Goal: Transaction & Acquisition: Purchase product/service

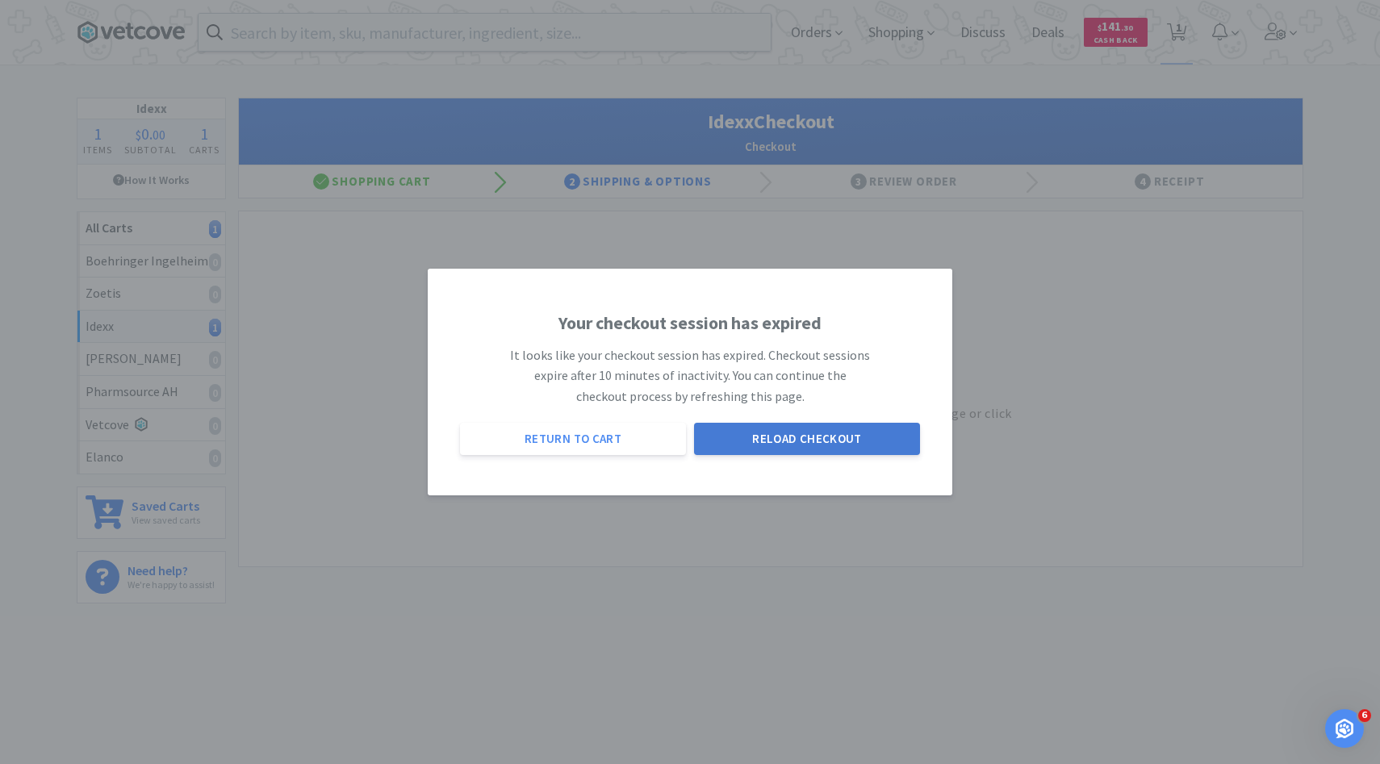
click at [812, 425] on button "Reload Checkout" at bounding box center [807, 439] width 226 height 32
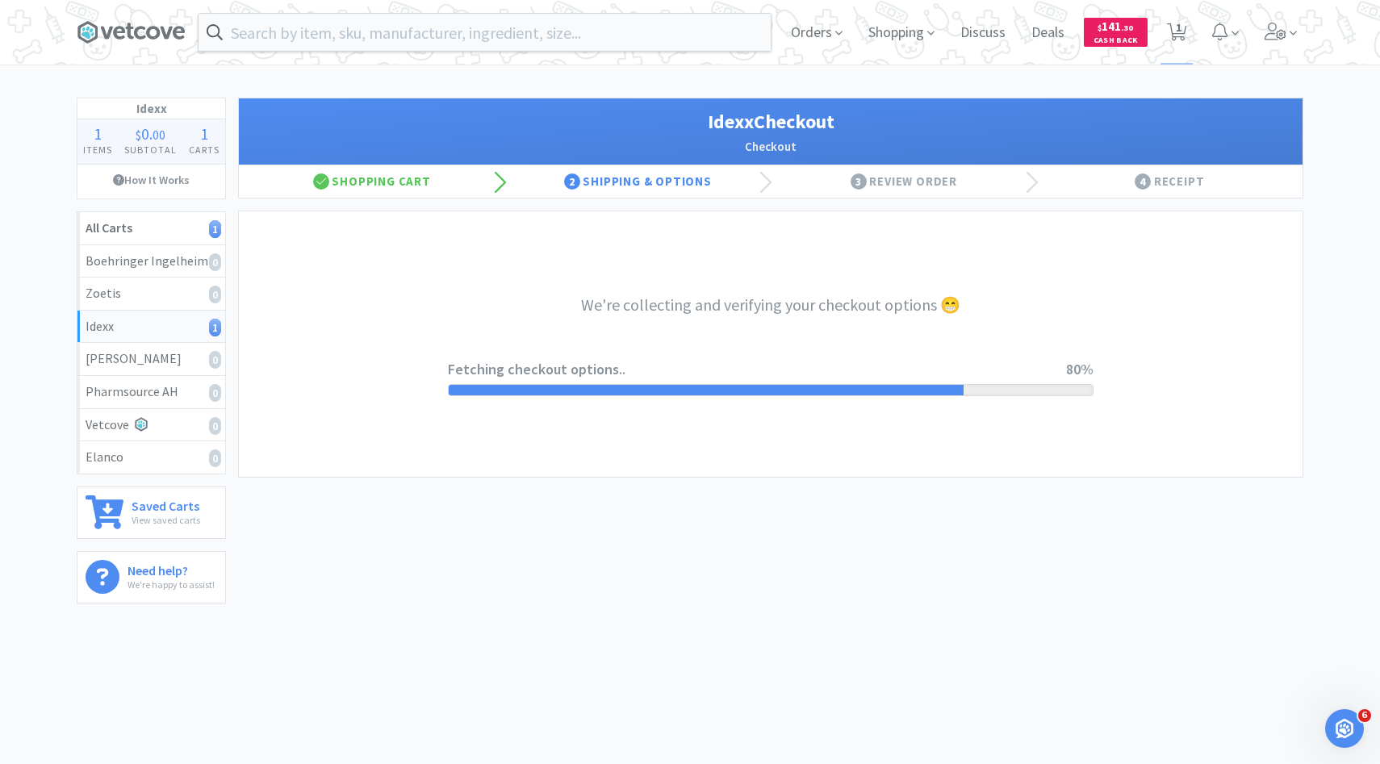
select select "900"
select select "003"
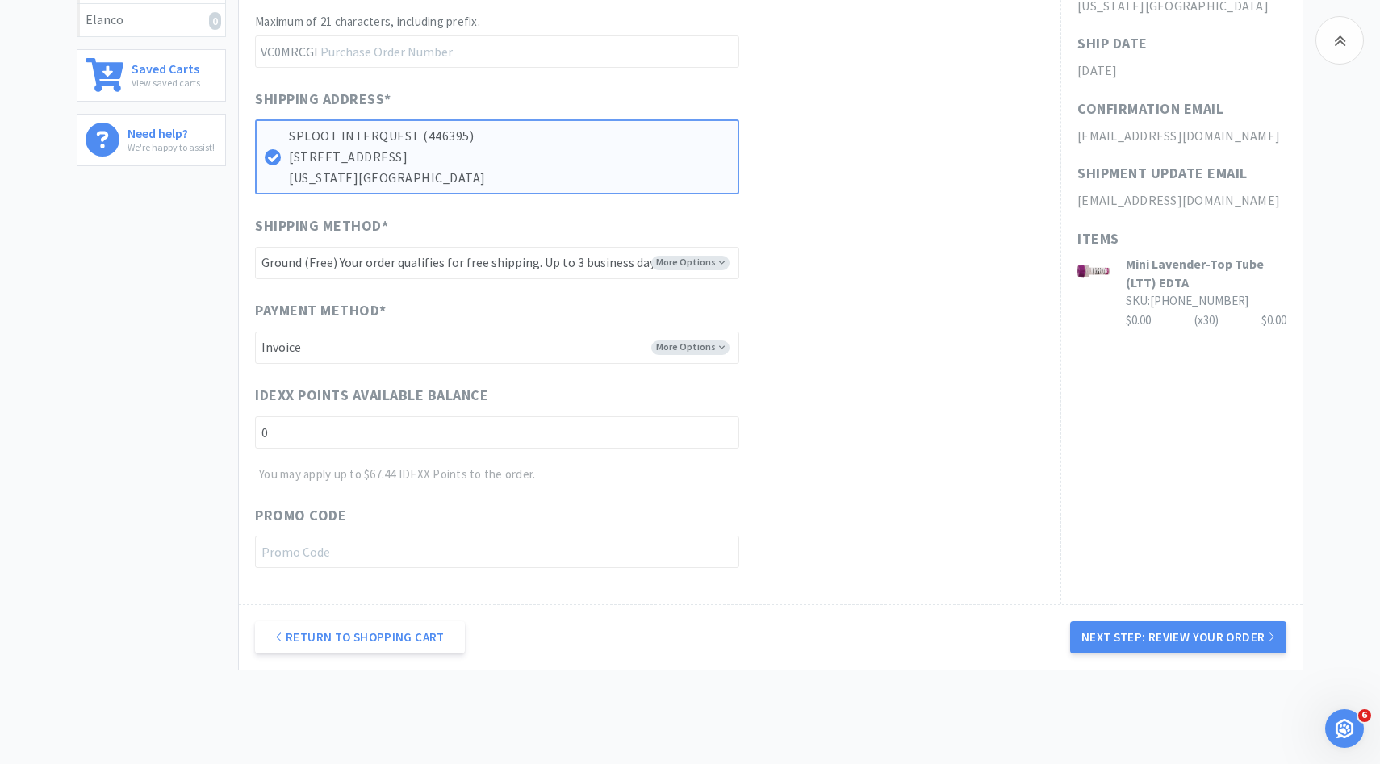
scroll to position [448, 0]
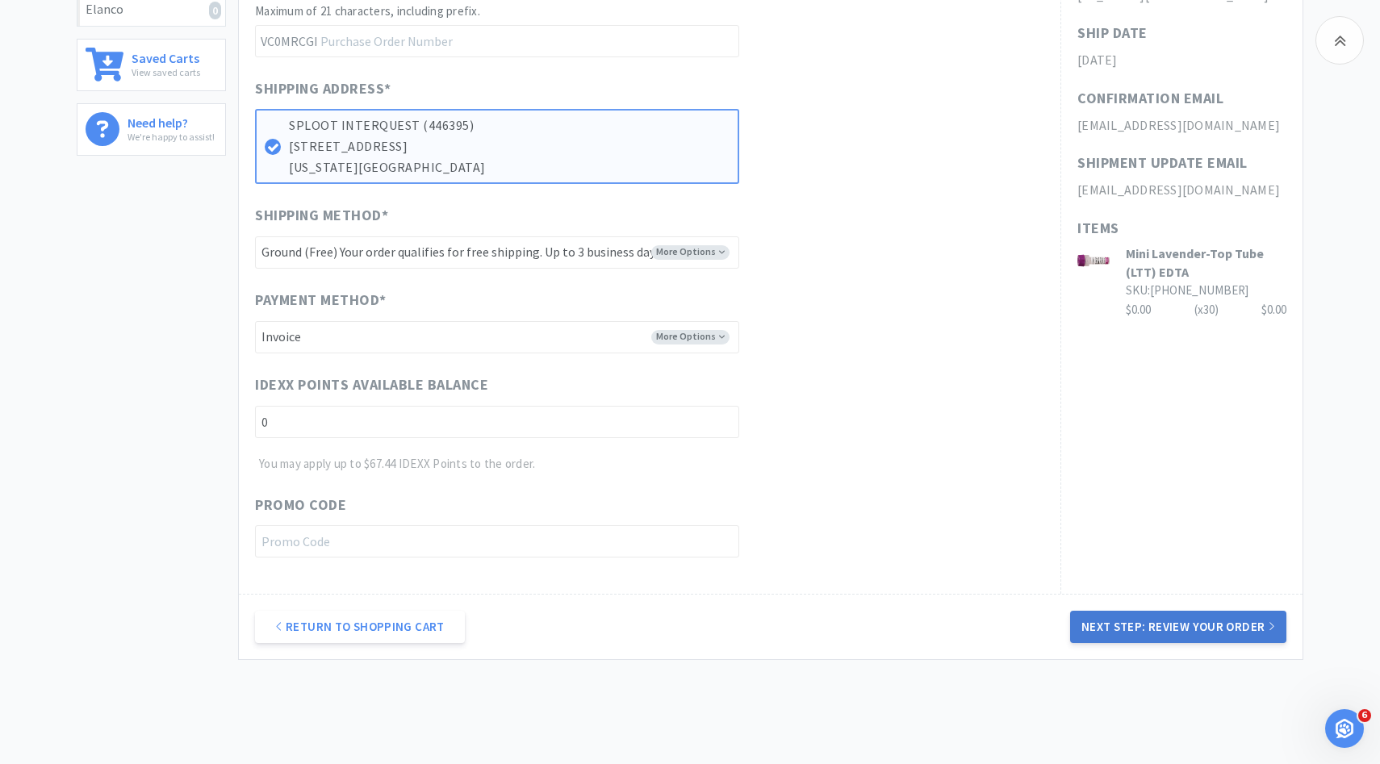
click at [1106, 621] on button "Next Step: Review Your Order" at bounding box center [1178, 627] width 216 height 32
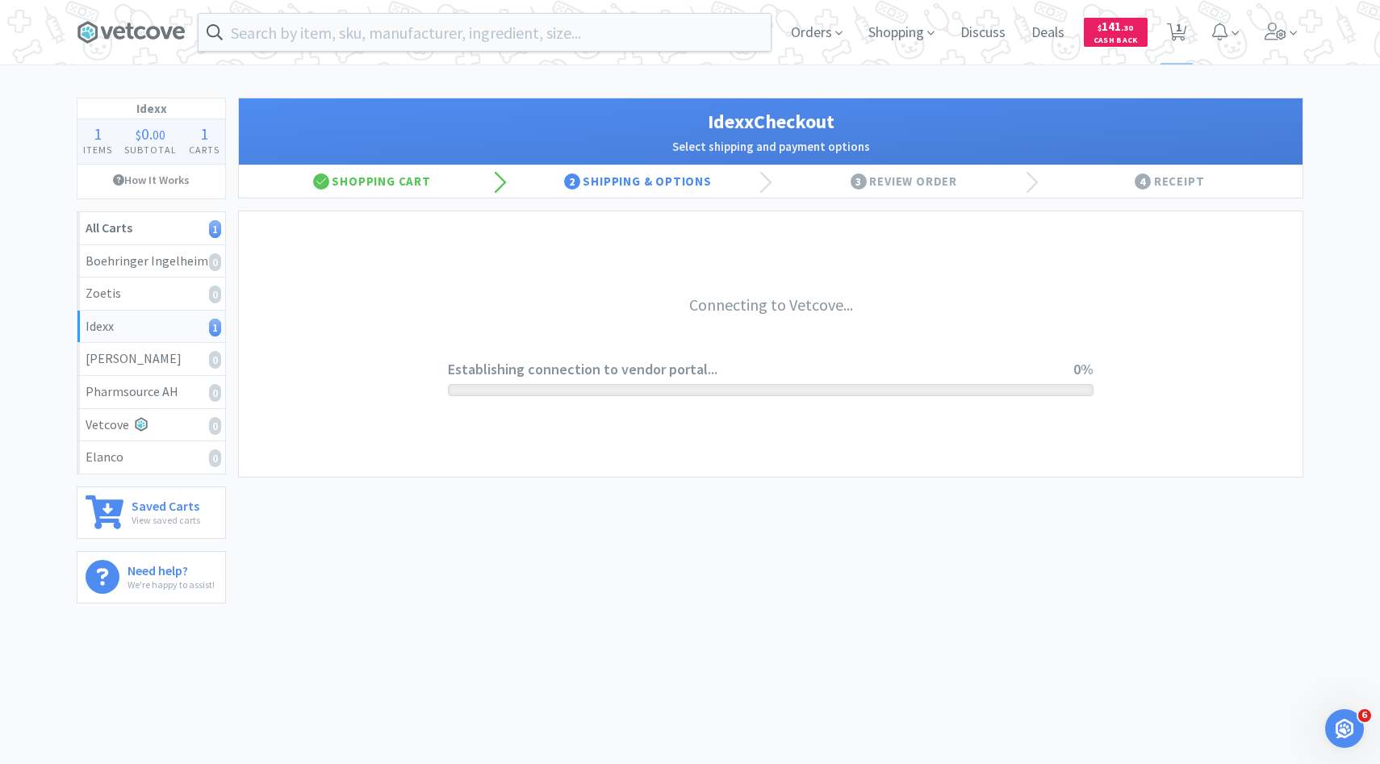
scroll to position [0, 0]
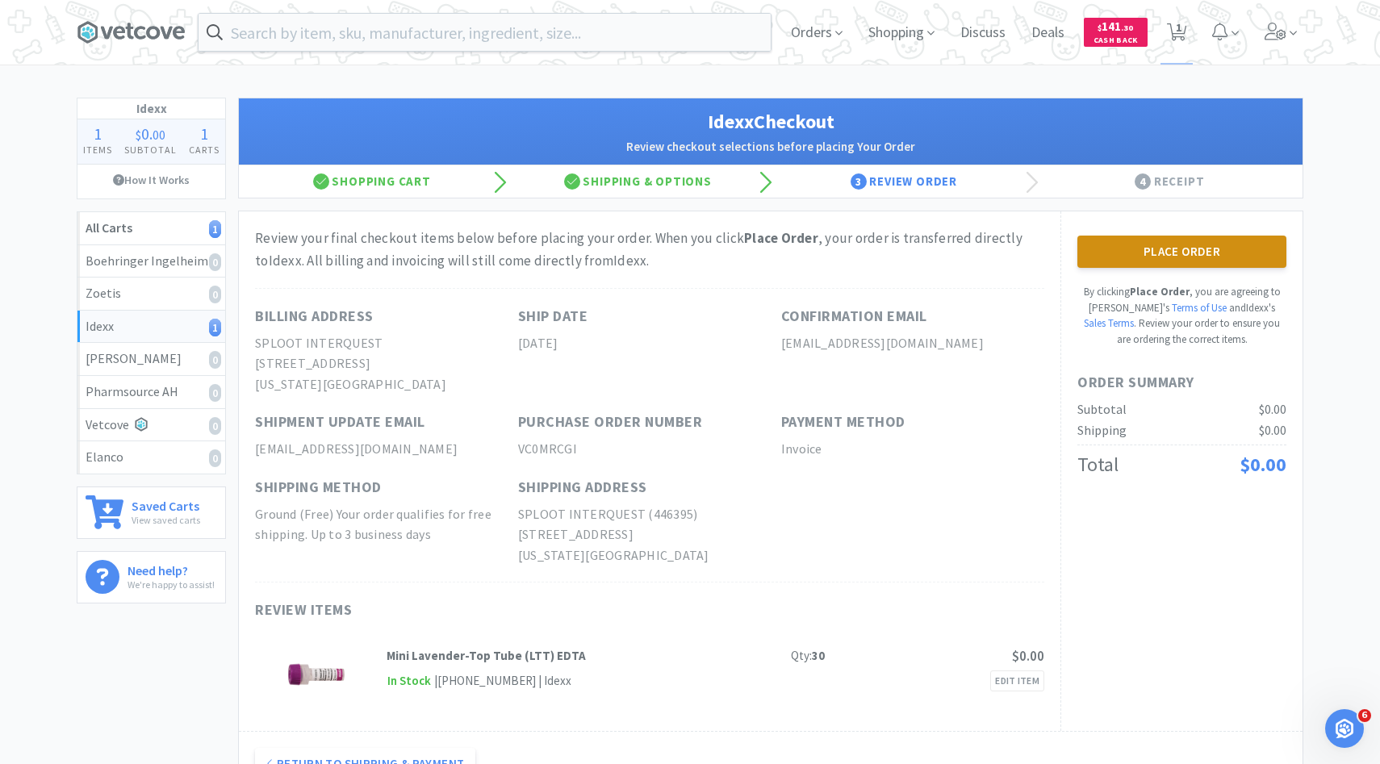
click at [1161, 258] on button "Place Order" at bounding box center [1182, 252] width 209 height 32
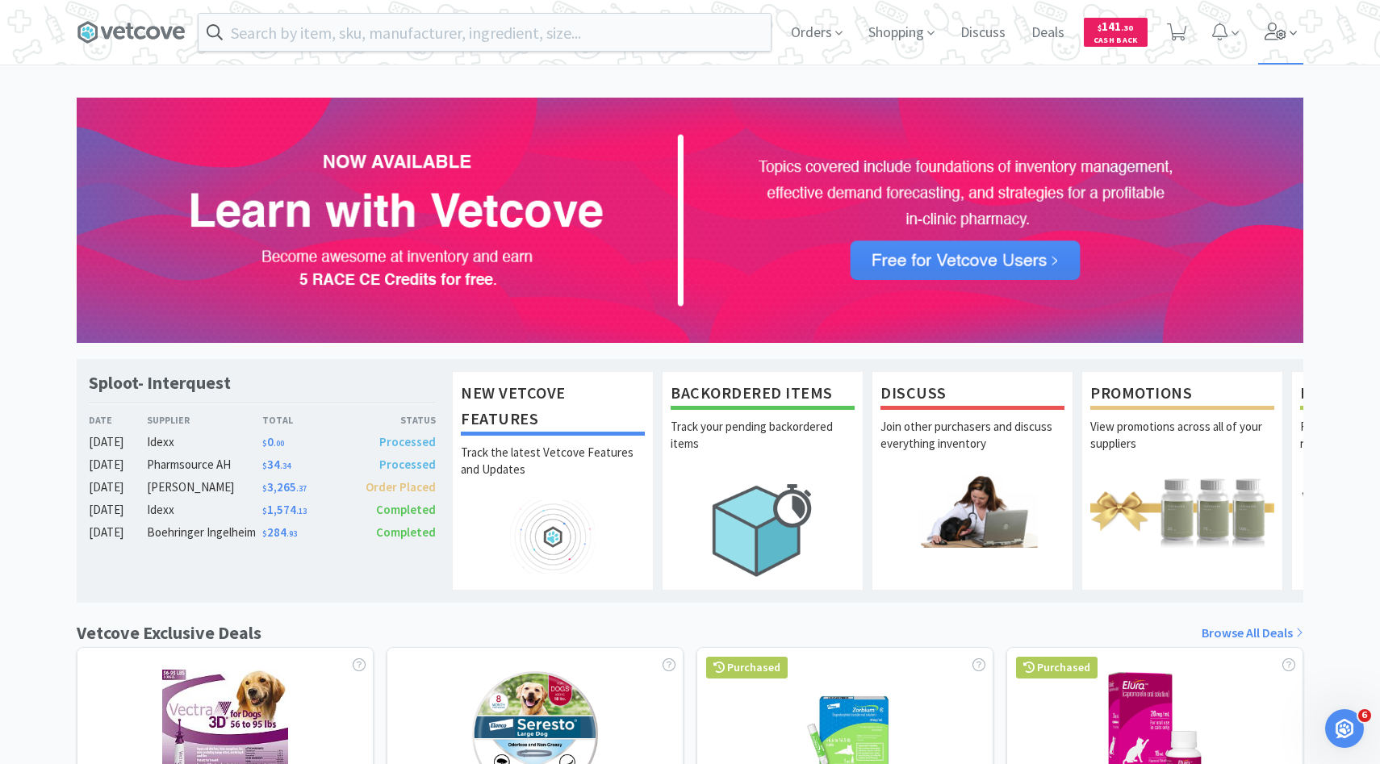
click at [1299, 30] on span at bounding box center [1281, 32] width 46 height 65
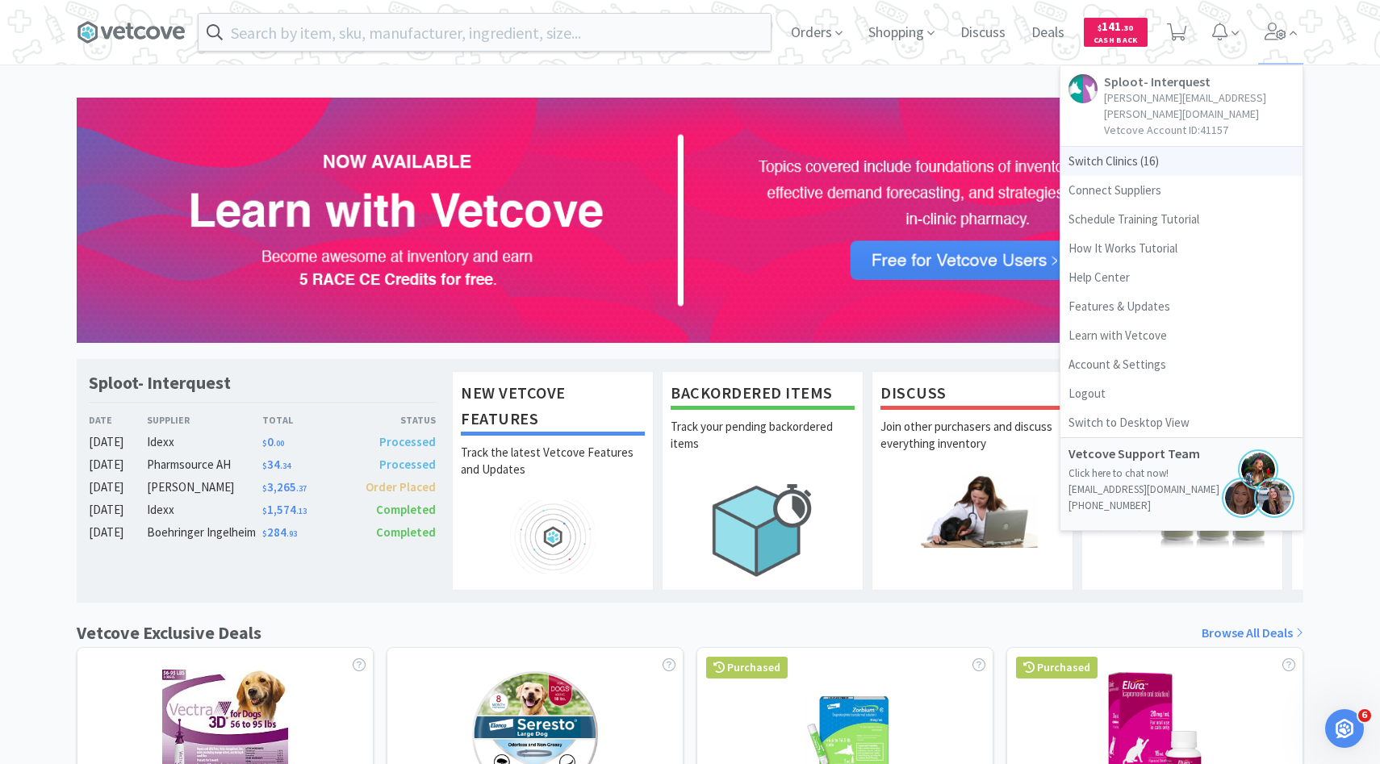
click at [1168, 147] on span "Switch Clinics ( 16 )" at bounding box center [1182, 161] width 242 height 29
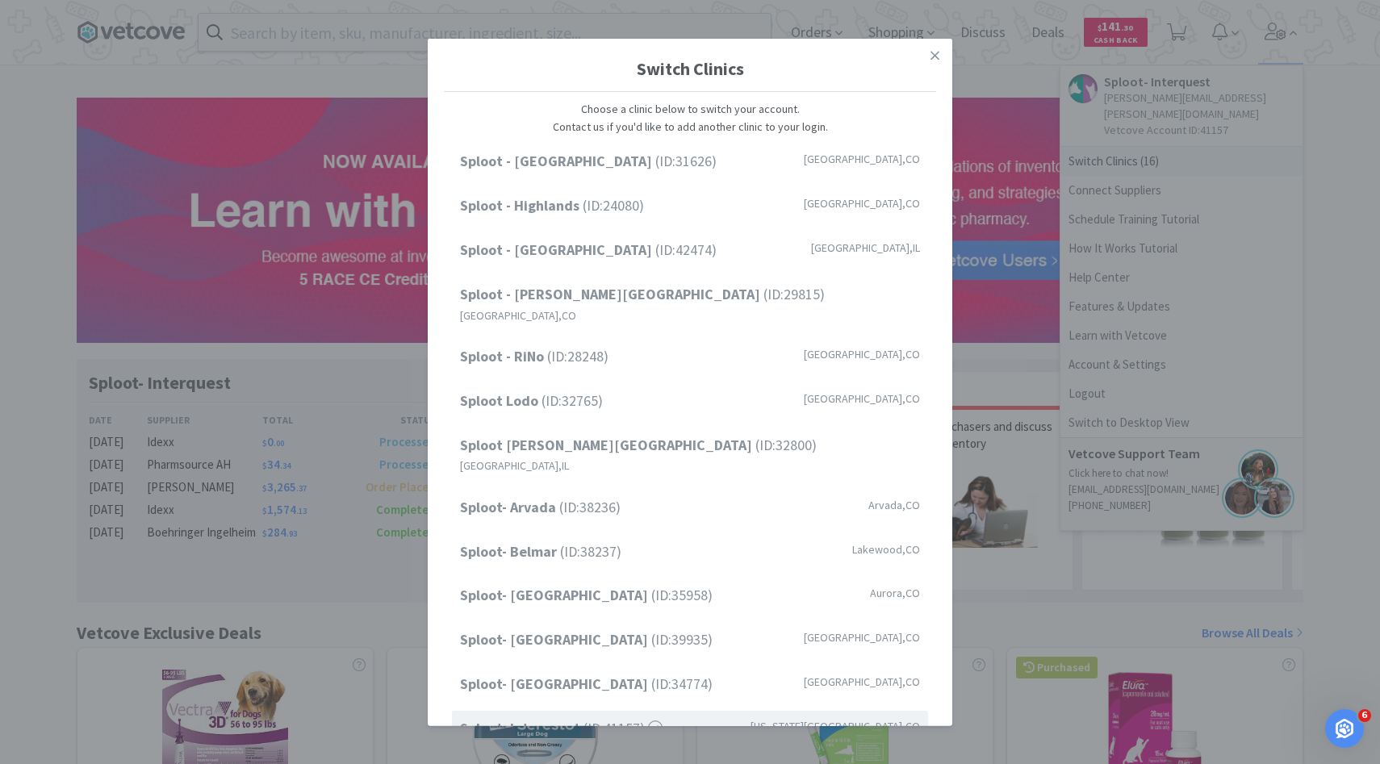
scroll to position [133, 0]
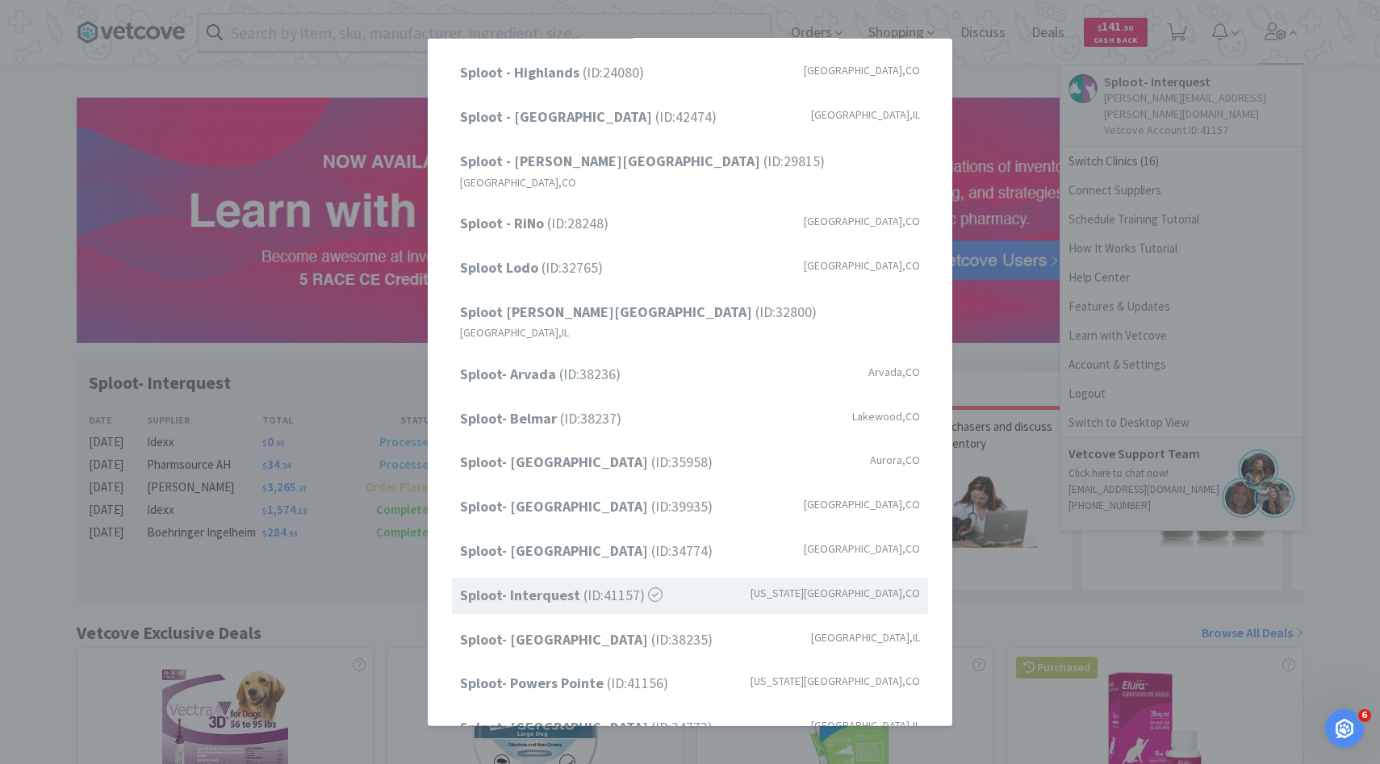
click at [646, 534] on div "Sploot - Cherry Creek (ID: 31626 ) Denver , CO Sploot - Highlands (ID: 24080 ) …" at bounding box center [690, 378] width 492 height 736
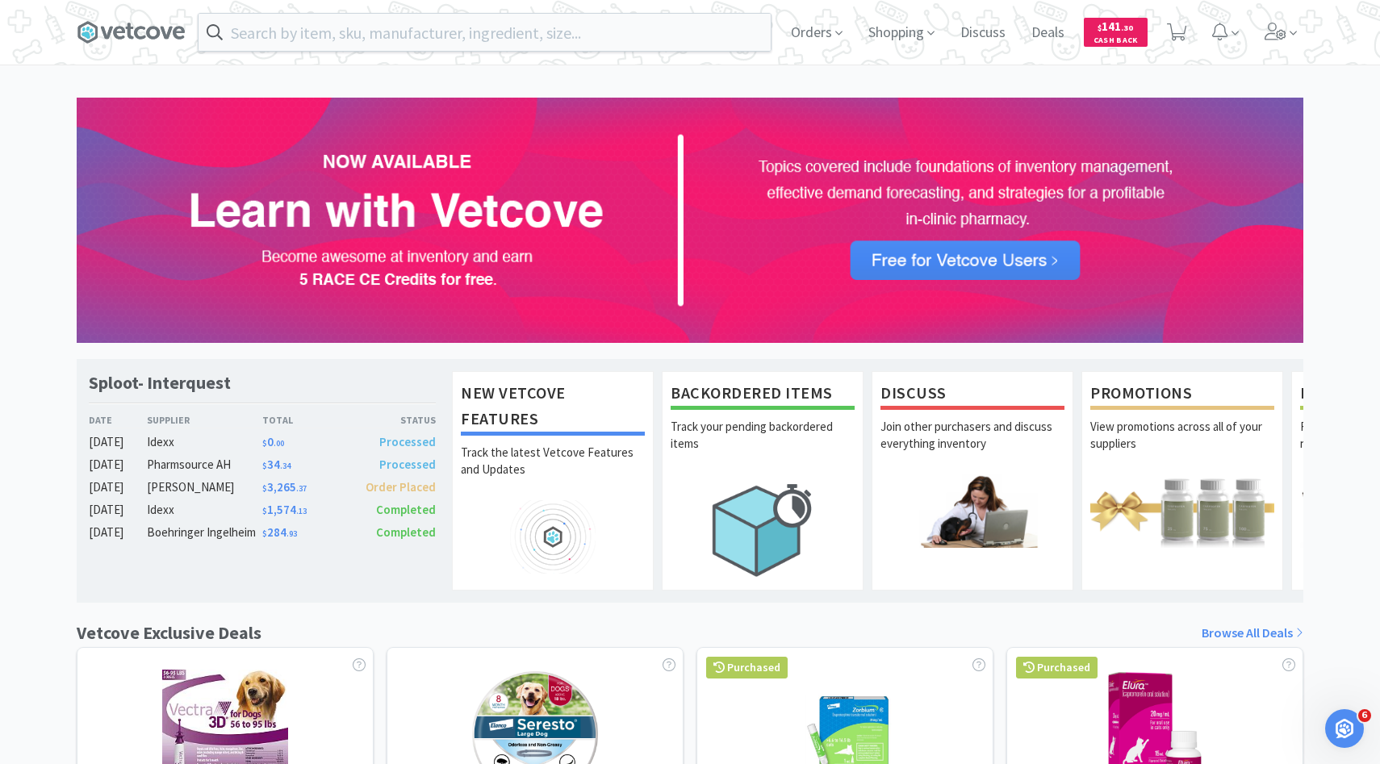
click at [645, 520] on link "New Vetcove Features Track the latest Vetcove Features and Updates" at bounding box center [553, 481] width 202 height 220
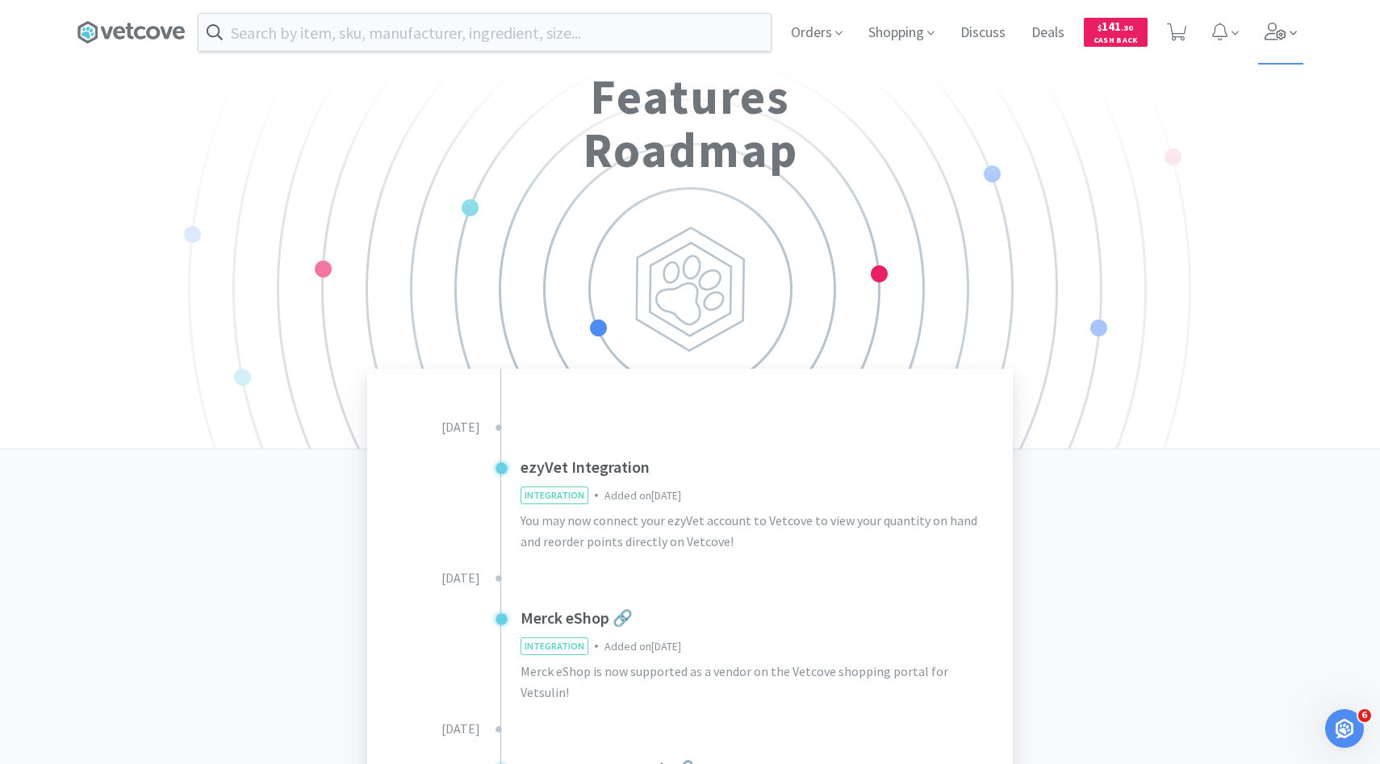
click at [1289, 23] on span at bounding box center [1281, 32] width 46 height 65
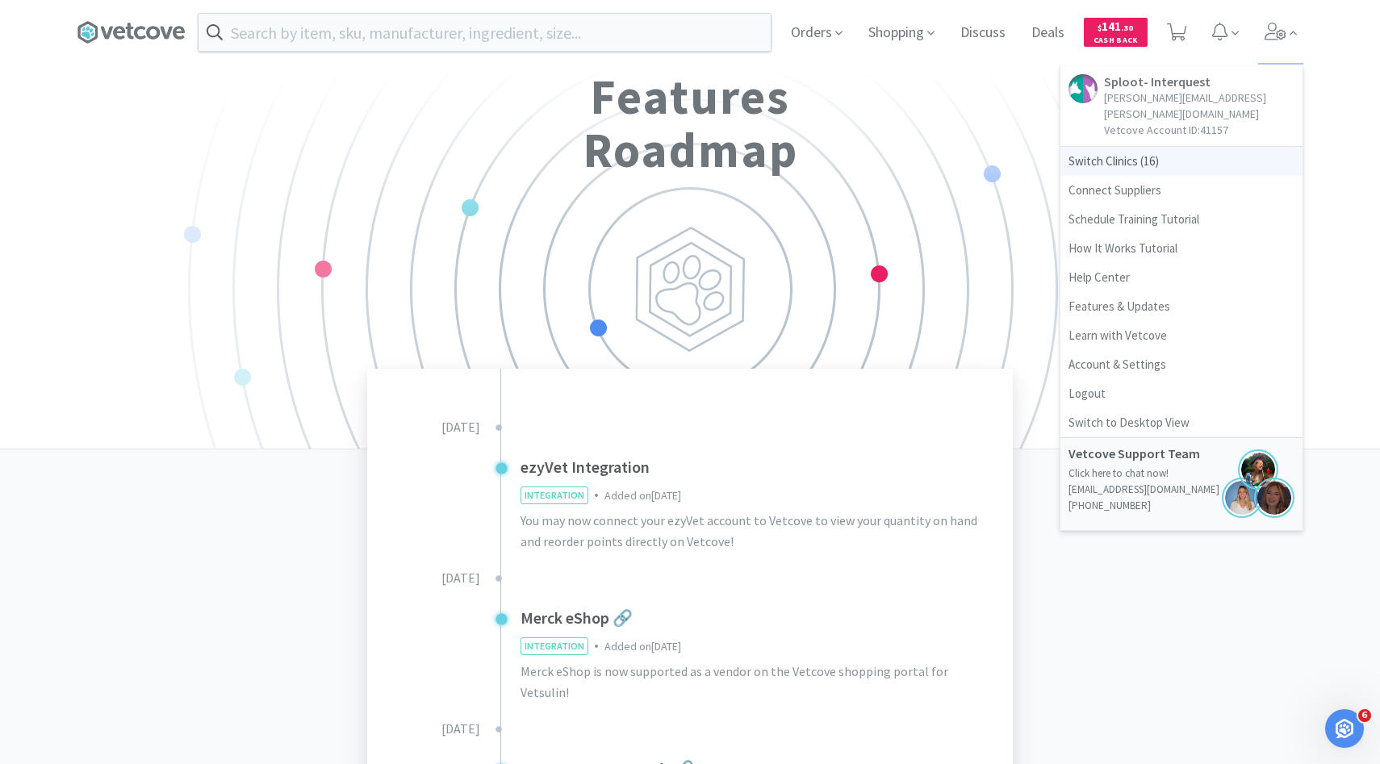
click at [1192, 147] on span "Switch Clinics ( 16 )" at bounding box center [1182, 161] width 242 height 29
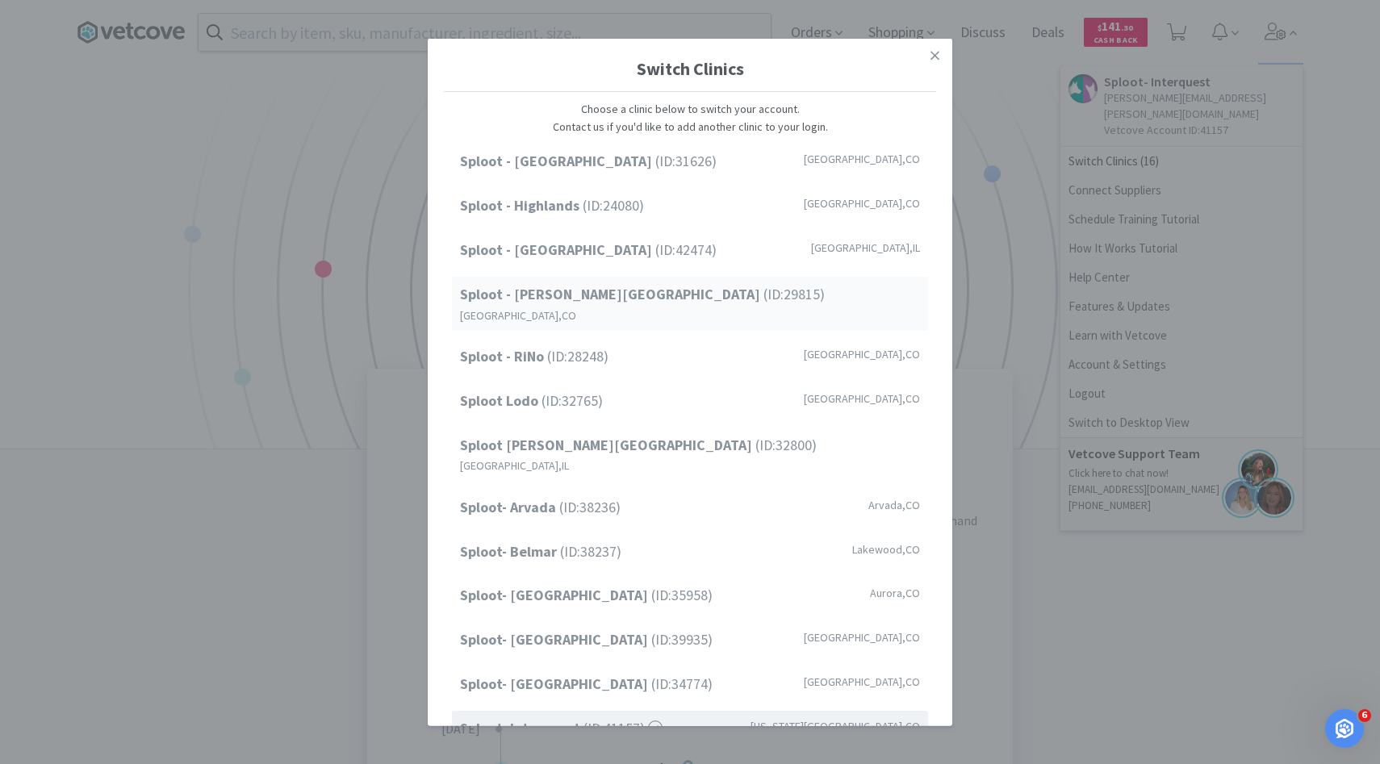
scroll to position [133, 0]
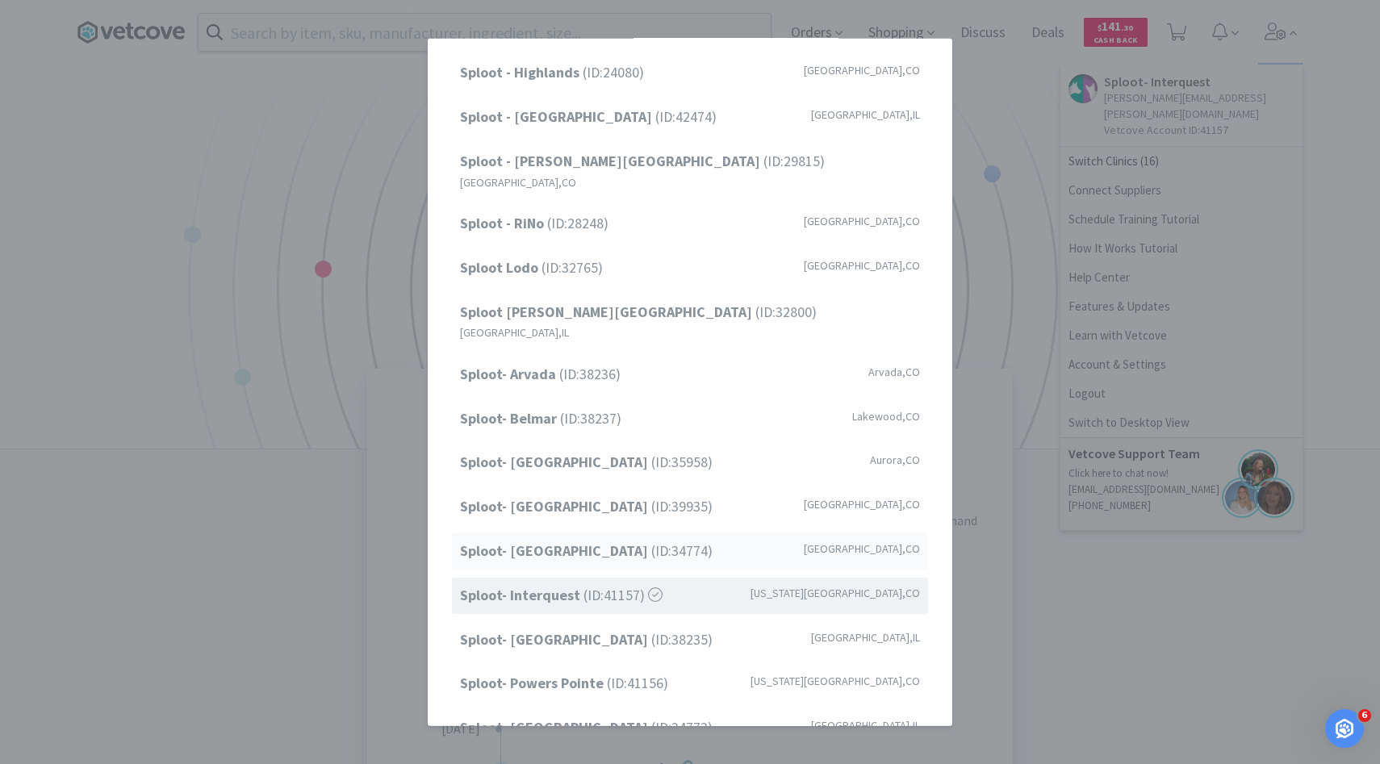
click at [651, 534] on div "Sploot- Highlands Ranch (ID: 34774 ) Highlands Ranch , CO" at bounding box center [690, 552] width 476 height 36
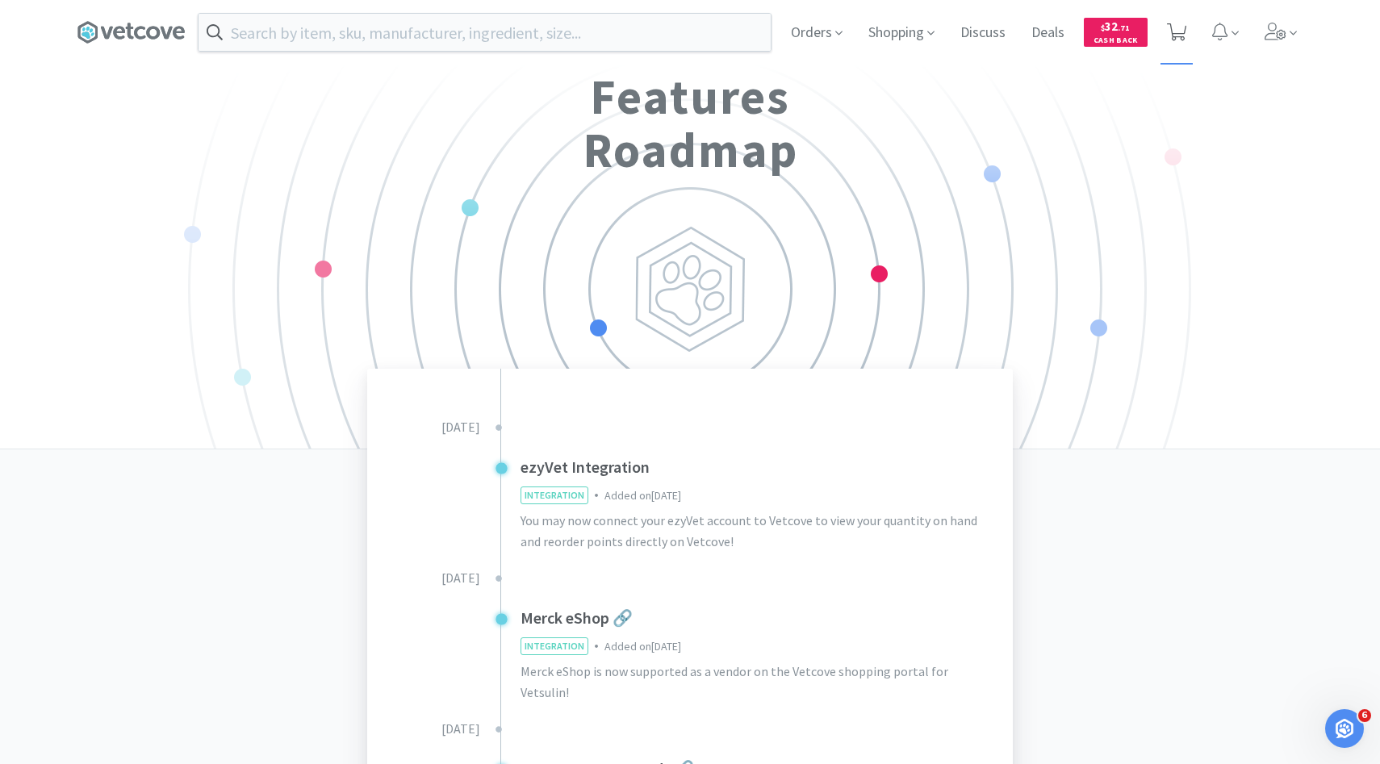
click at [1170, 18] on span at bounding box center [1177, 32] width 33 height 65
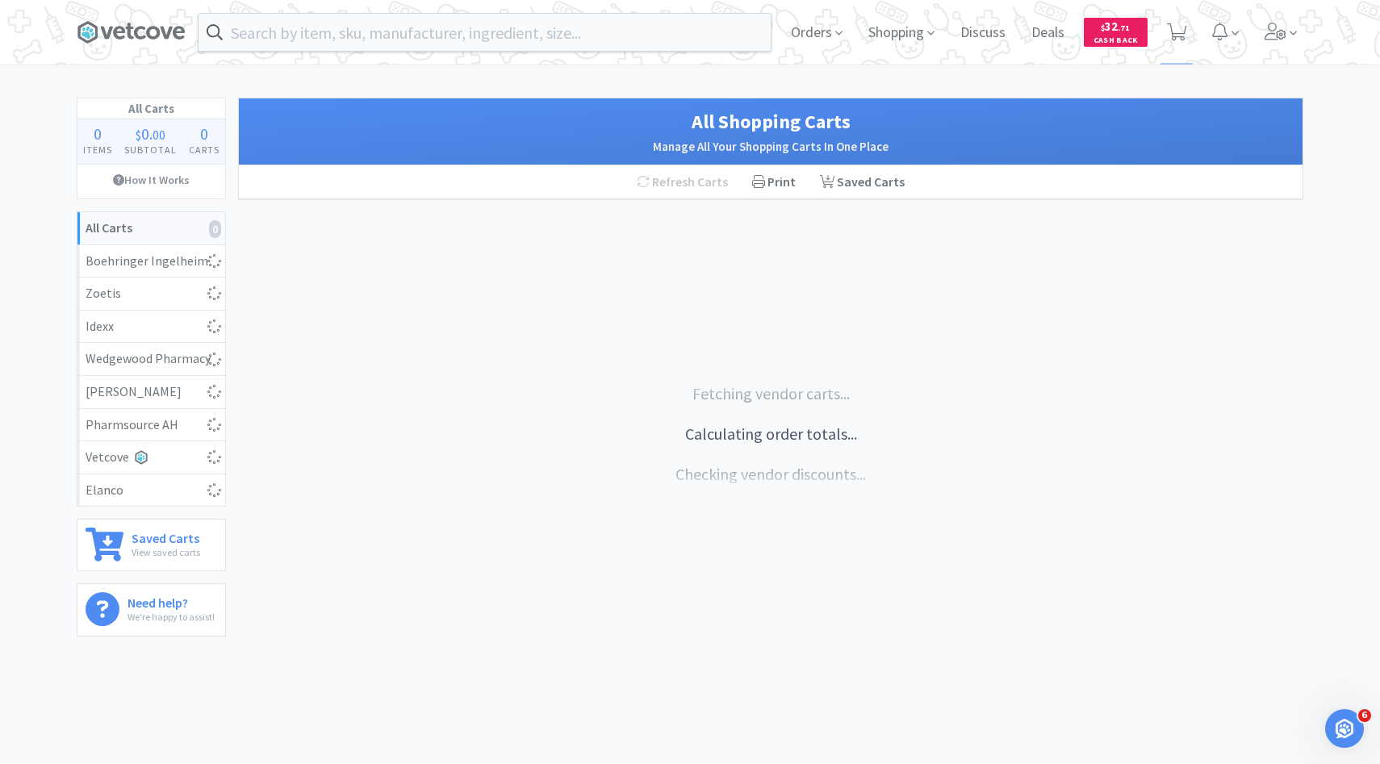
select select "1"
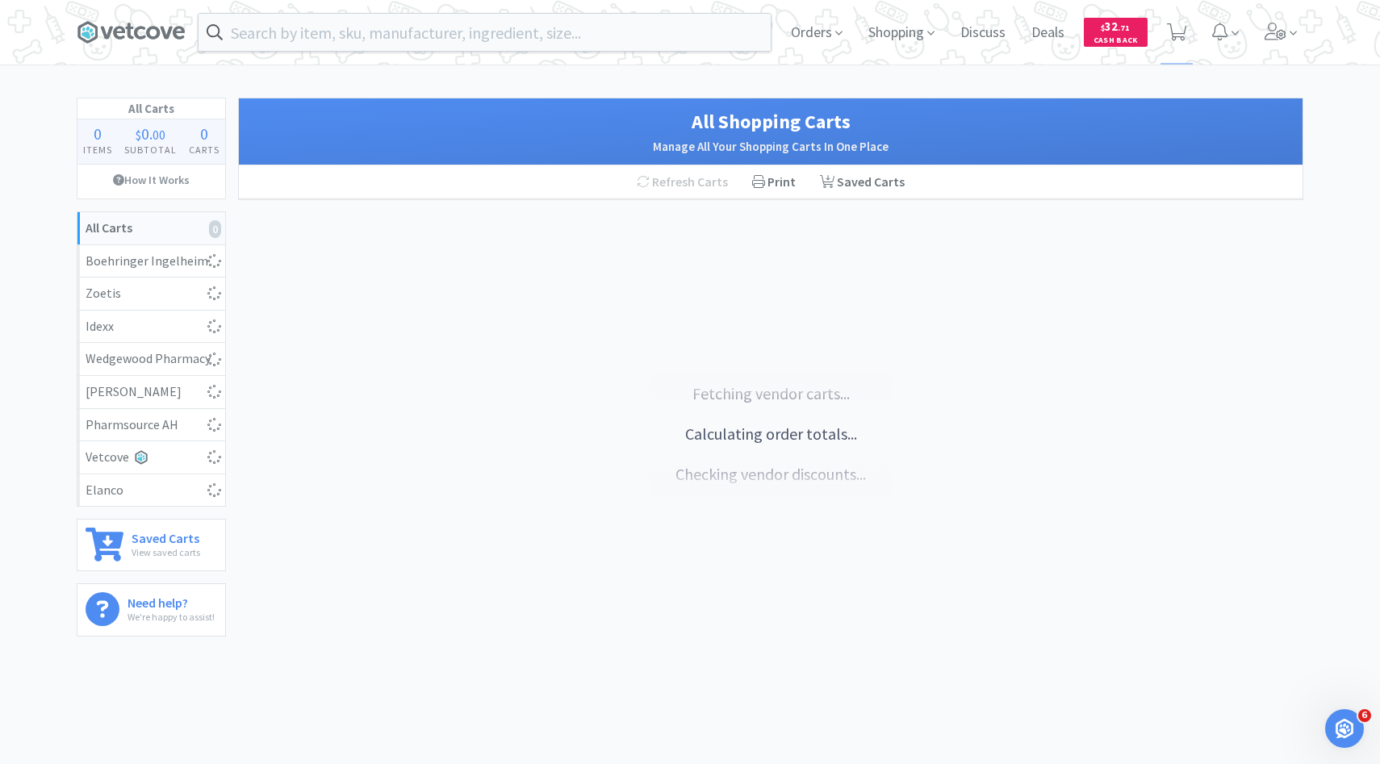
select select "1"
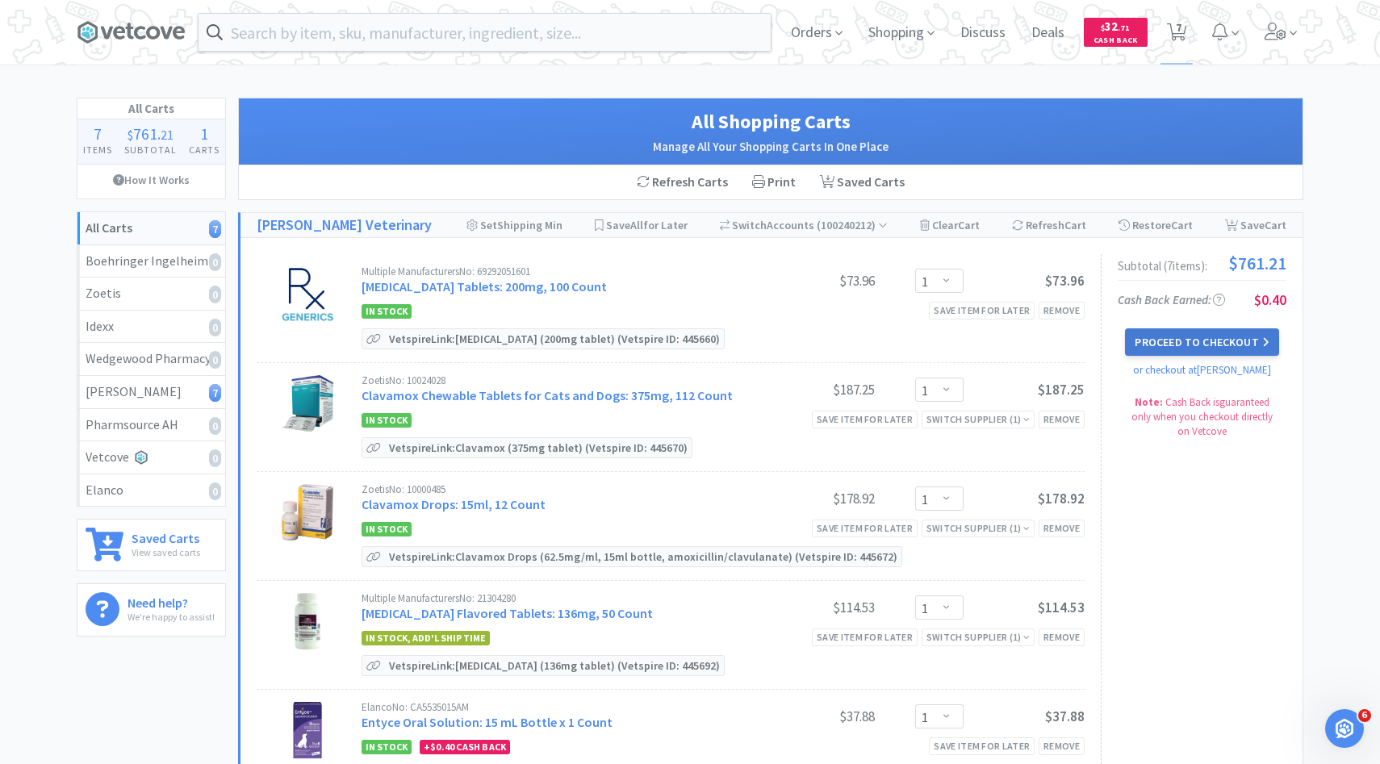
click at [1225, 331] on button "Proceed to Checkout" at bounding box center [1201, 342] width 153 height 27
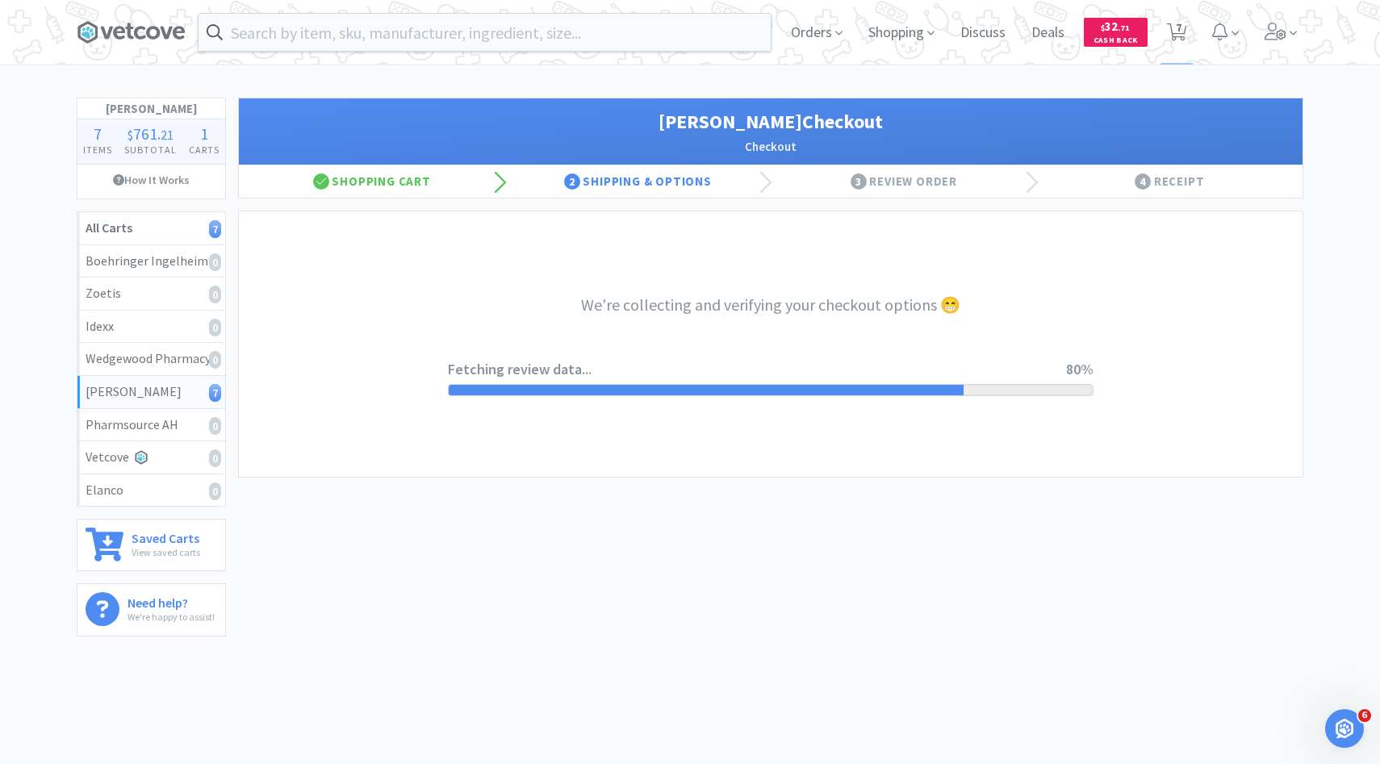
select select "1"
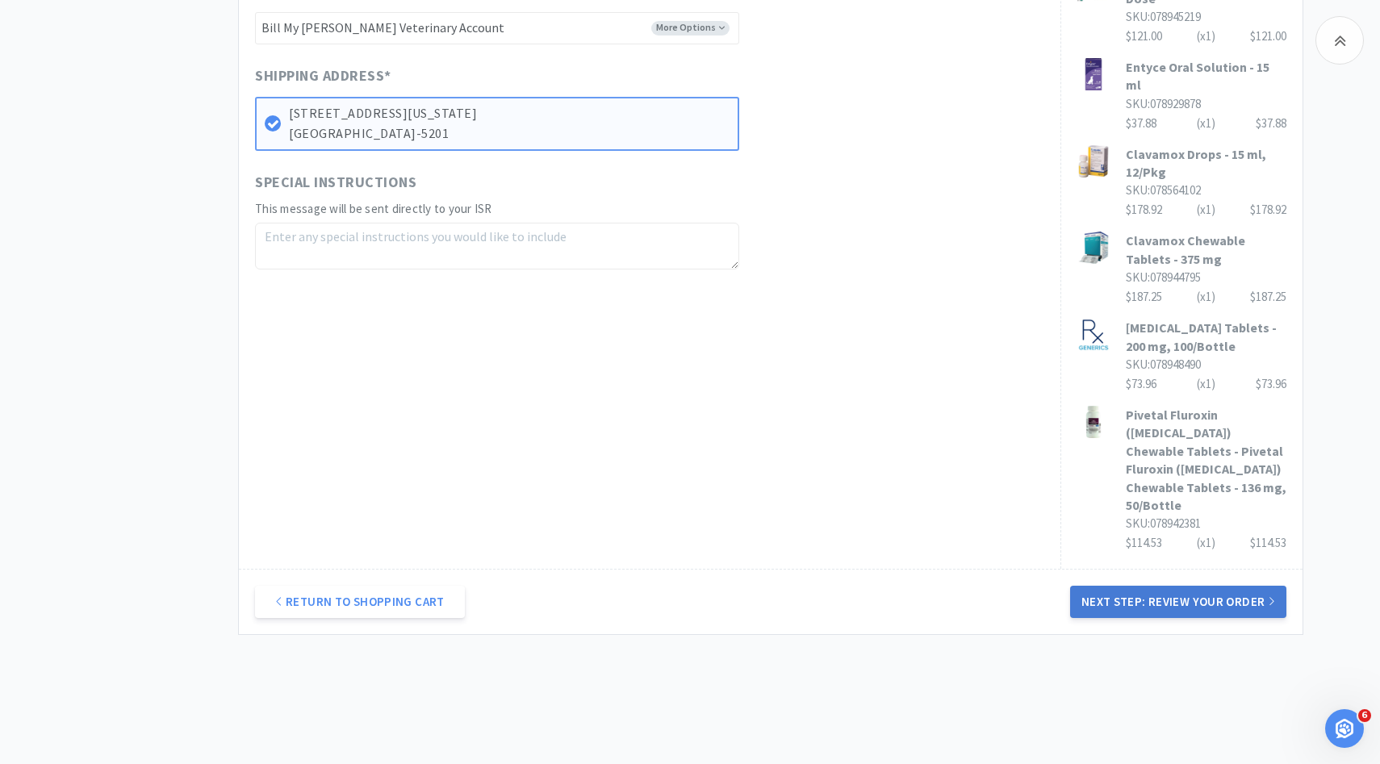
click at [1190, 586] on button "Next Step: Review Your Order" at bounding box center [1178, 602] width 216 height 32
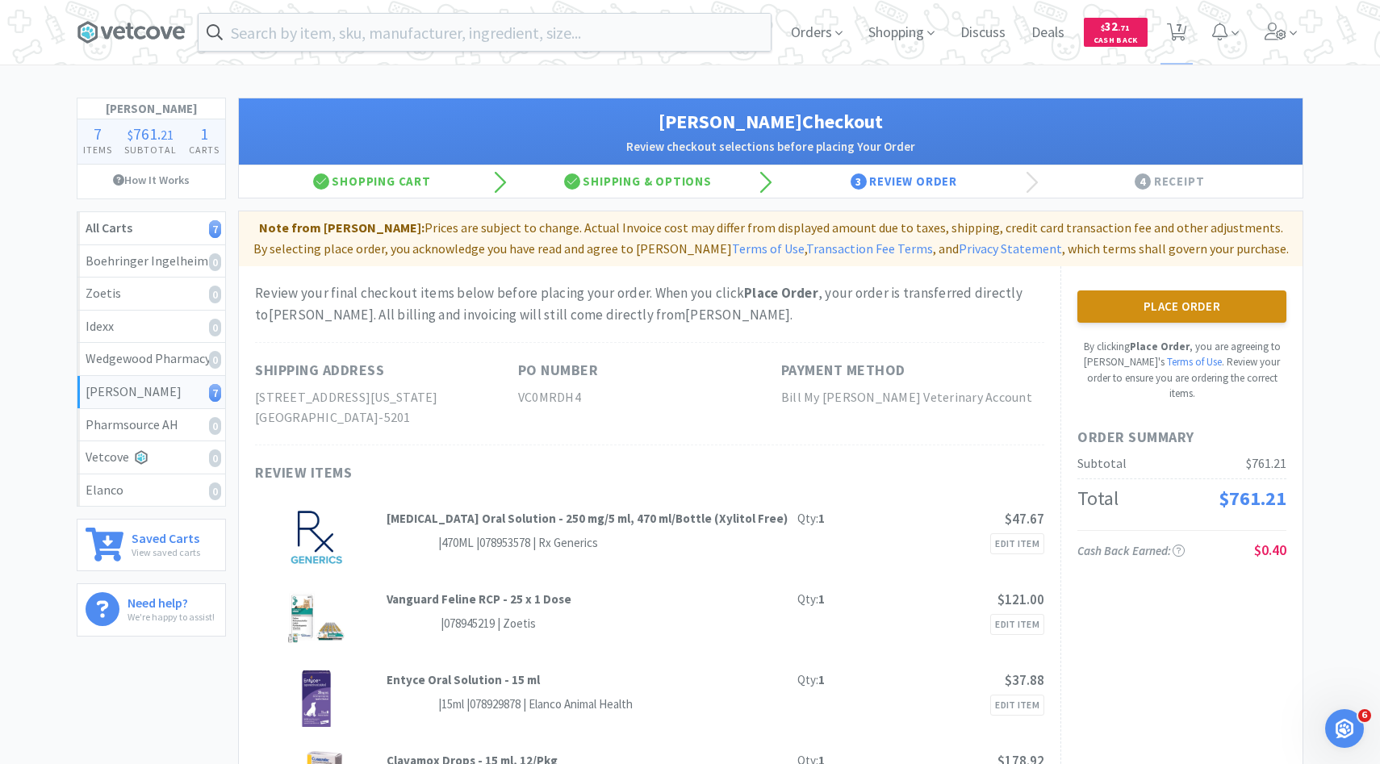
click at [1087, 293] on button "Place Order" at bounding box center [1182, 307] width 209 height 32
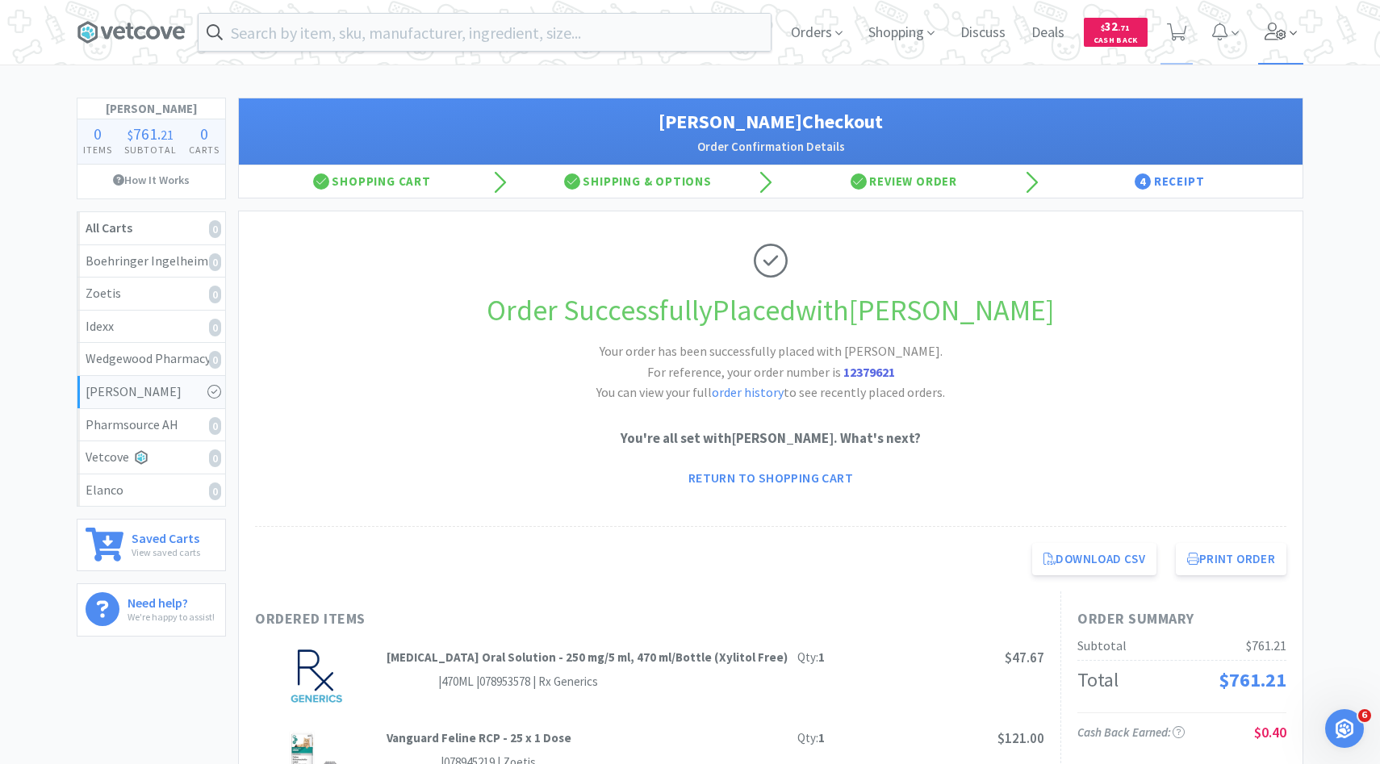
click at [1278, 47] on span at bounding box center [1281, 32] width 46 height 65
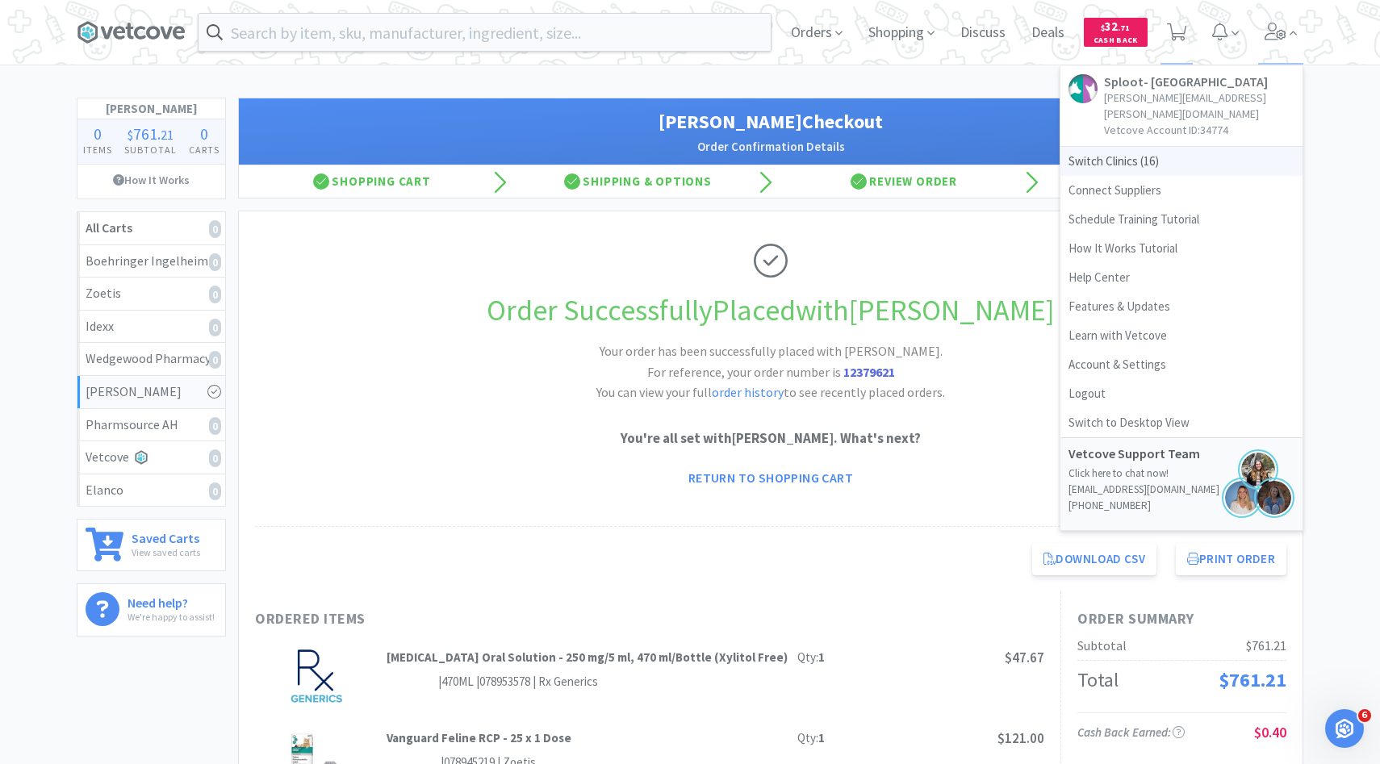
click at [1162, 147] on span "Switch Clinics ( 16 )" at bounding box center [1182, 161] width 242 height 29
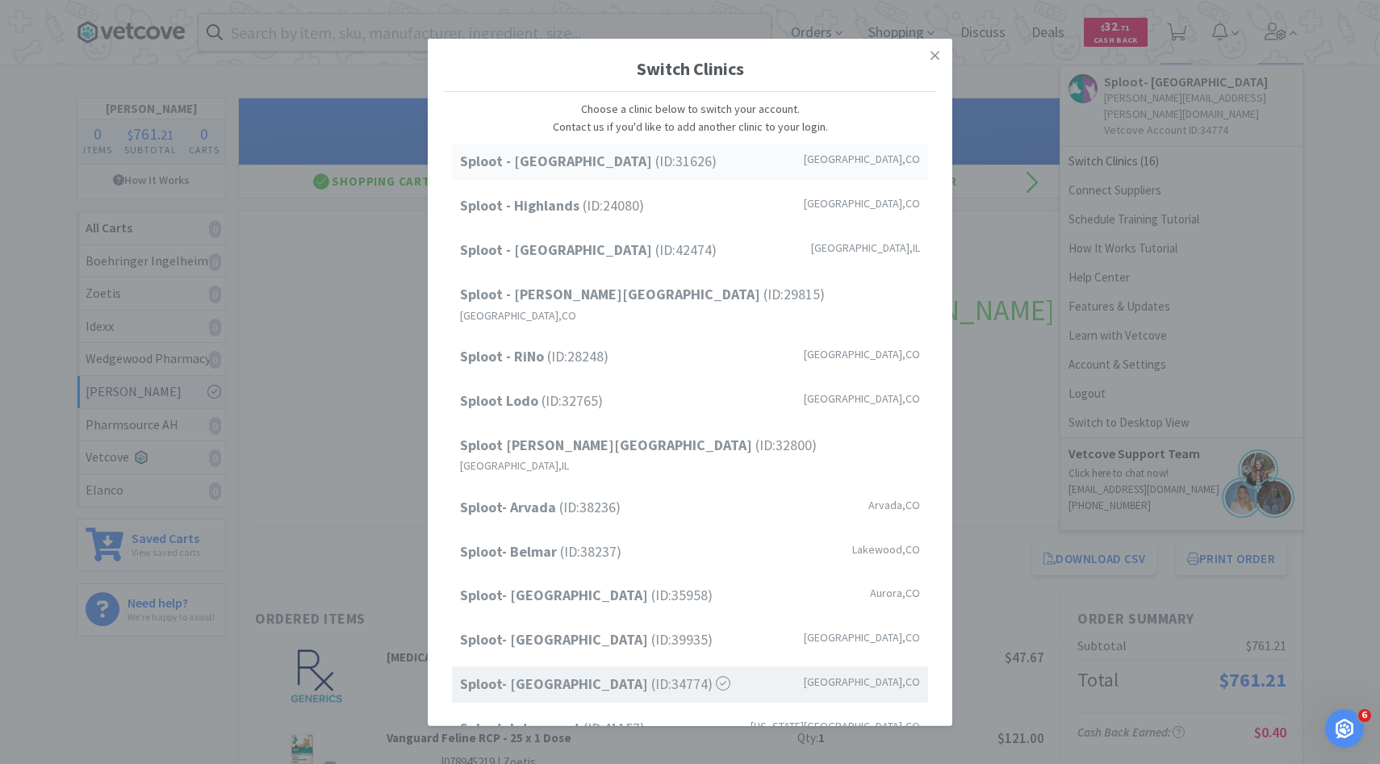
click at [691, 170] on div "Sploot - Cherry Creek (ID: 31626 ) Denver , CO" at bounding box center [690, 162] width 476 height 36
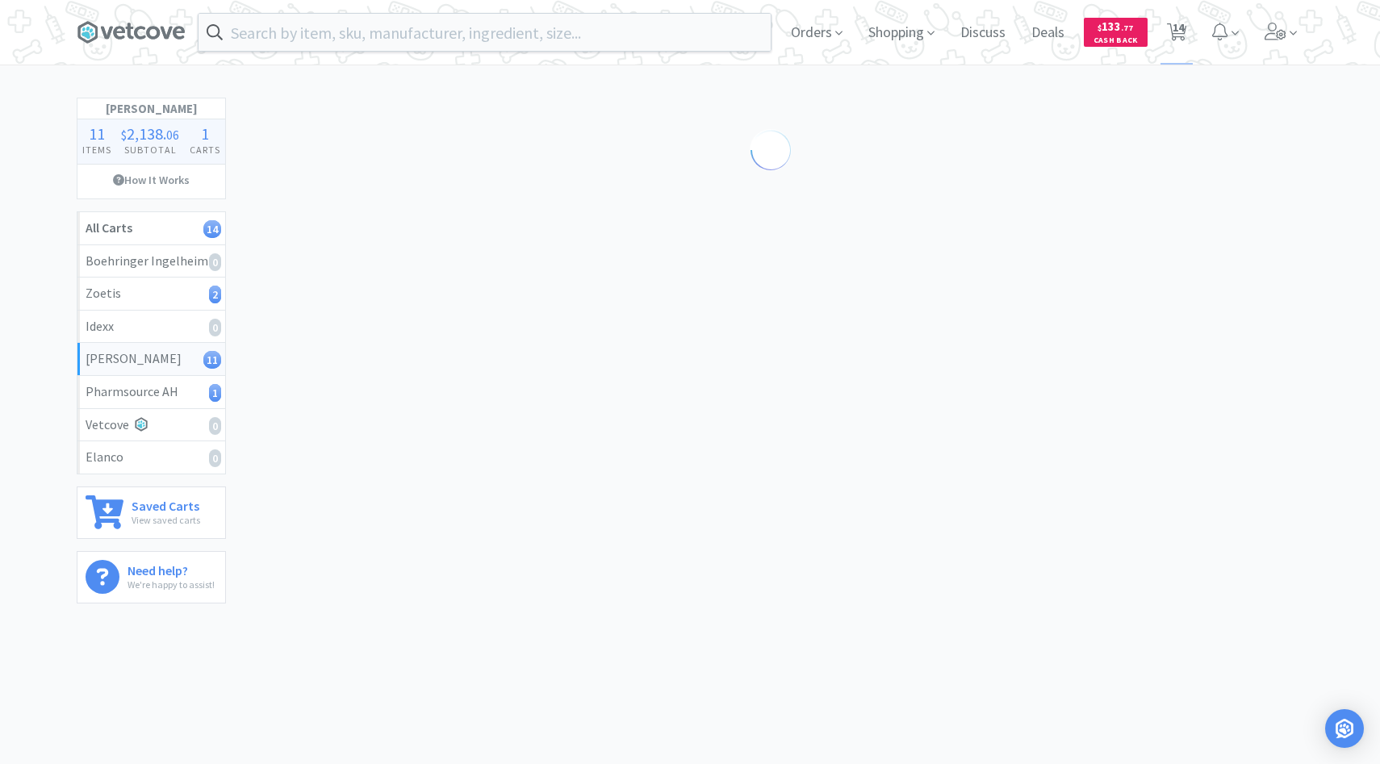
click at [1178, 20] on span "14" at bounding box center [1178, 27] width 11 height 65
select select "10"
select select "5"
select select "4"
select select "2"
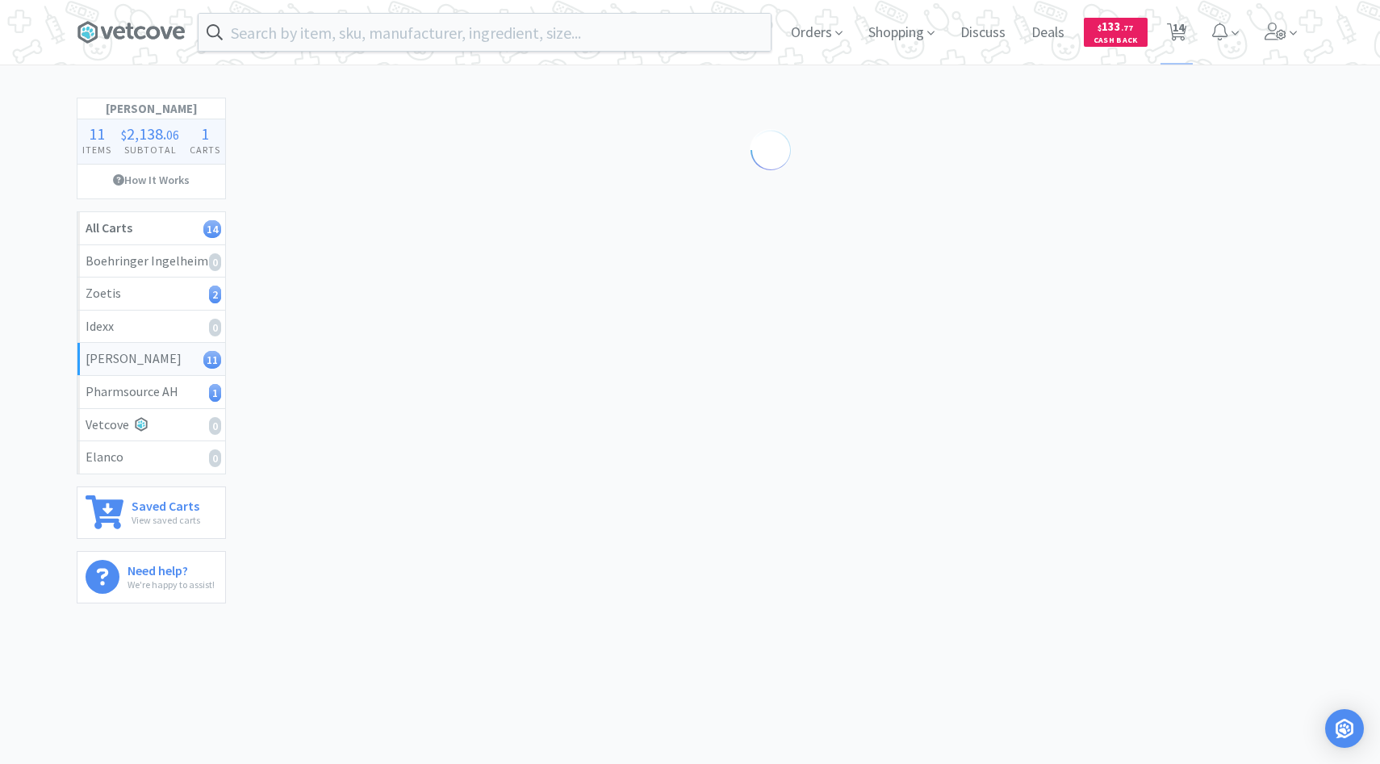
select select "1"
select select "3"
select select "1"
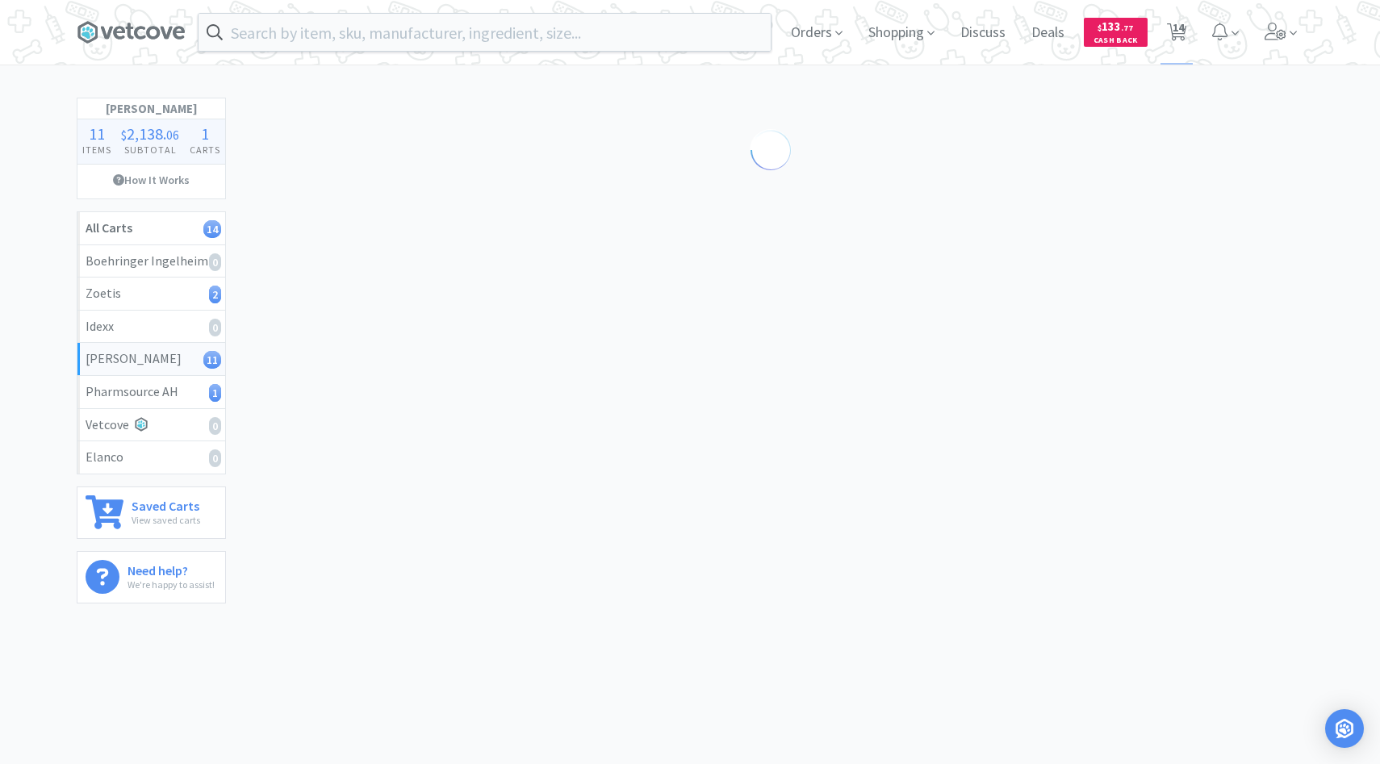
select select "2"
select select "1"
select select "4"
select select "1"
select select "3"
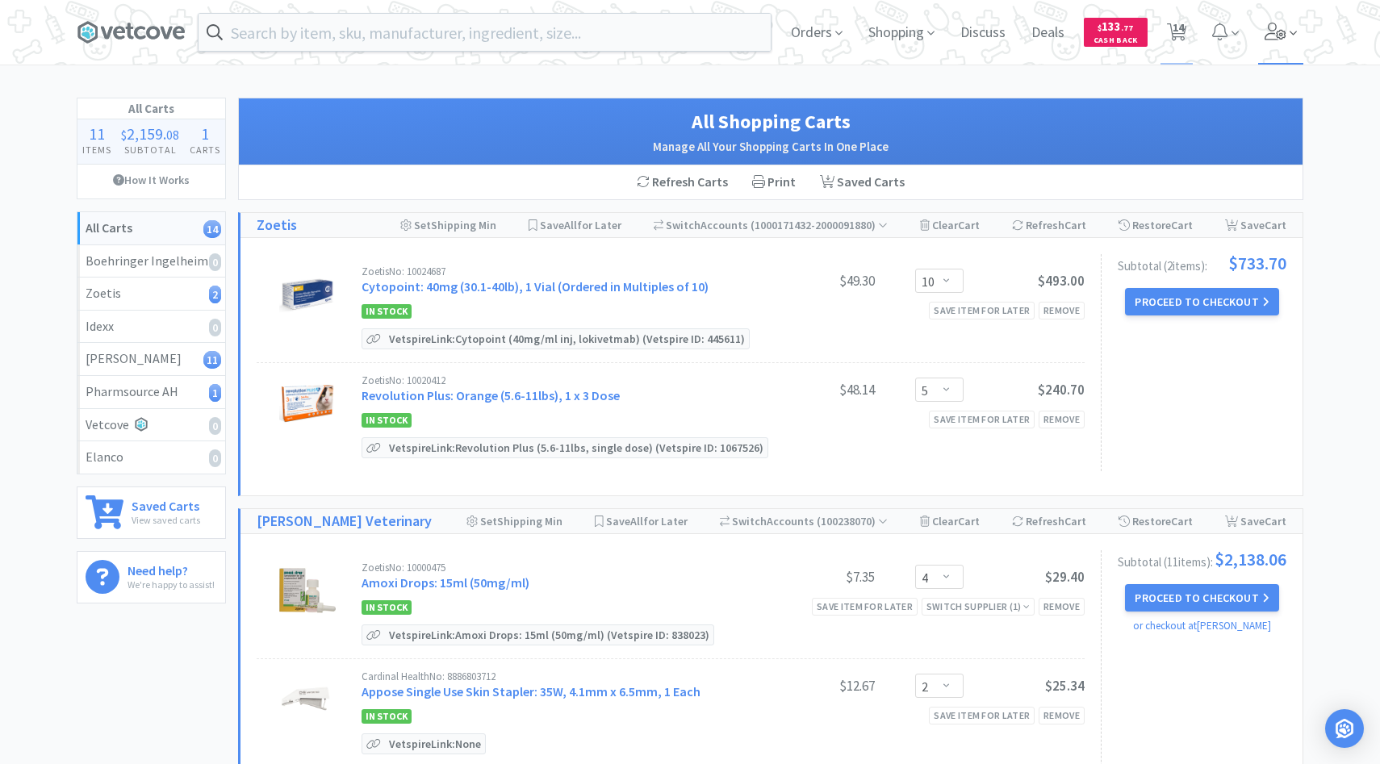
click at [1276, 23] on icon at bounding box center [1276, 32] width 23 height 18
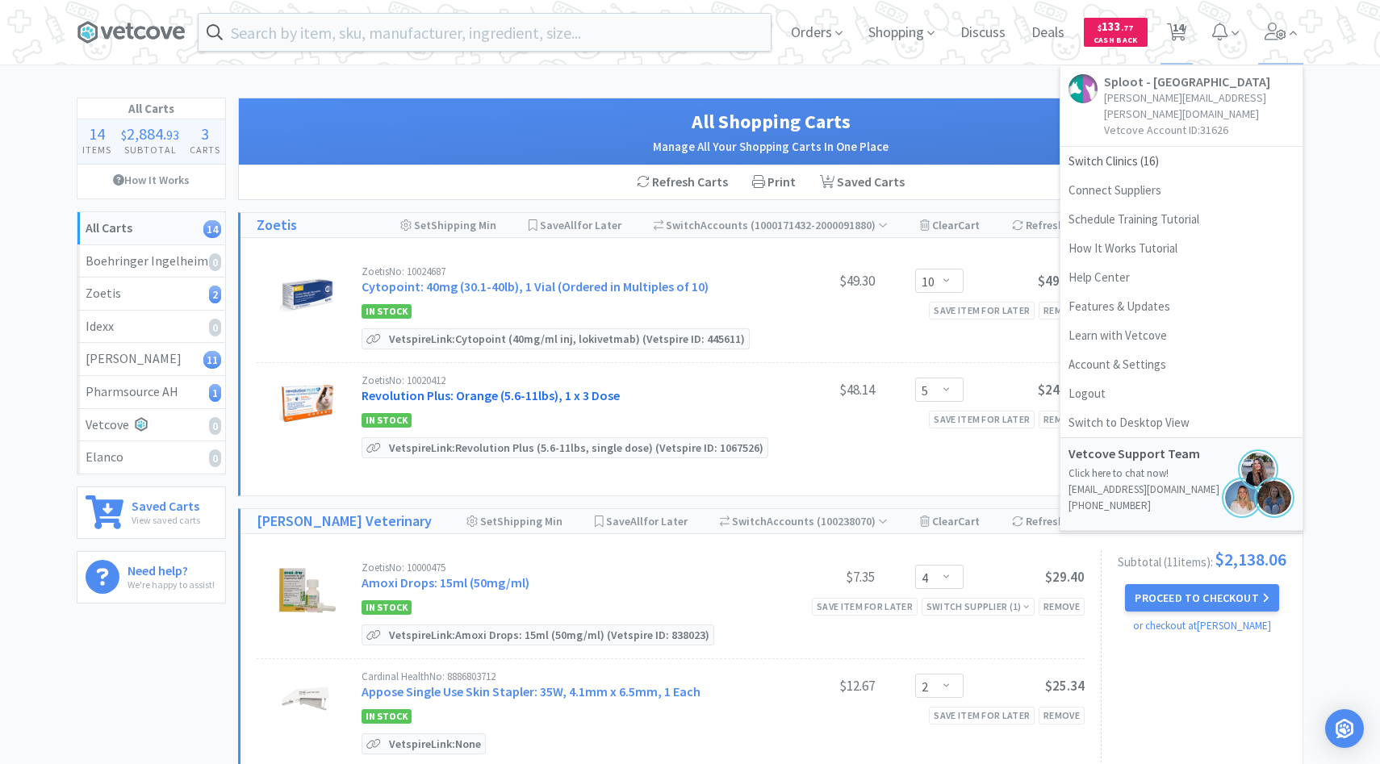
click at [597, 395] on link "Revolution Plus: Orange (5.6-11lbs), 1 x 3 Dose" at bounding box center [491, 395] width 258 height 16
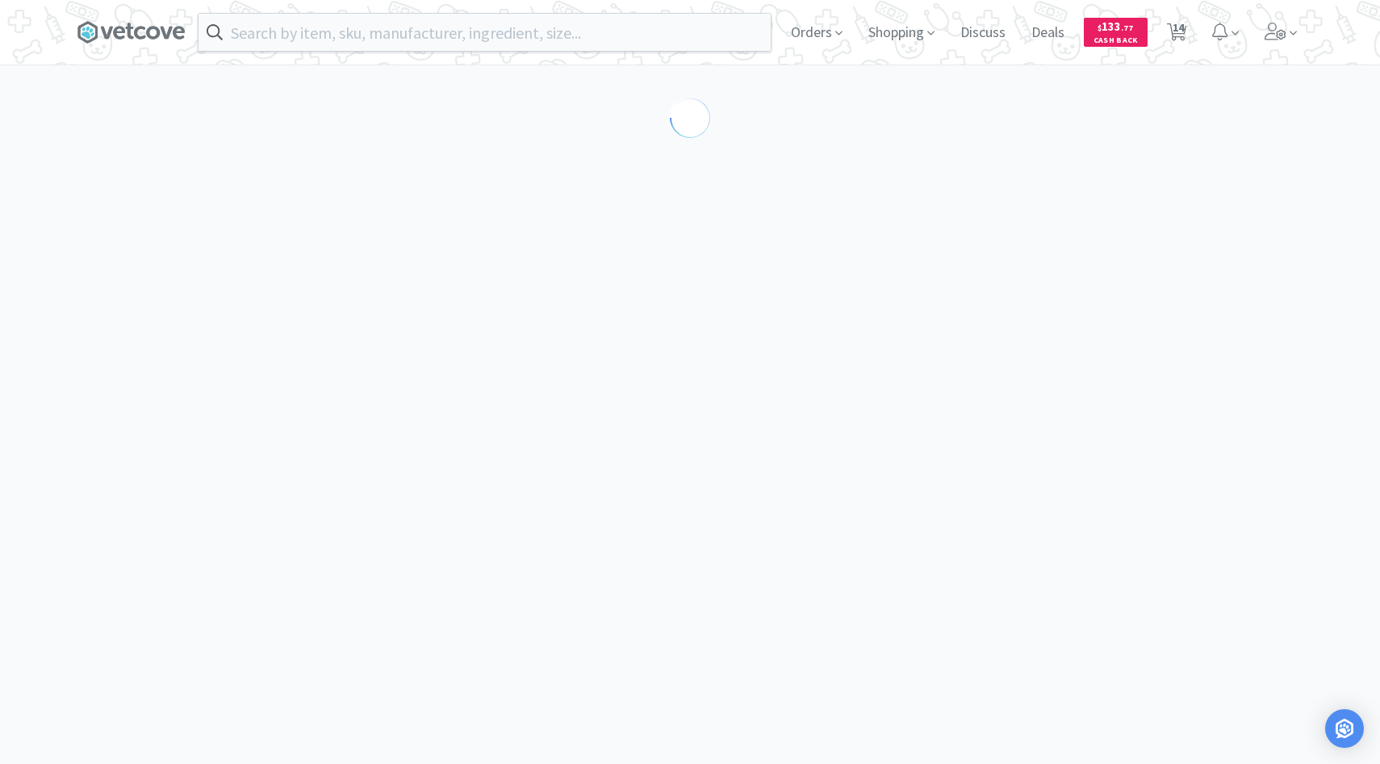
select select "286816"
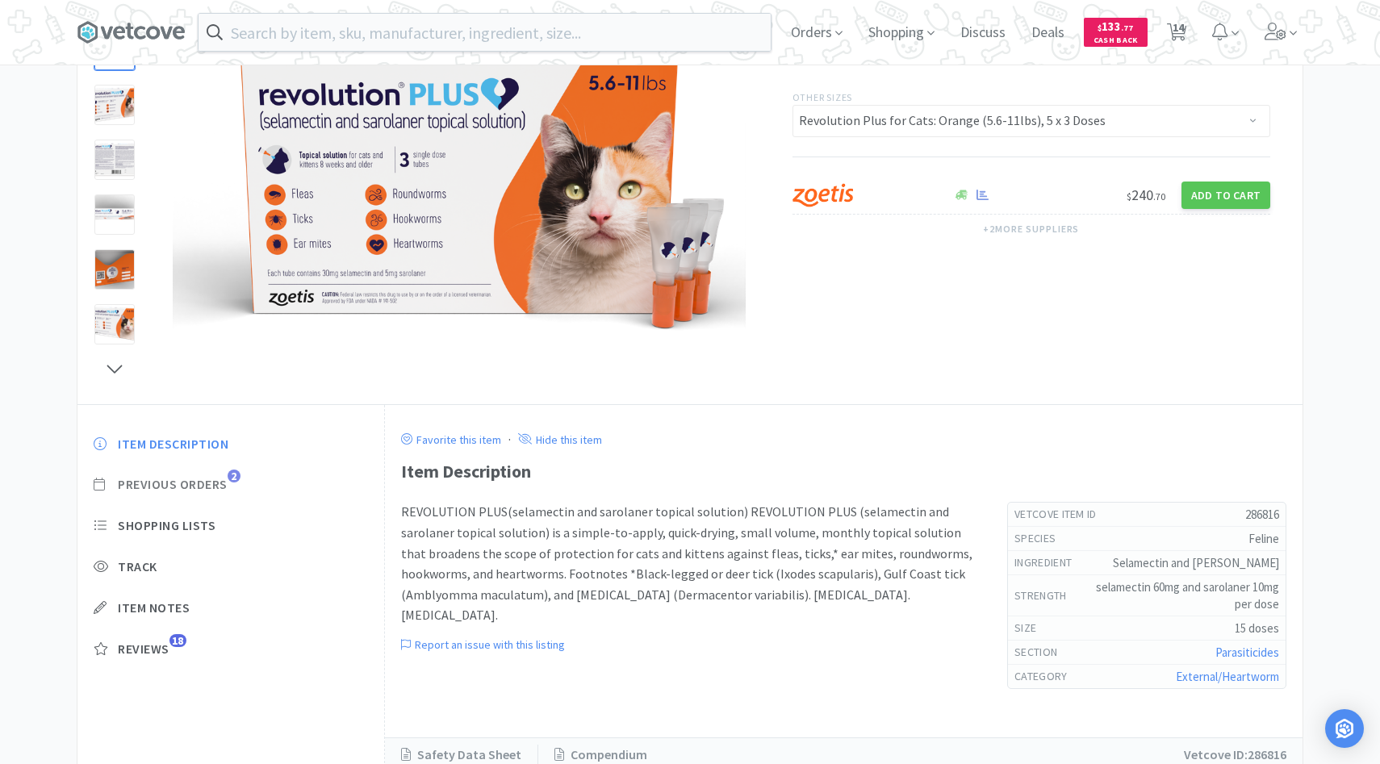
click at [237, 474] on span "2" at bounding box center [234, 476] width 13 height 13
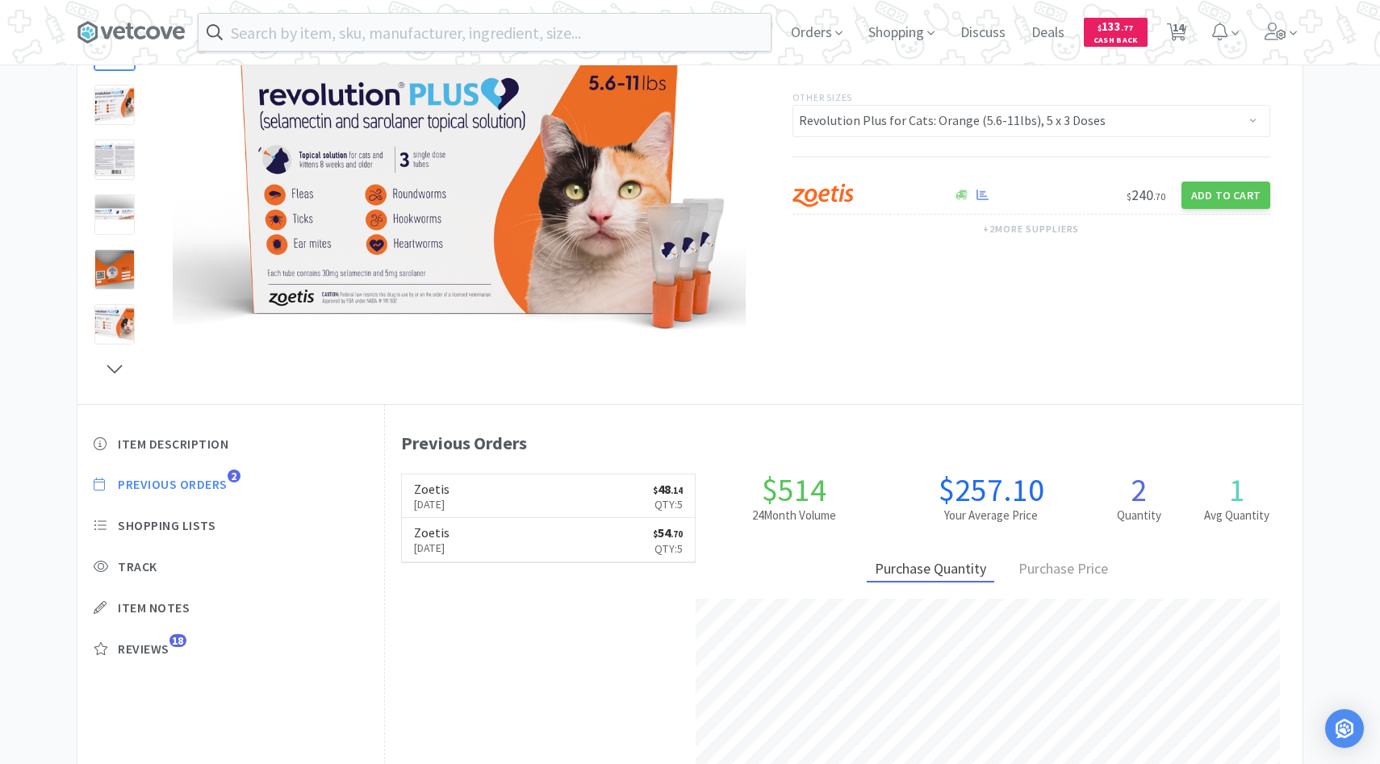
scroll to position [182, 0]
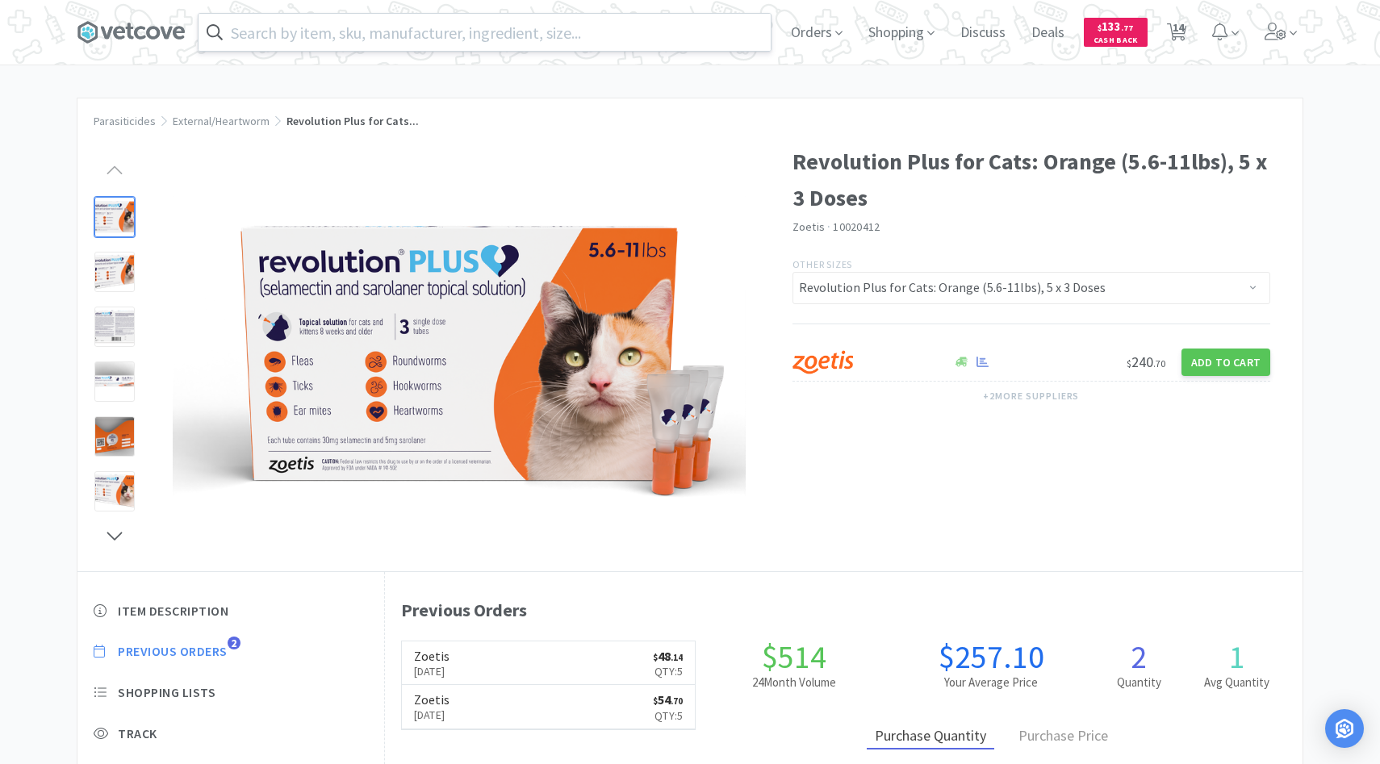
select select "10"
select select "5"
select select "4"
select select "2"
select select "1"
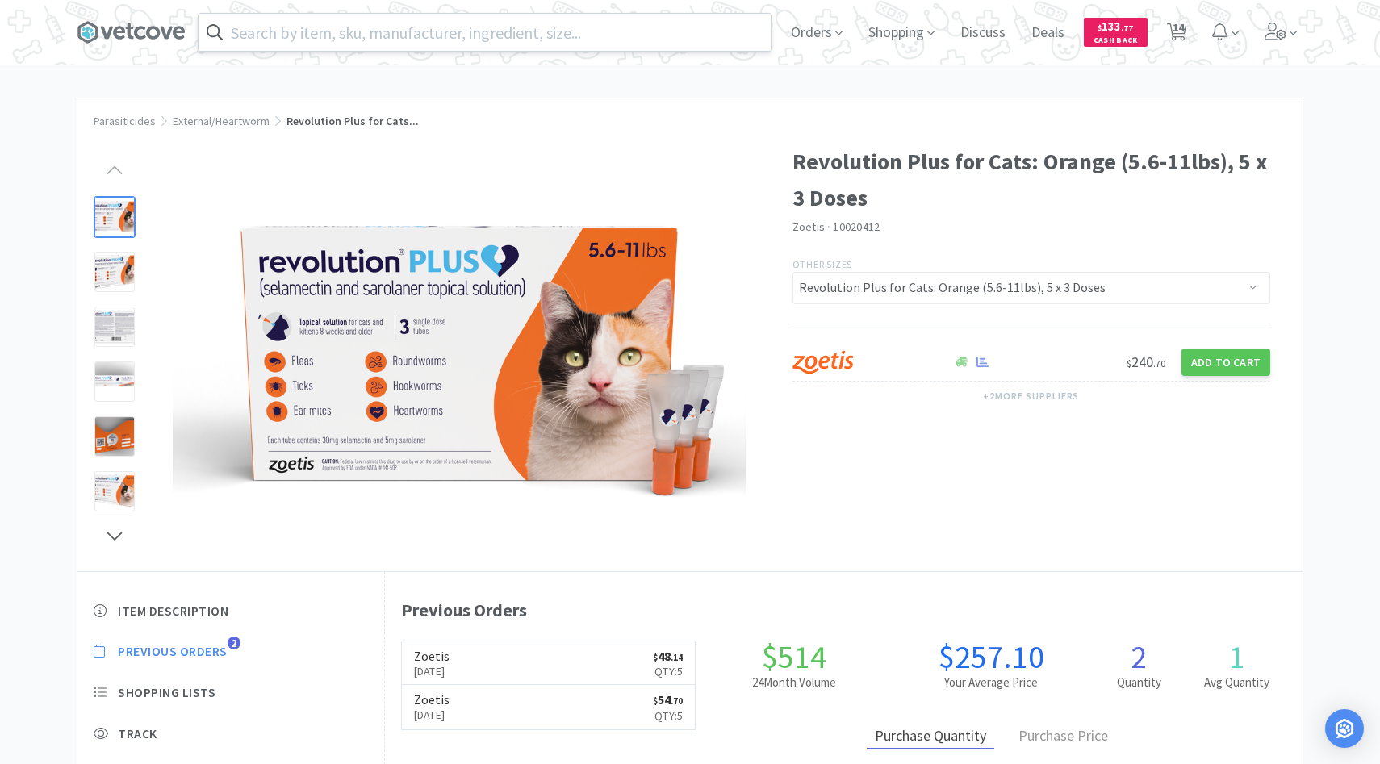
select select "1"
select select "3"
select select "1"
select select "2"
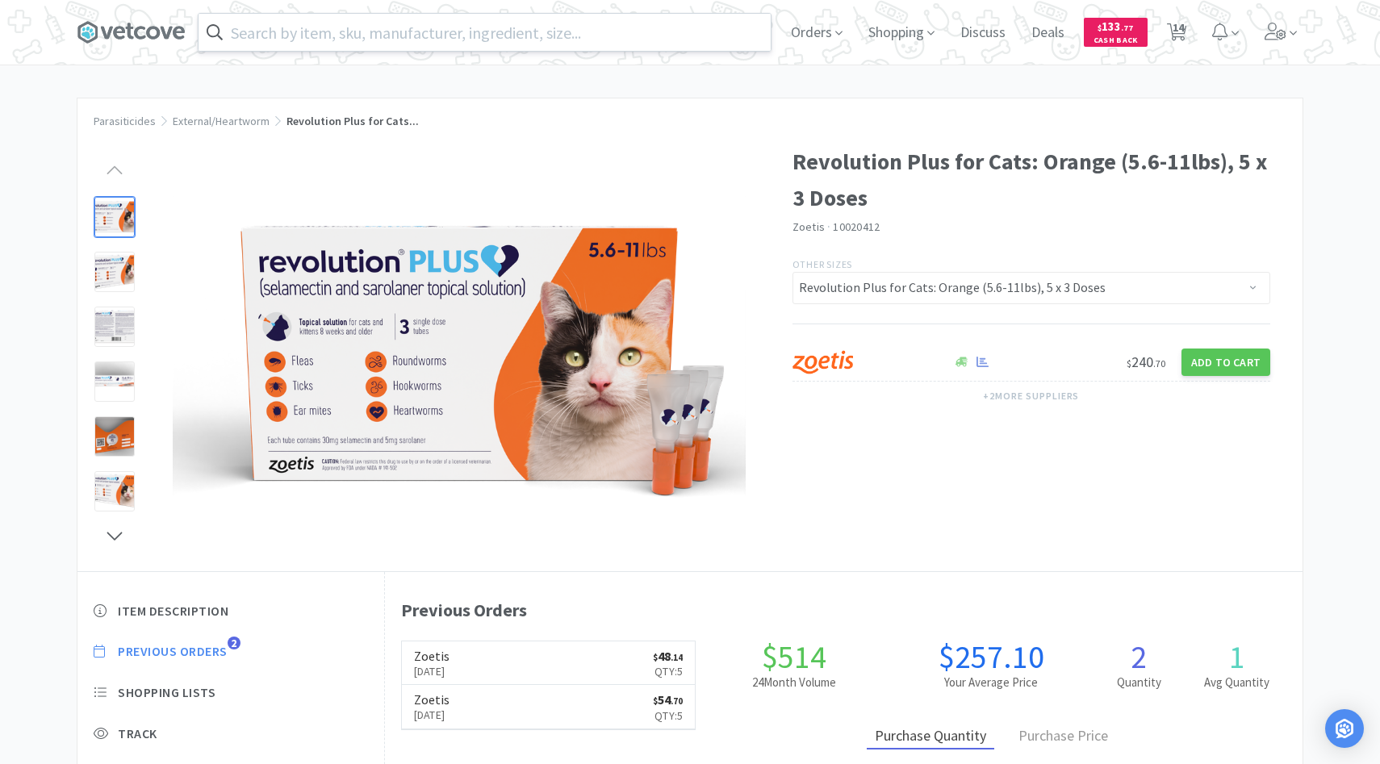
select select "1"
select select "4"
select select "1"
select select "3"
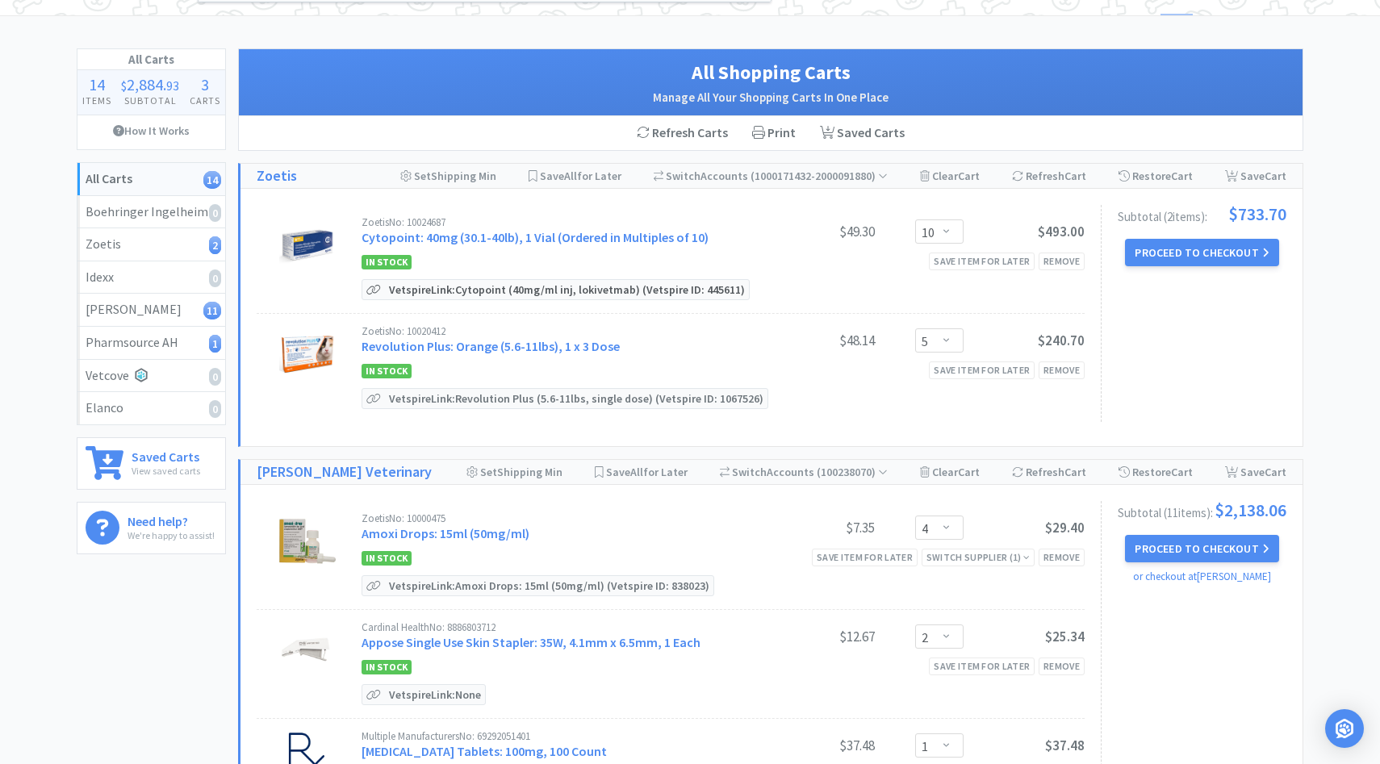
scroll to position [111, 0]
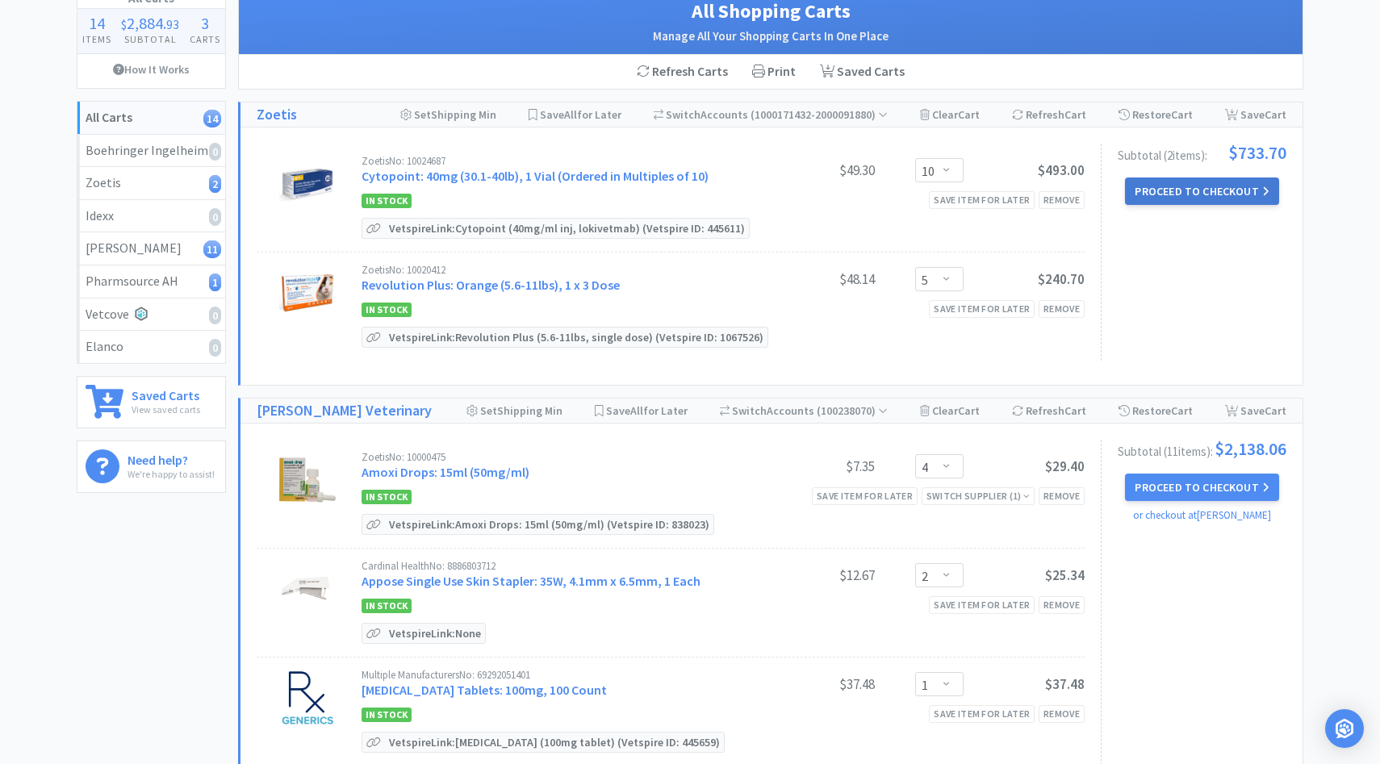
click at [1258, 195] on button "Proceed to Checkout" at bounding box center [1201, 191] width 153 height 27
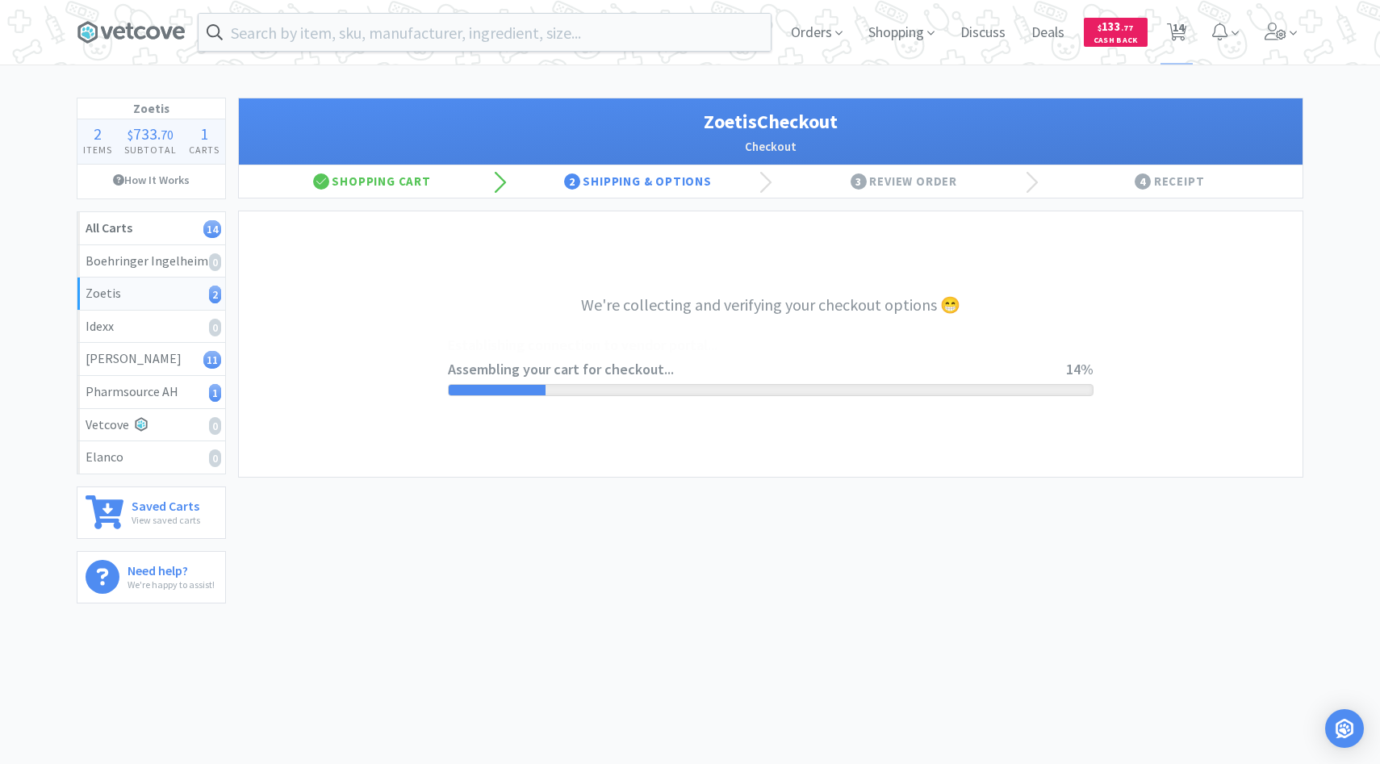
select select "invoice"
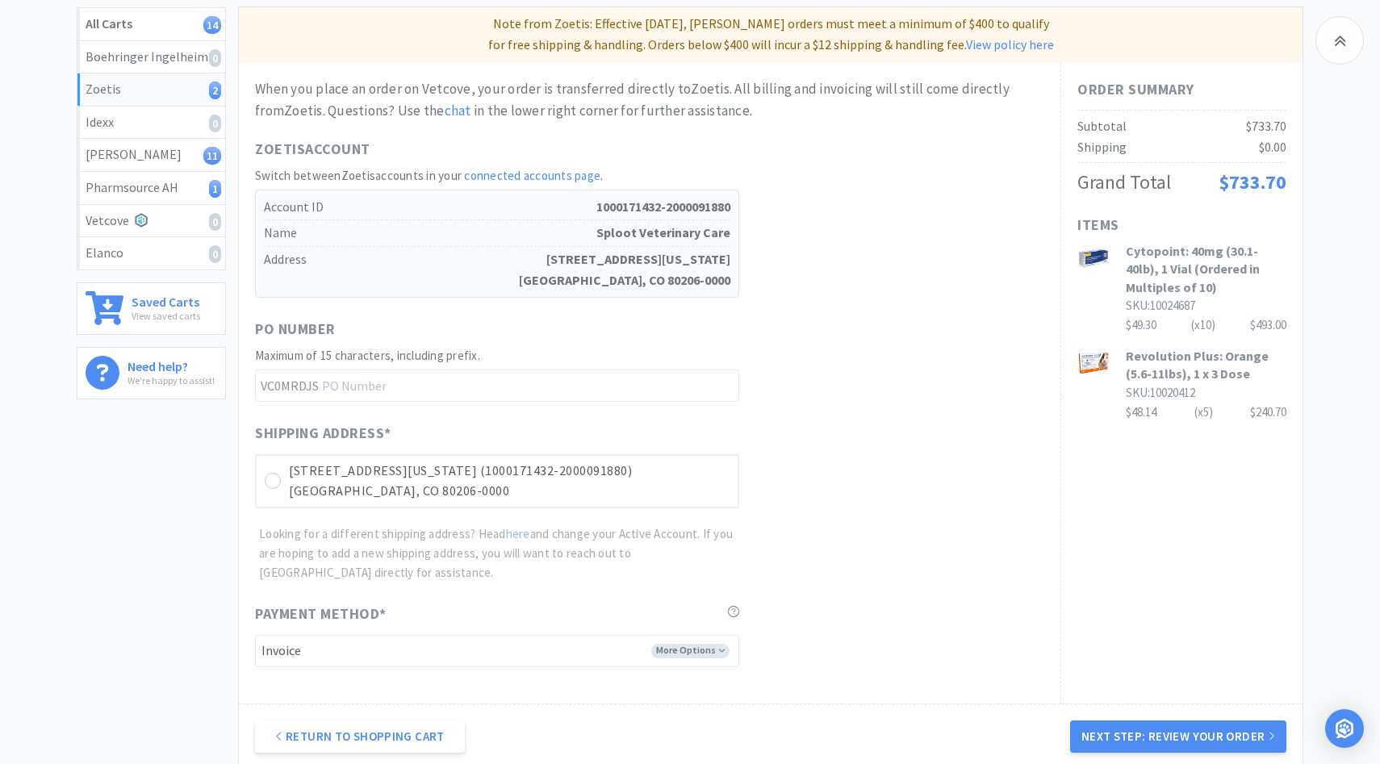
scroll to position [375, 0]
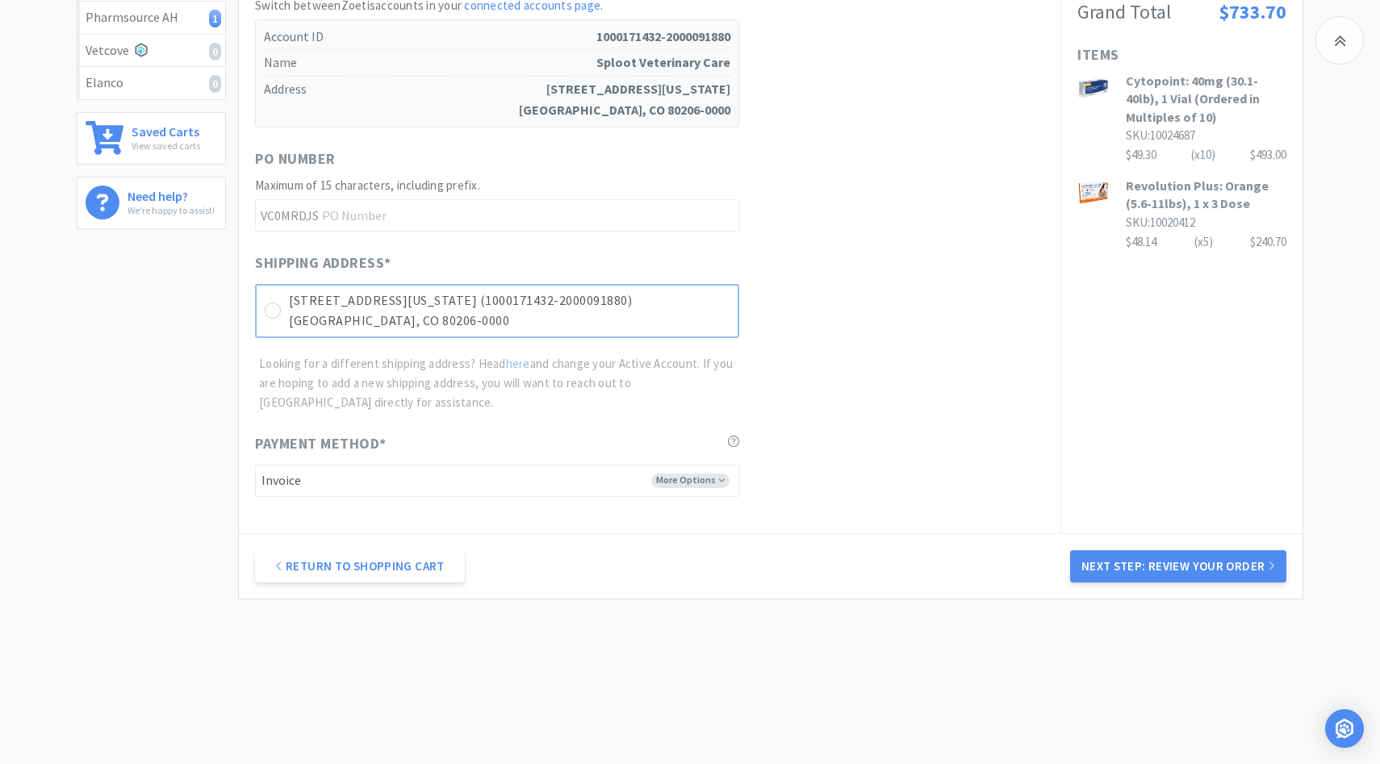
click at [706, 329] on p "Denver, CO 80206-0000" at bounding box center [509, 321] width 441 height 21
click at [1101, 562] on button "Next Step: Review Your Order" at bounding box center [1178, 567] width 216 height 32
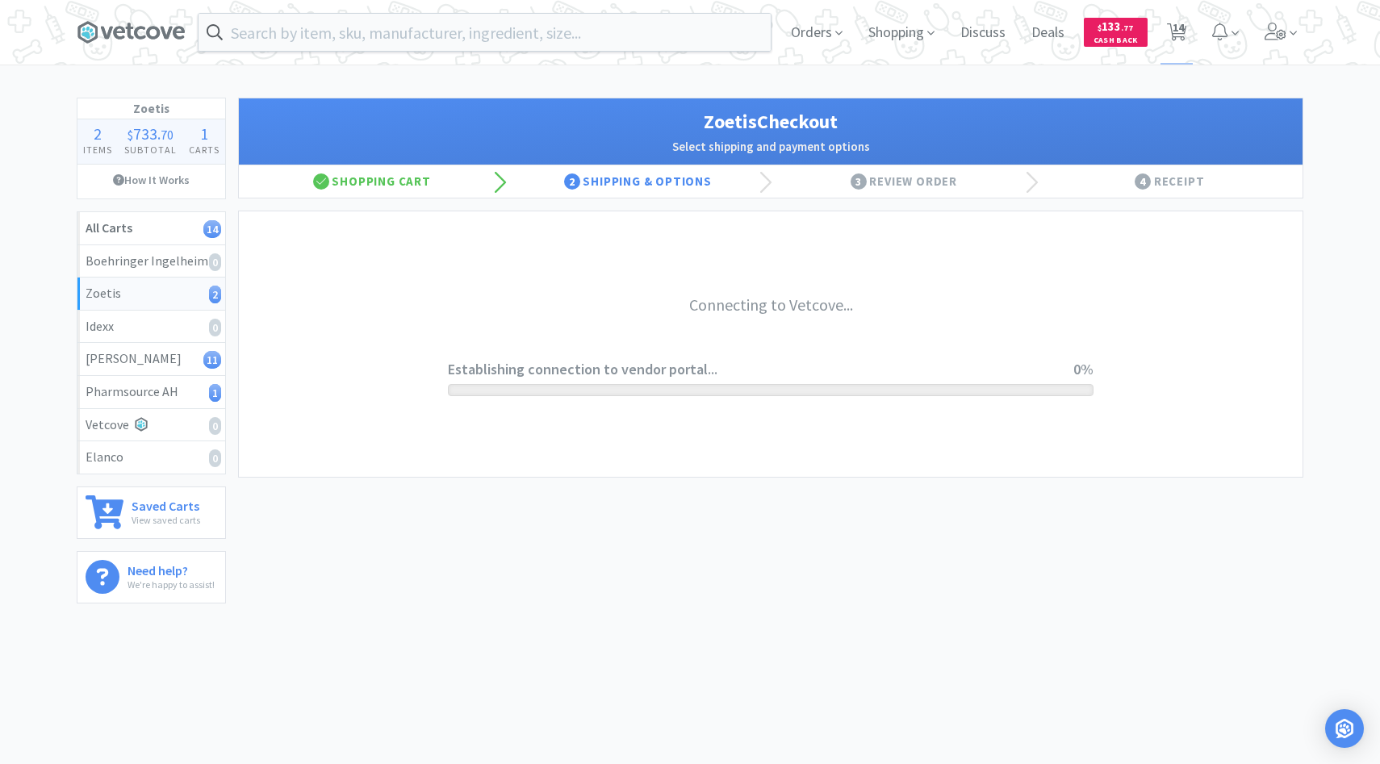
scroll to position [0, 0]
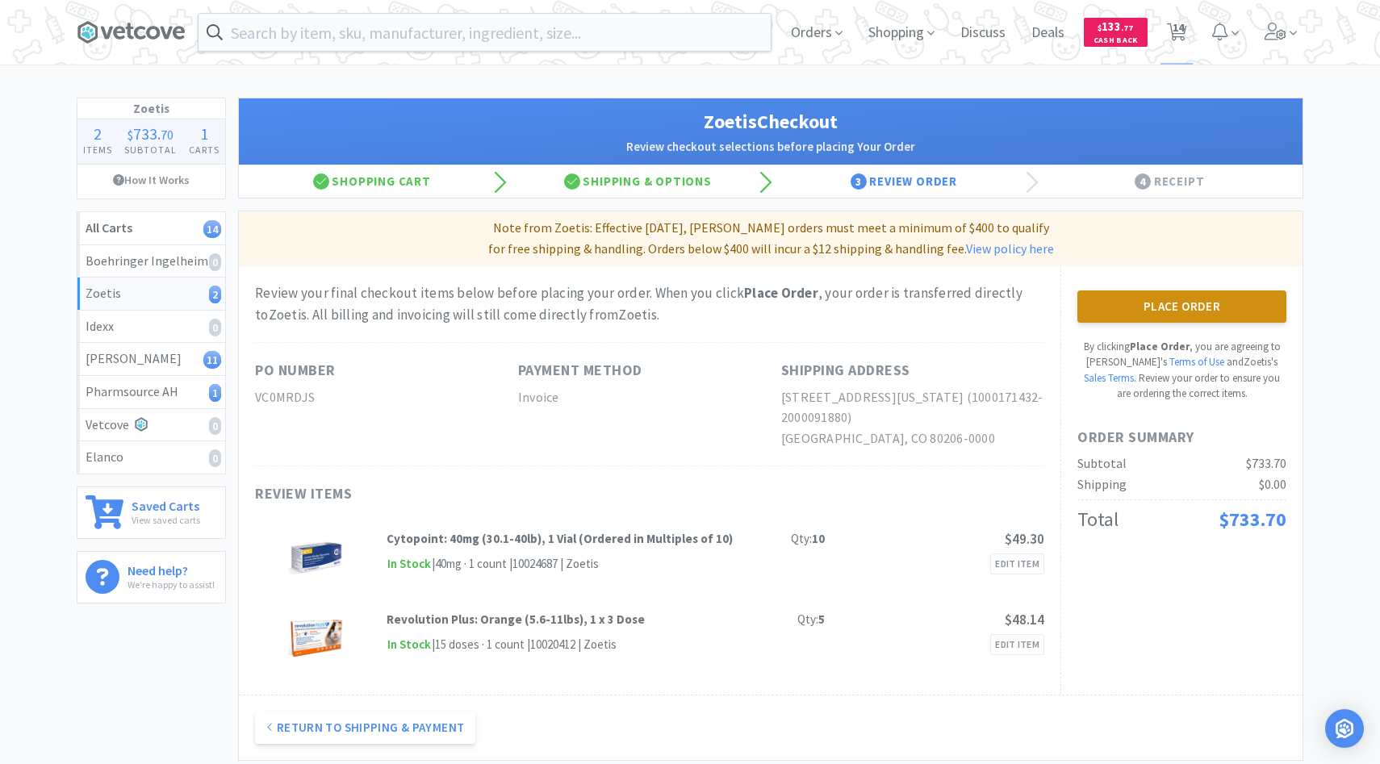
click at [1116, 312] on button "Place Order" at bounding box center [1182, 307] width 209 height 32
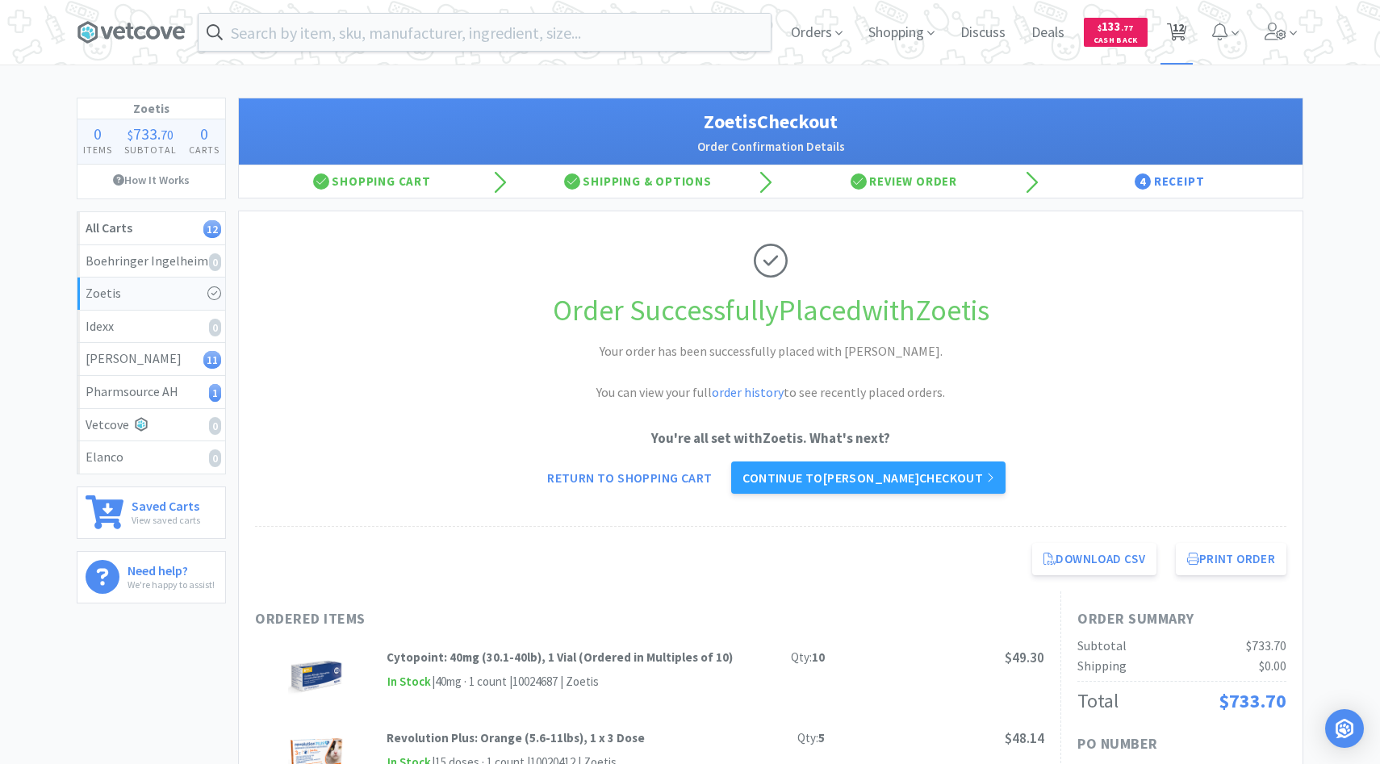
click at [1172, 52] on span "12" at bounding box center [1177, 32] width 33 height 65
select select "4"
select select "2"
select select "1"
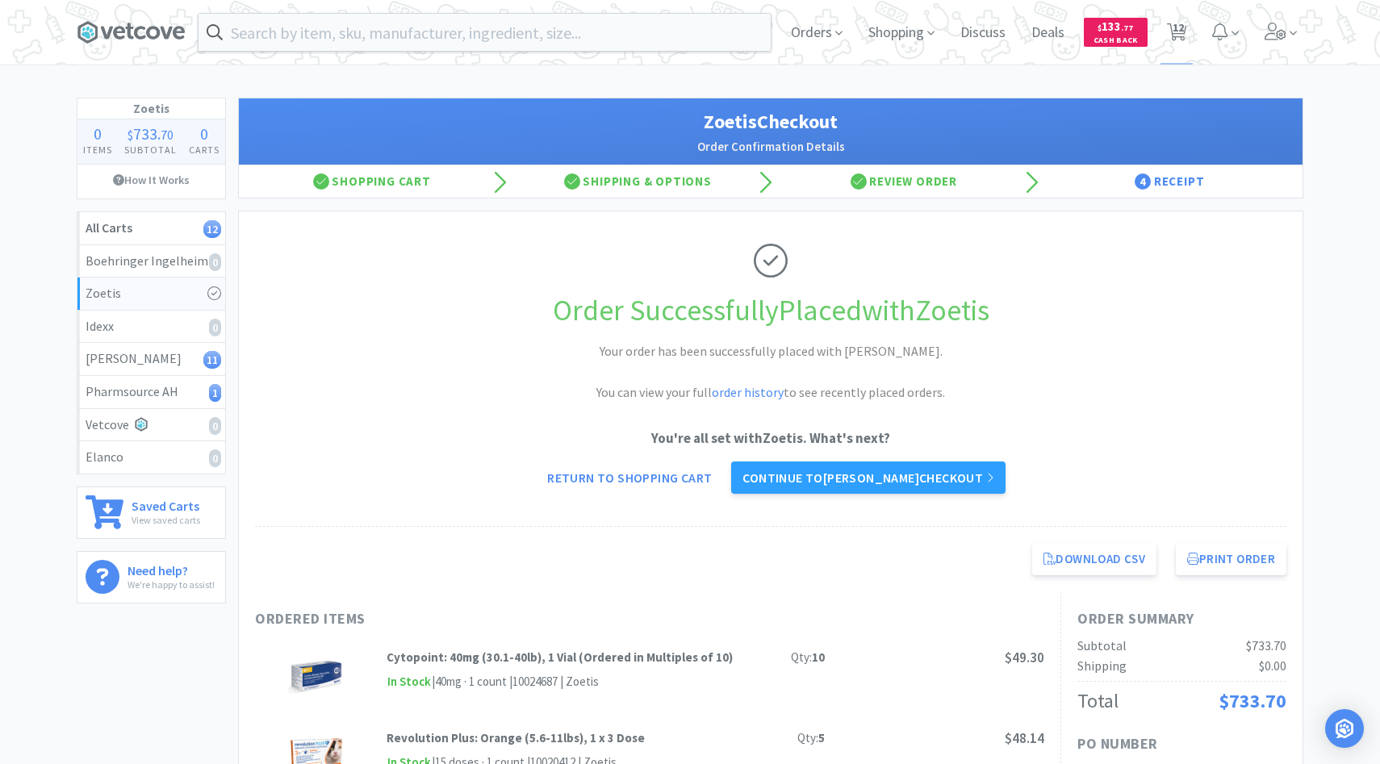
select select "1"
select select "3"
select select "1"
select select "2"
select select "1"
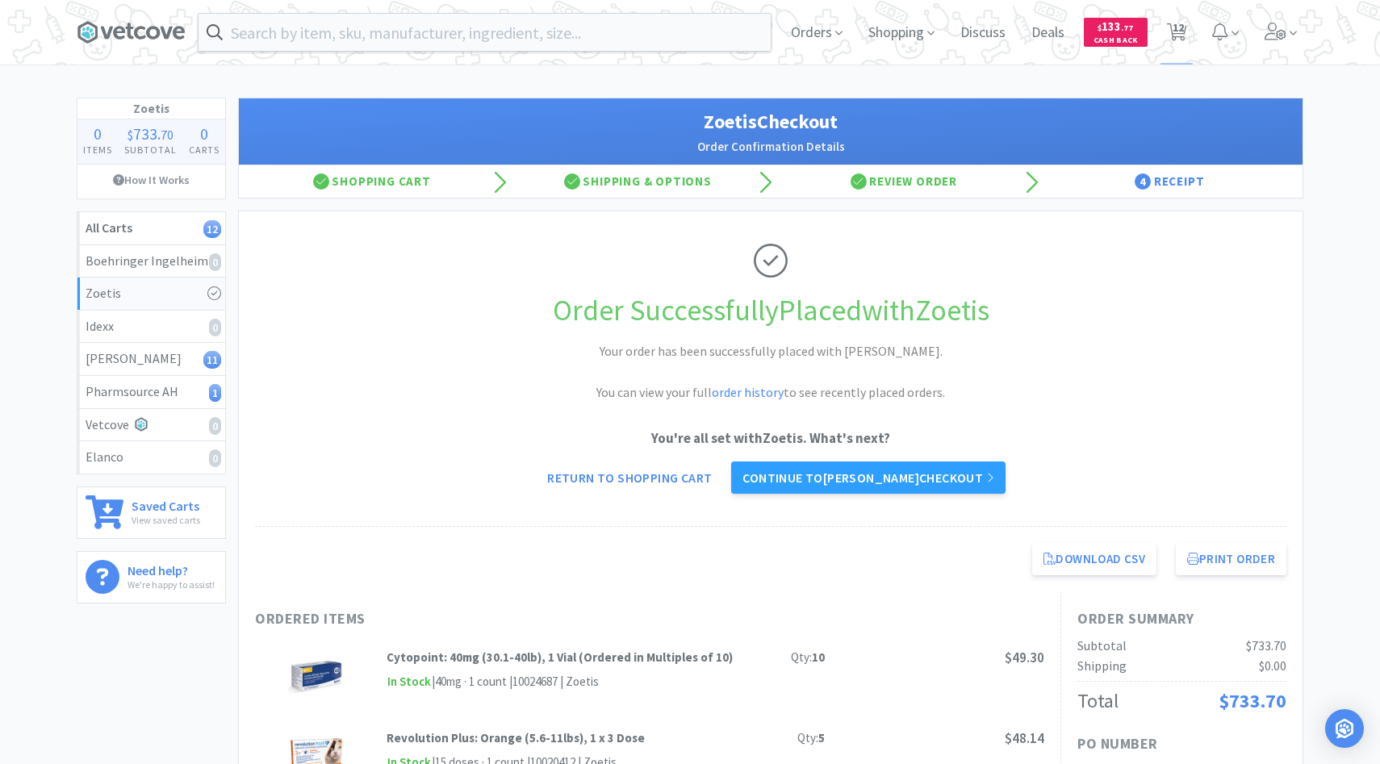
select select "4"
select select "1"
select select "3"
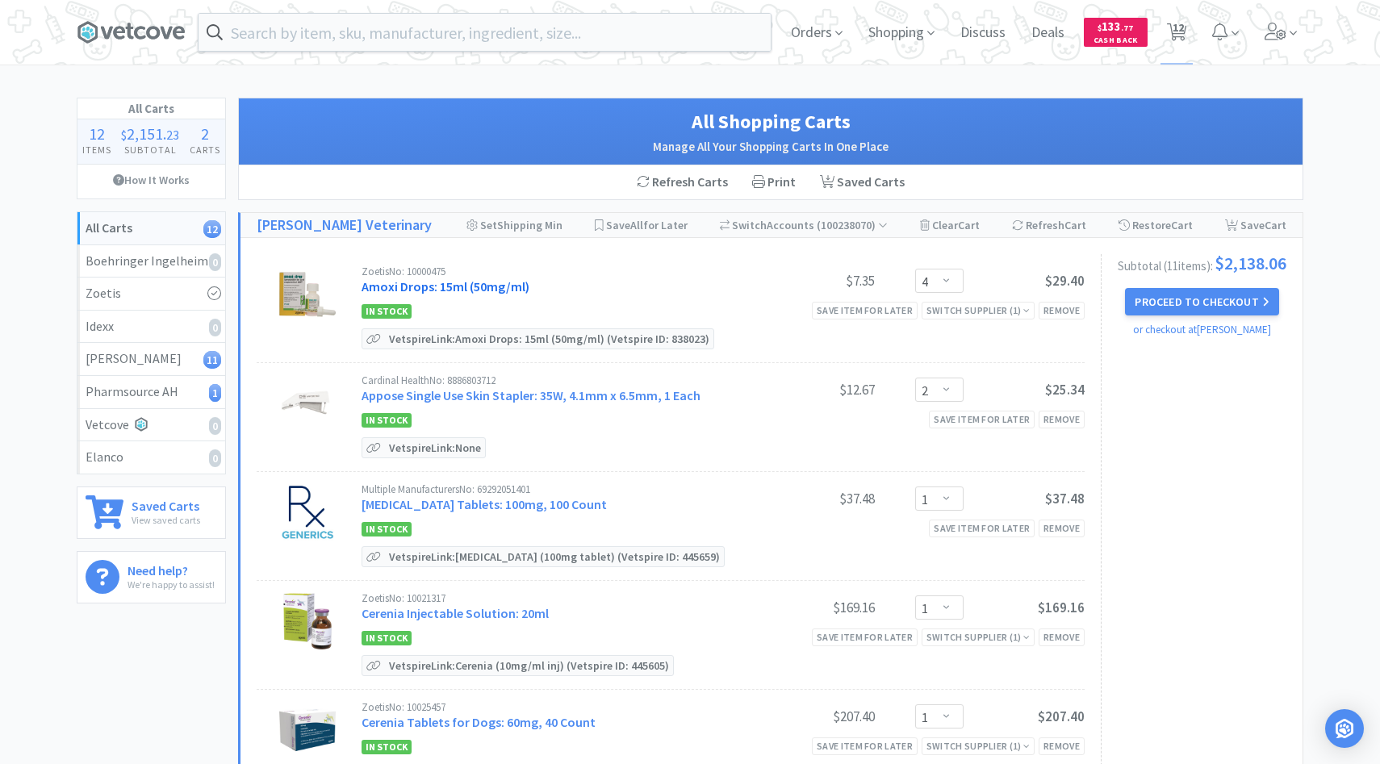
click at [509, 289] on link "Amoxi Drops: 15ml (50mg/ml)" at bounding box center [446, 286] width 168 height 16
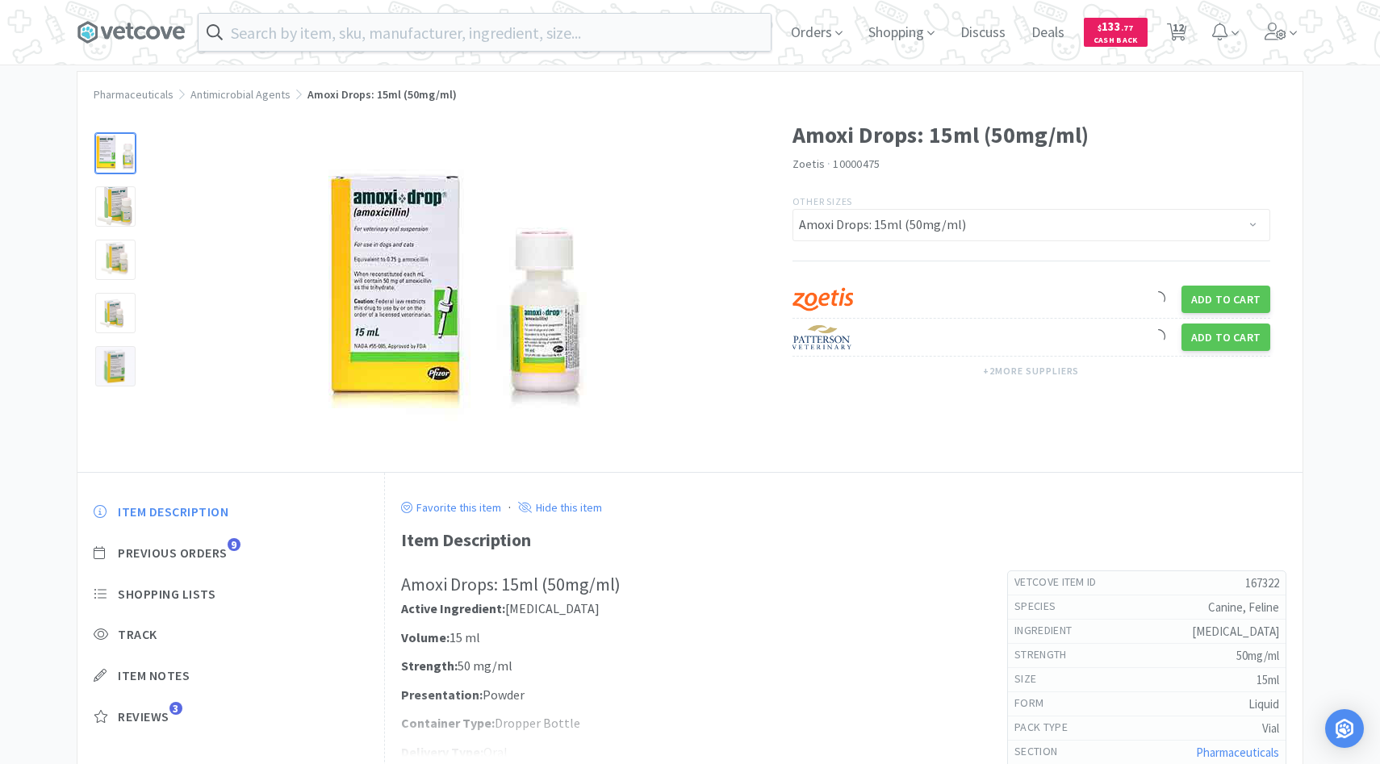
scroll to position [39, 0]
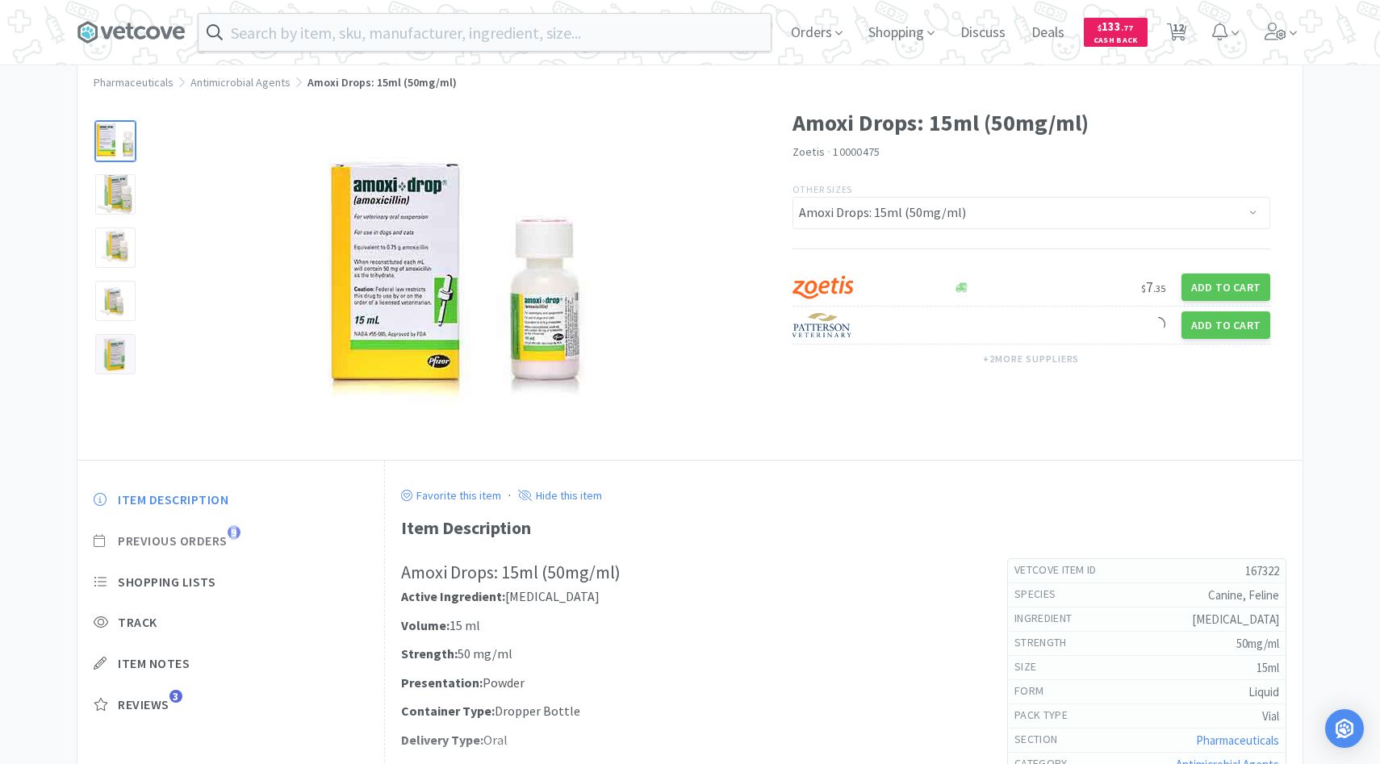
click at [232, 539] on span "Previous Orders 9" at bounding box center [231, 541] width 274 height 17
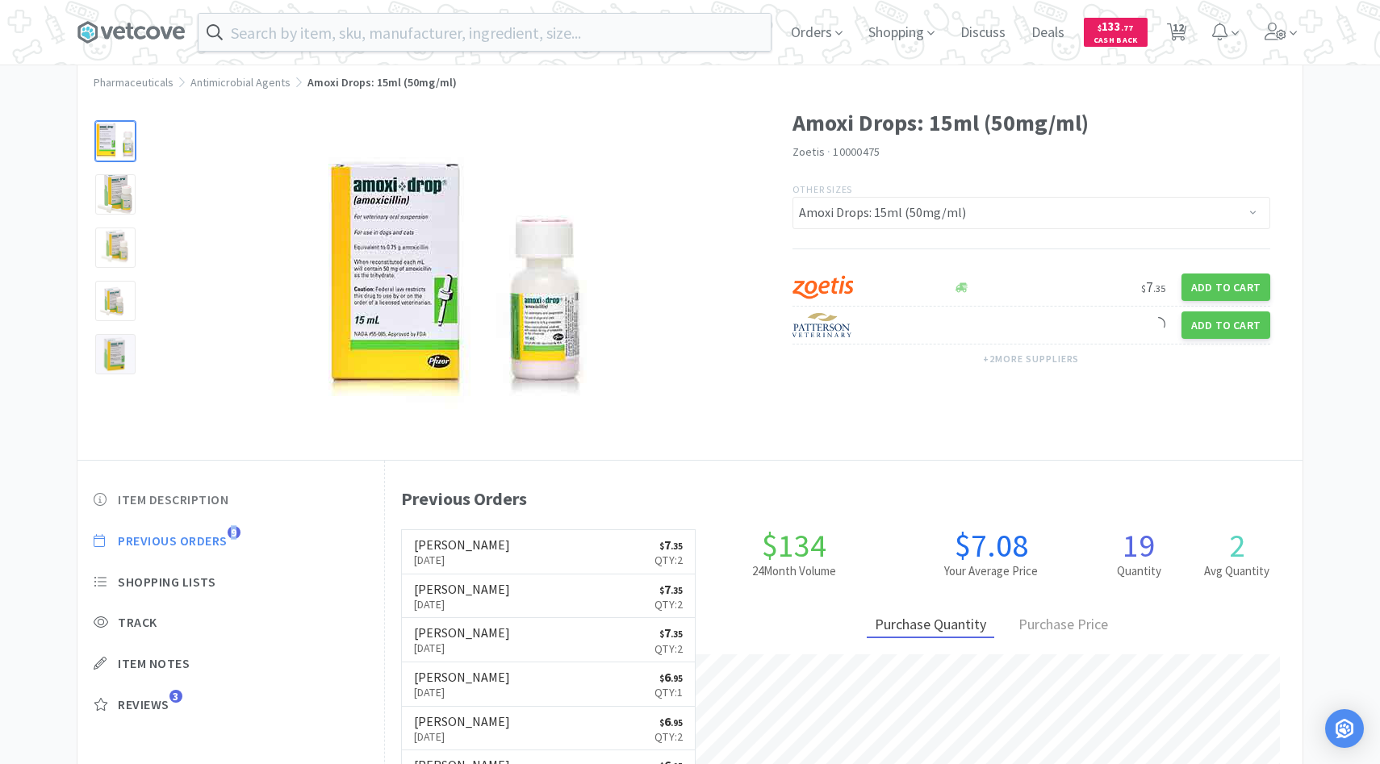
scroll to position [443, 918]
select select "4"
select select "2"
select select "1"
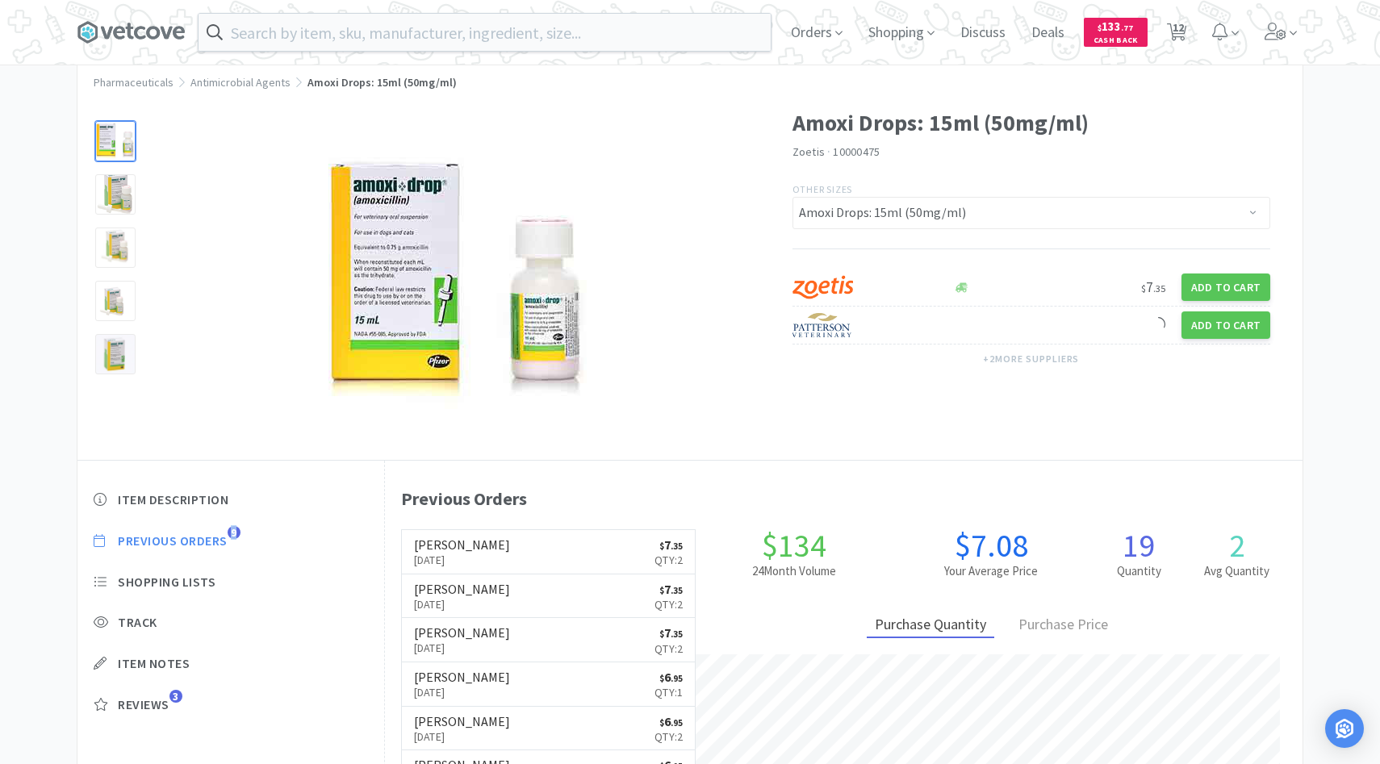
select select "1"
select select "3"
select select "1"
select select "2"
select select "1"
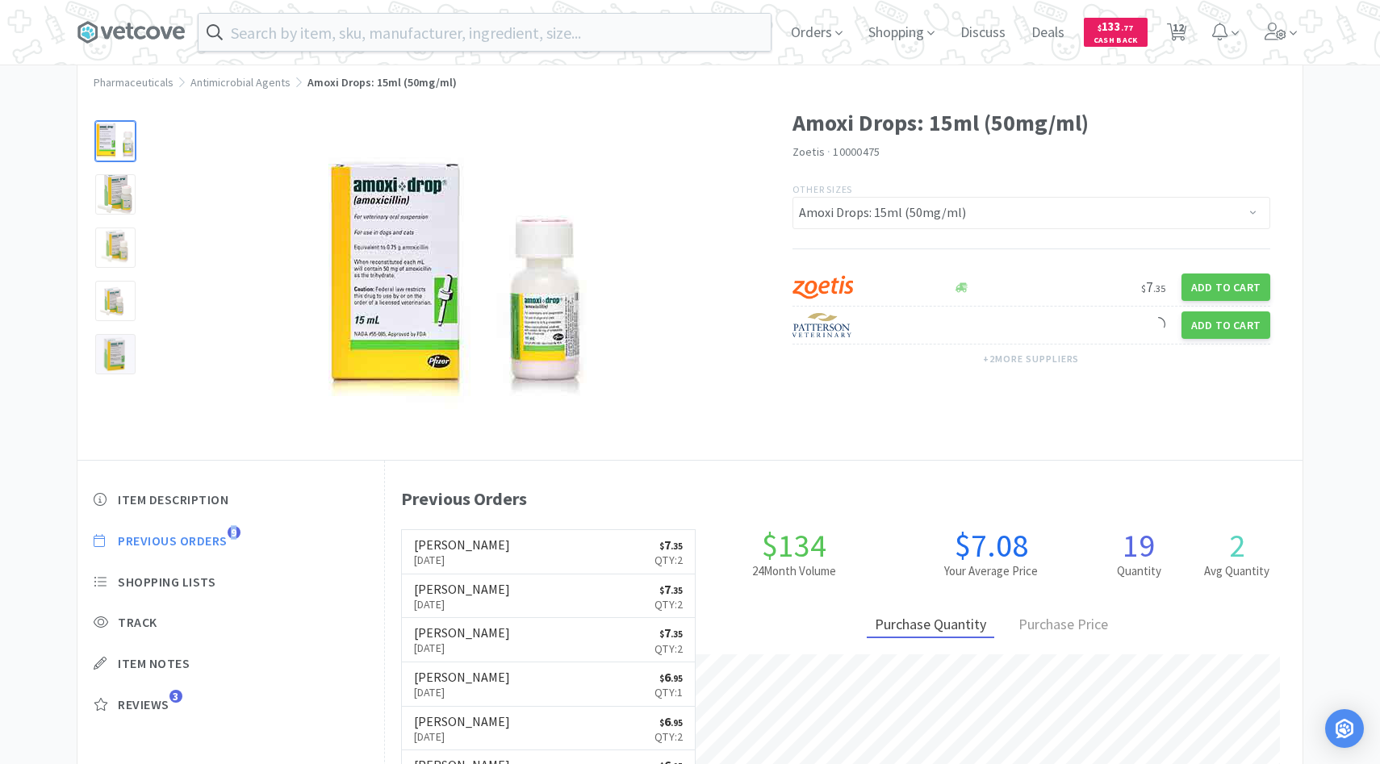
select select "4"
select select "1"
select select "3"
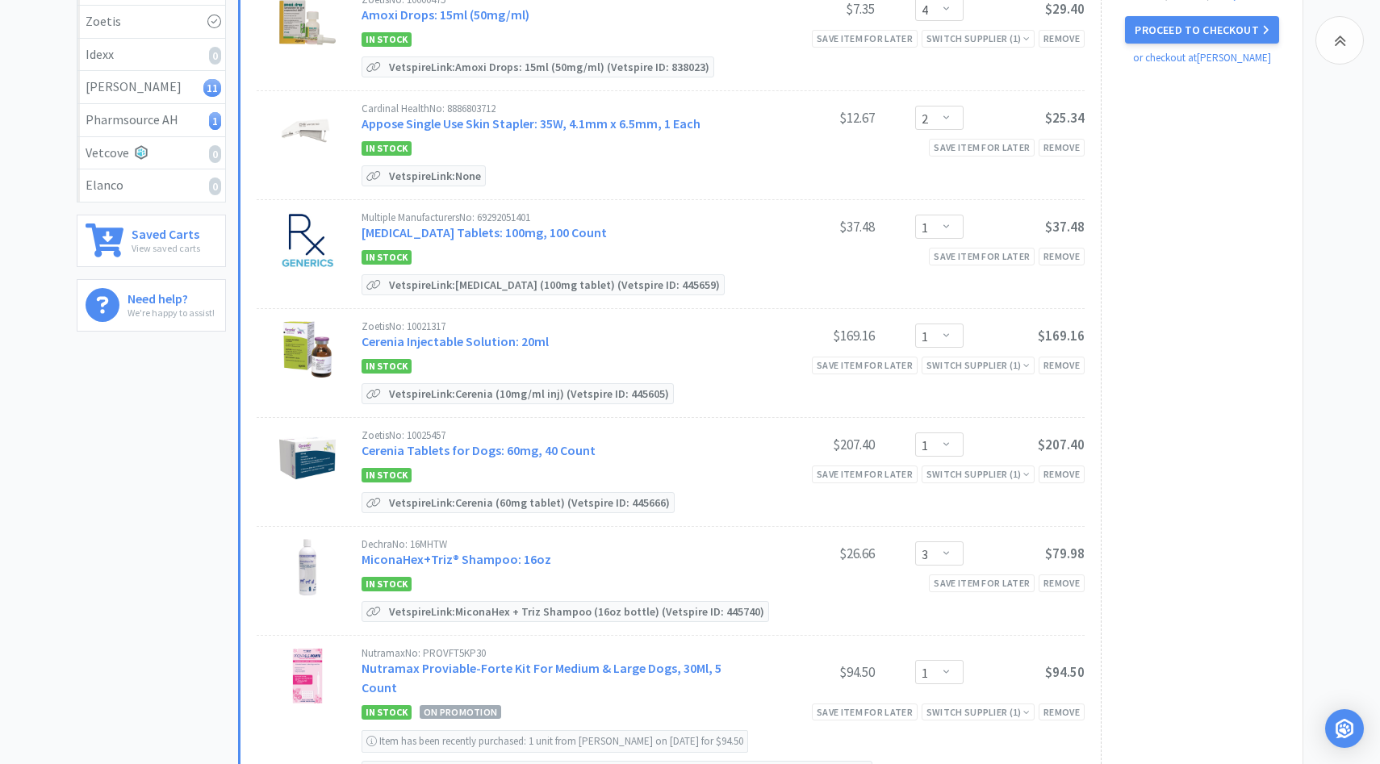
scroll to position [324, 0]
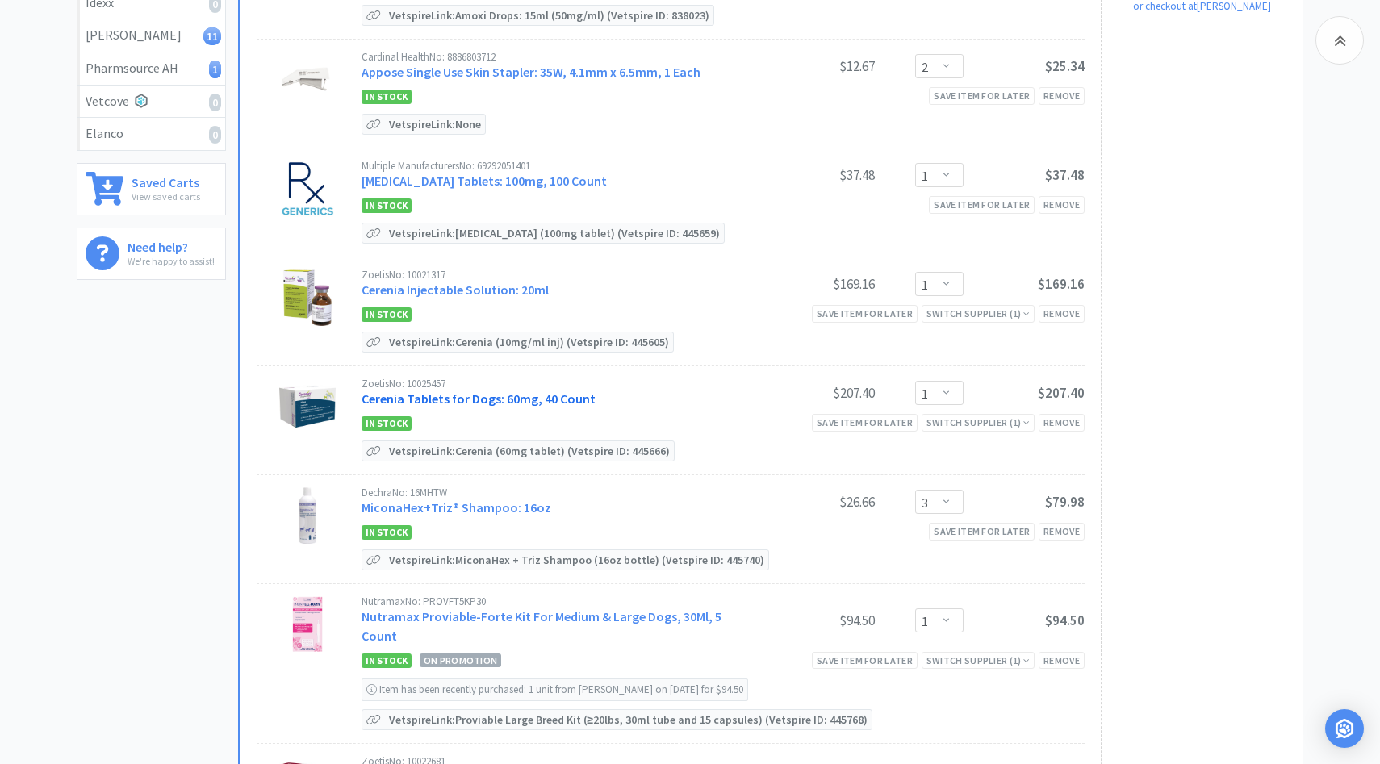
click at [513, 395] on link "Cerenia Tablets for Dogs: 60mg, 40 Count" at bounding box center [479, 399] width 234 height 16
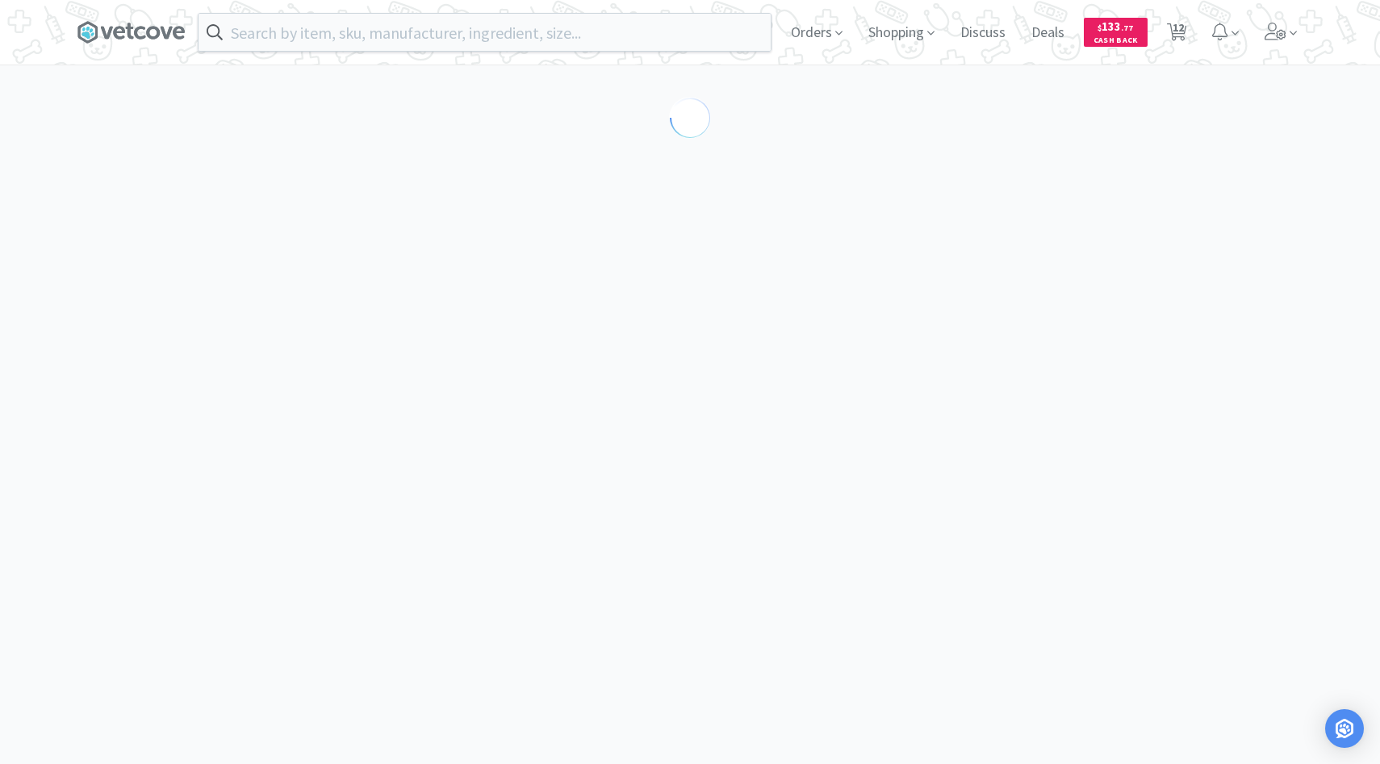
select select "298467"
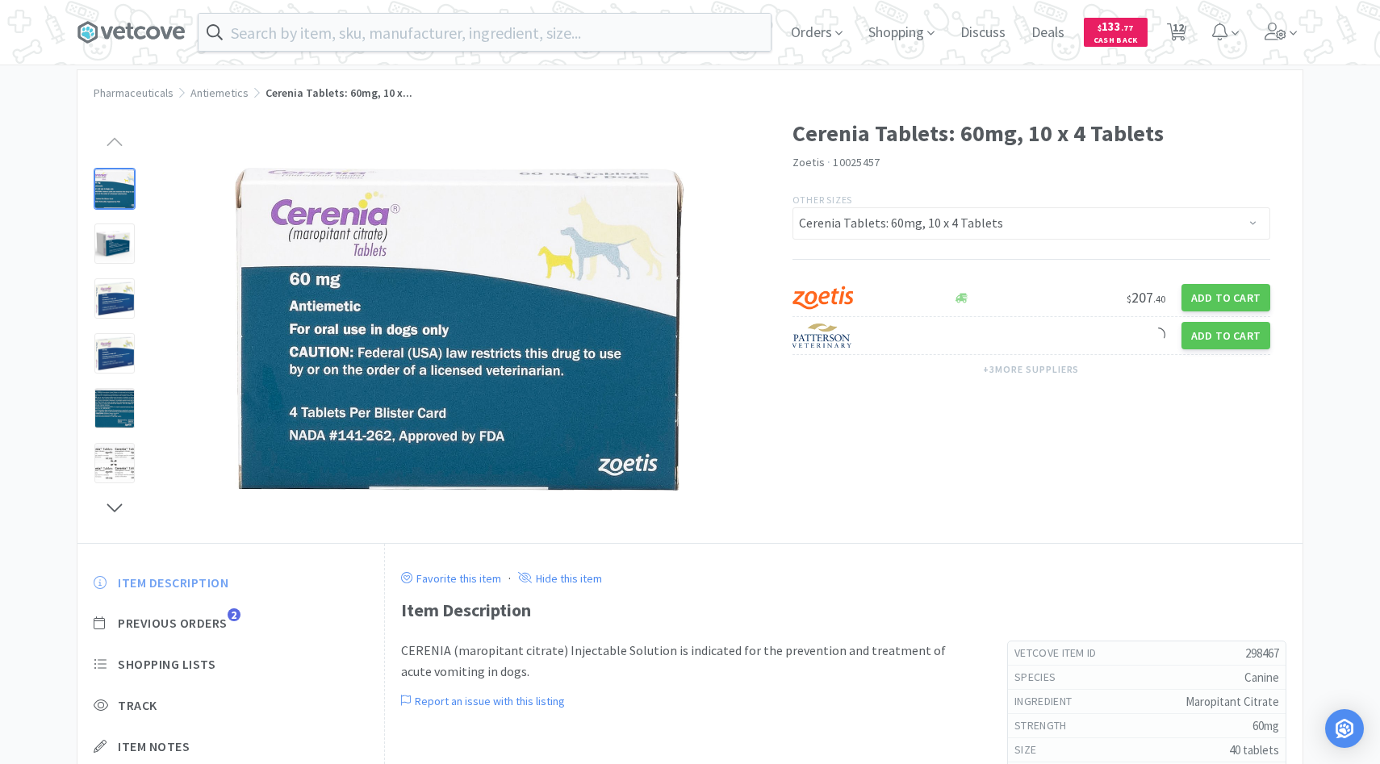
scroll to position [43, 0]
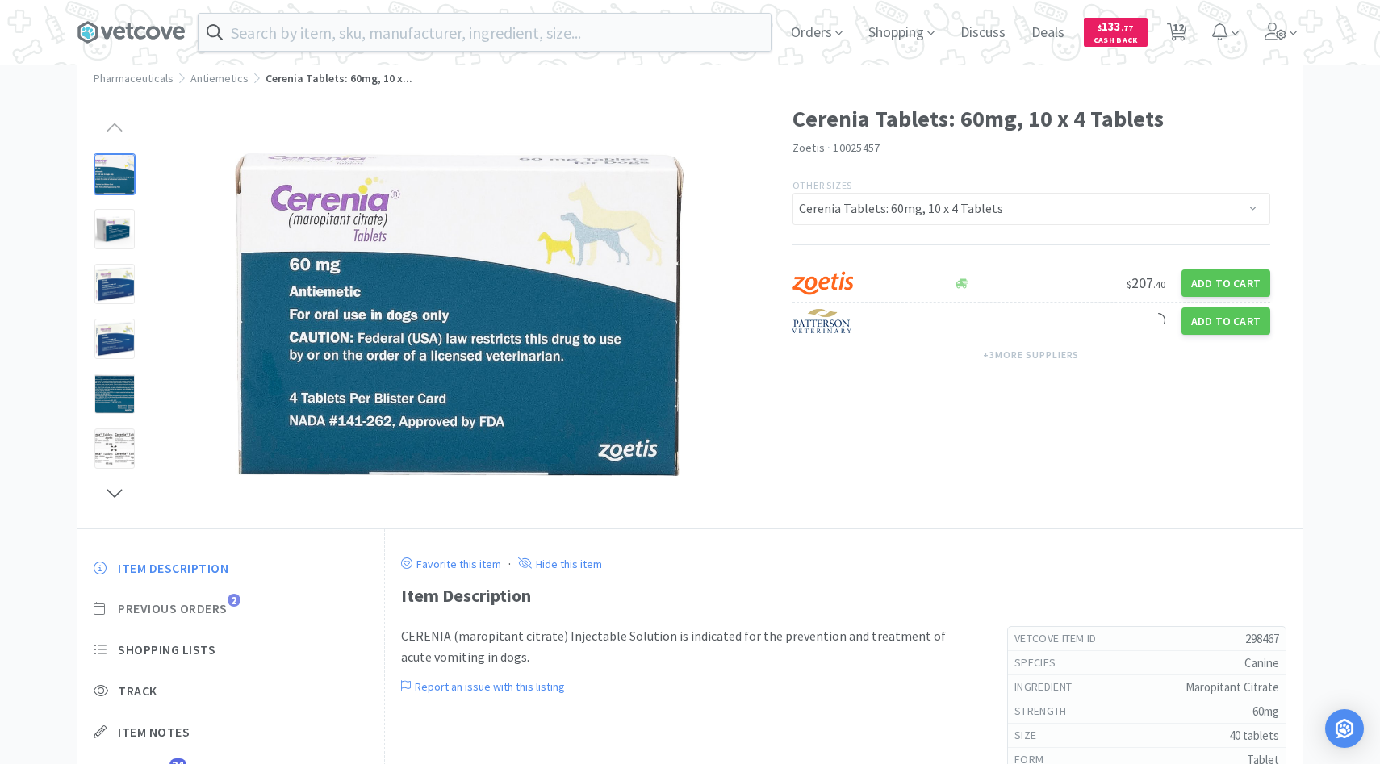
click at [209, 601] on span "Previous Orders" at bounding box center [173, 609] width 110 height 17
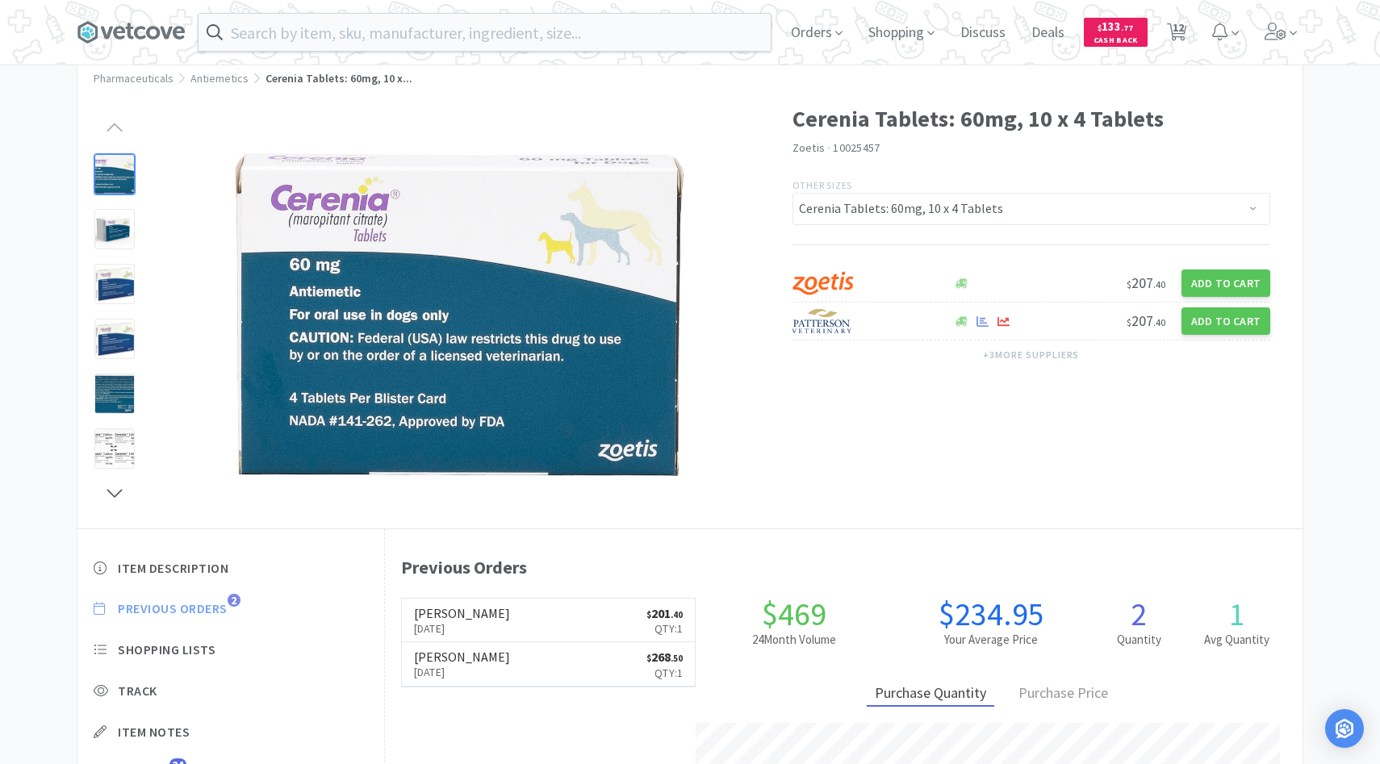
scroll to position [443, 918]
click at [1179, 22] on span "12" at bounding box center [1178, 27] width 11 height 65
select select "4"
select select "2"
select select "1"
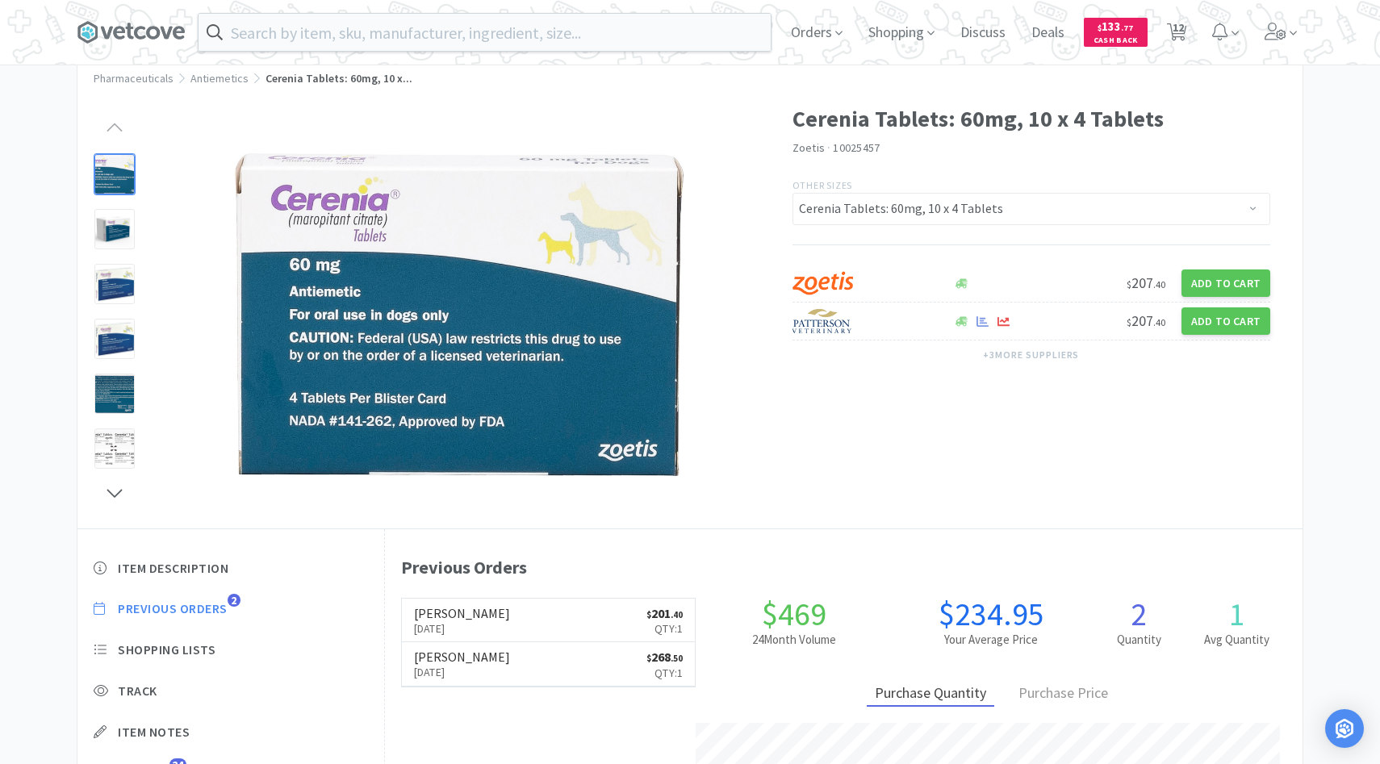
select select "1"
select select "3"
select select "1"
select select "2"
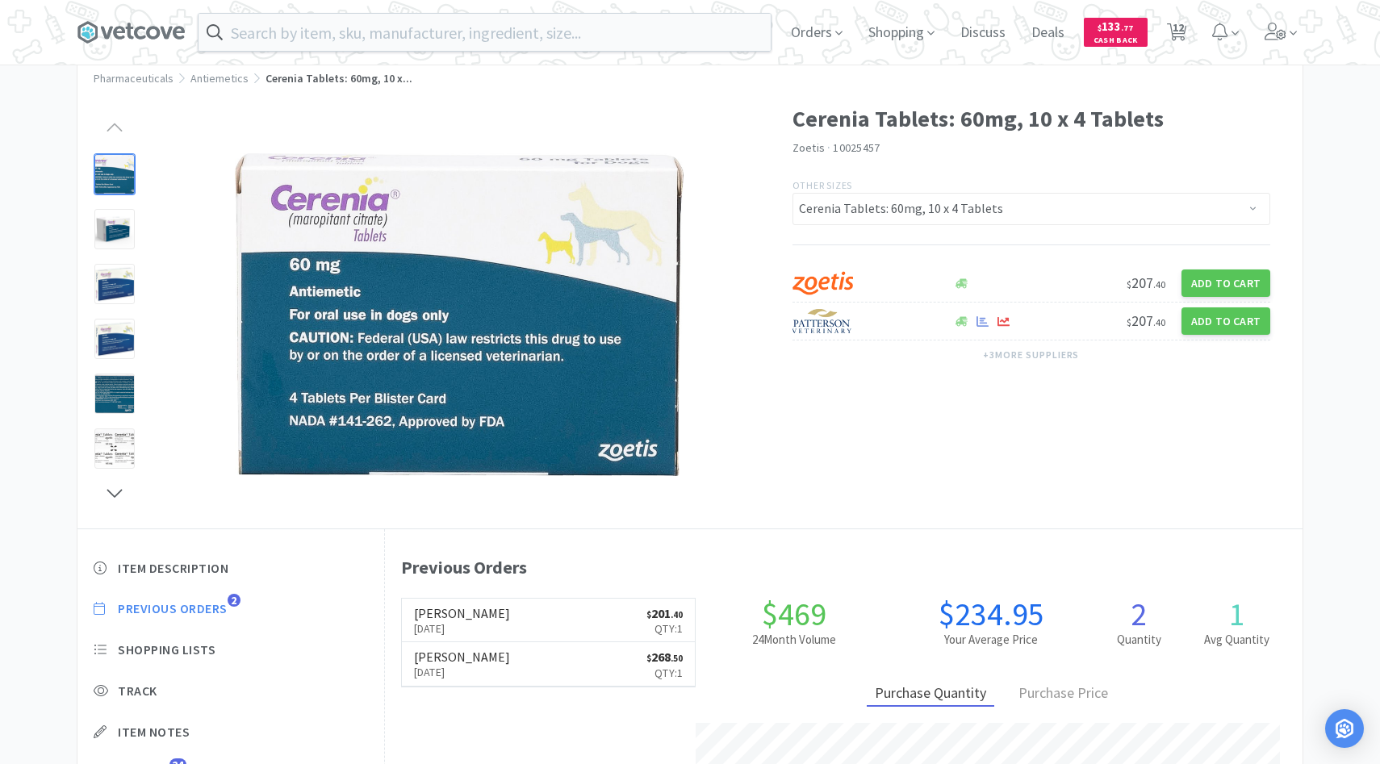
select select "1"
select select "4"
select select "1"
select select "3"
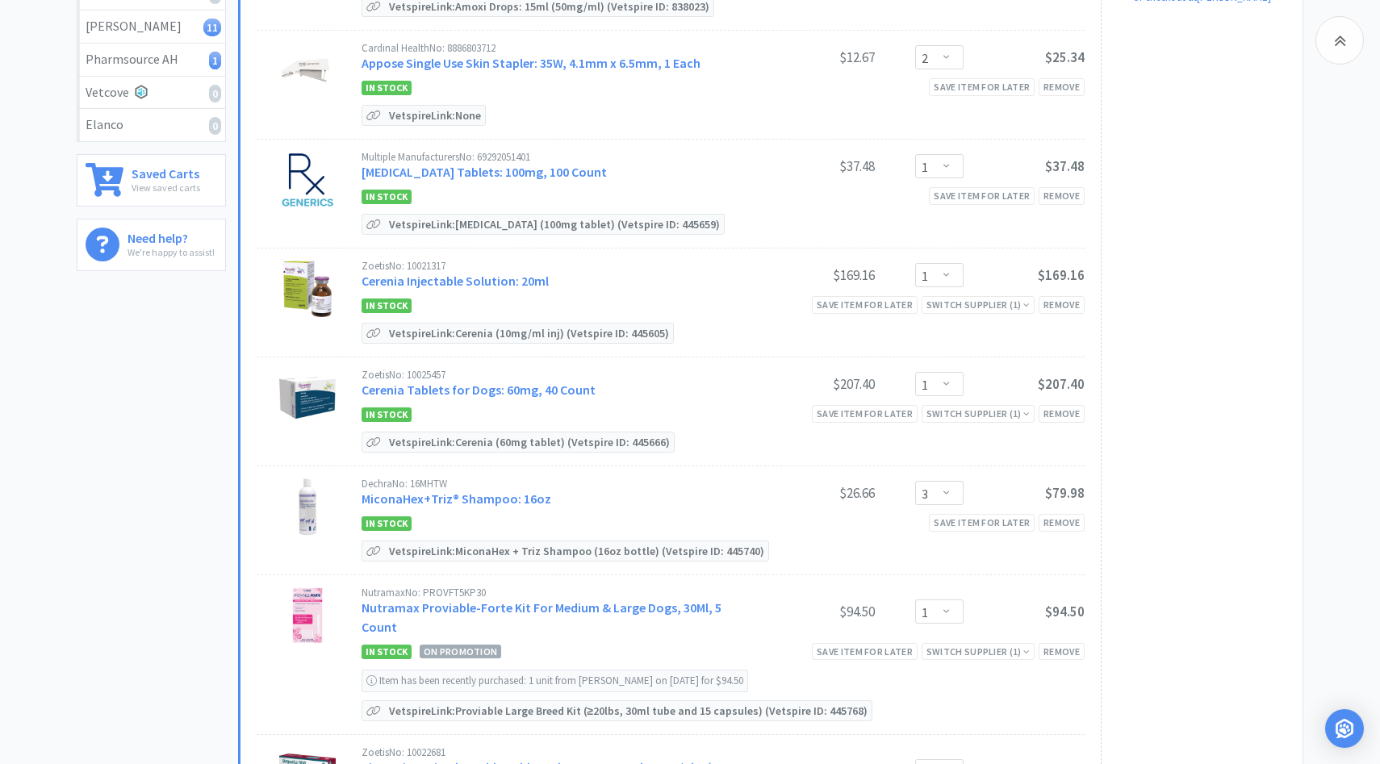
scroll to position [466, 0]
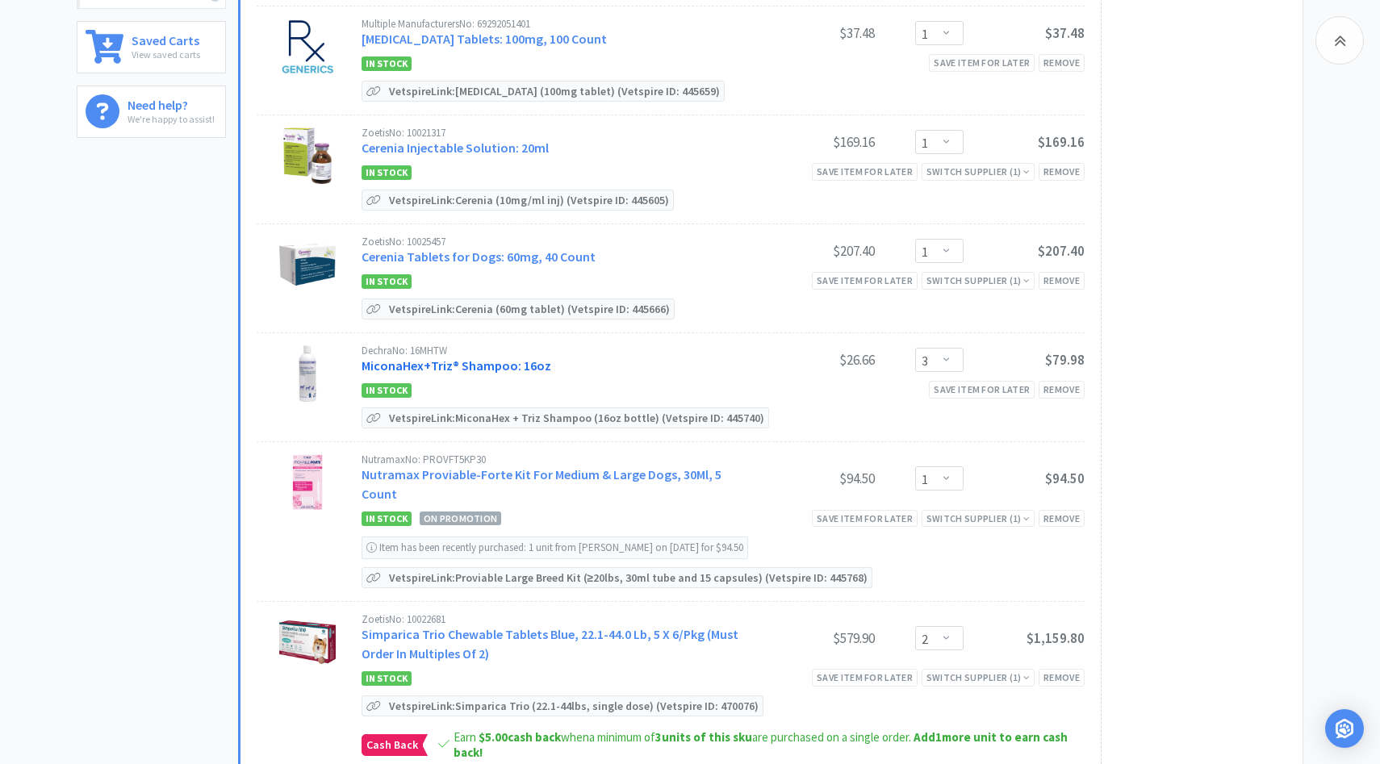
click at [475, 367] on link "MiconaHex+Triz® Shampoo: 16oz" at bounding box center [457, 366] width 190 height 16
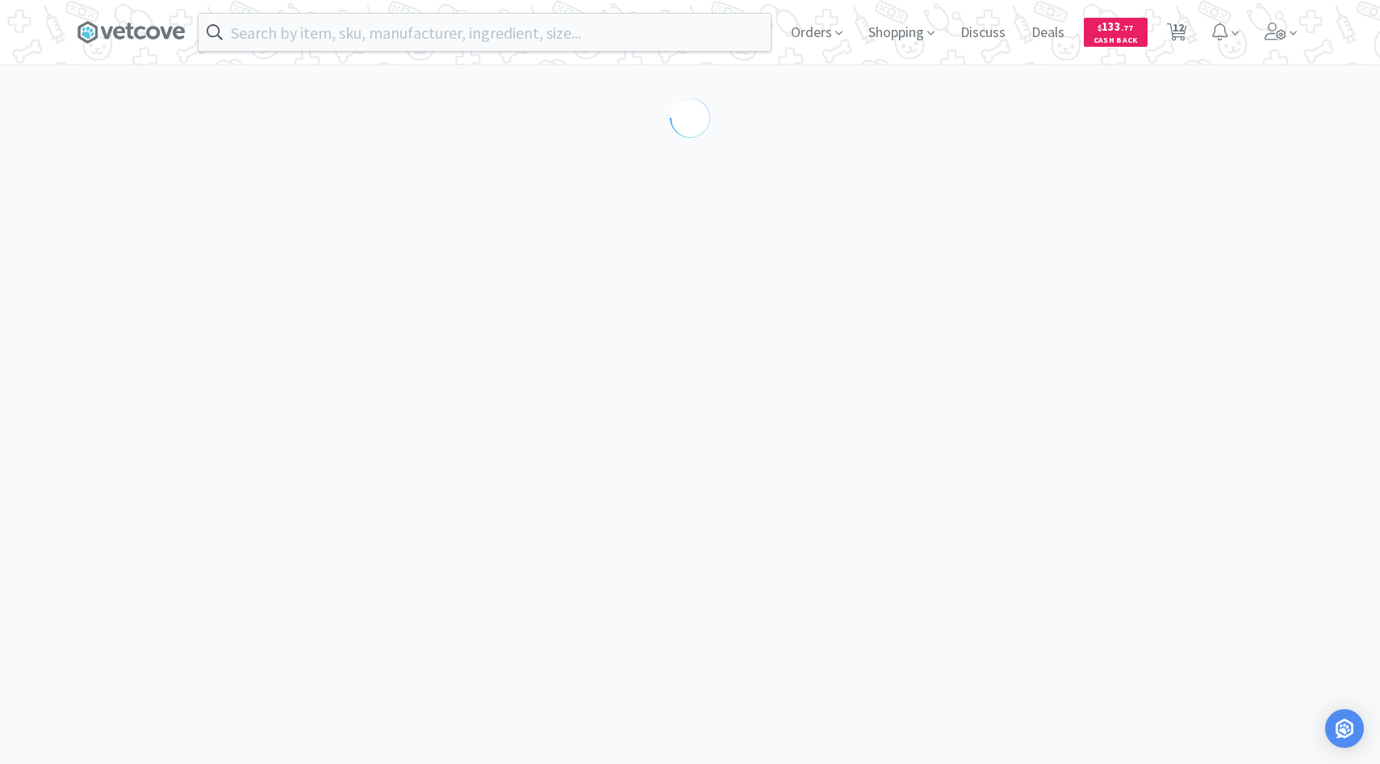
select select "86601"
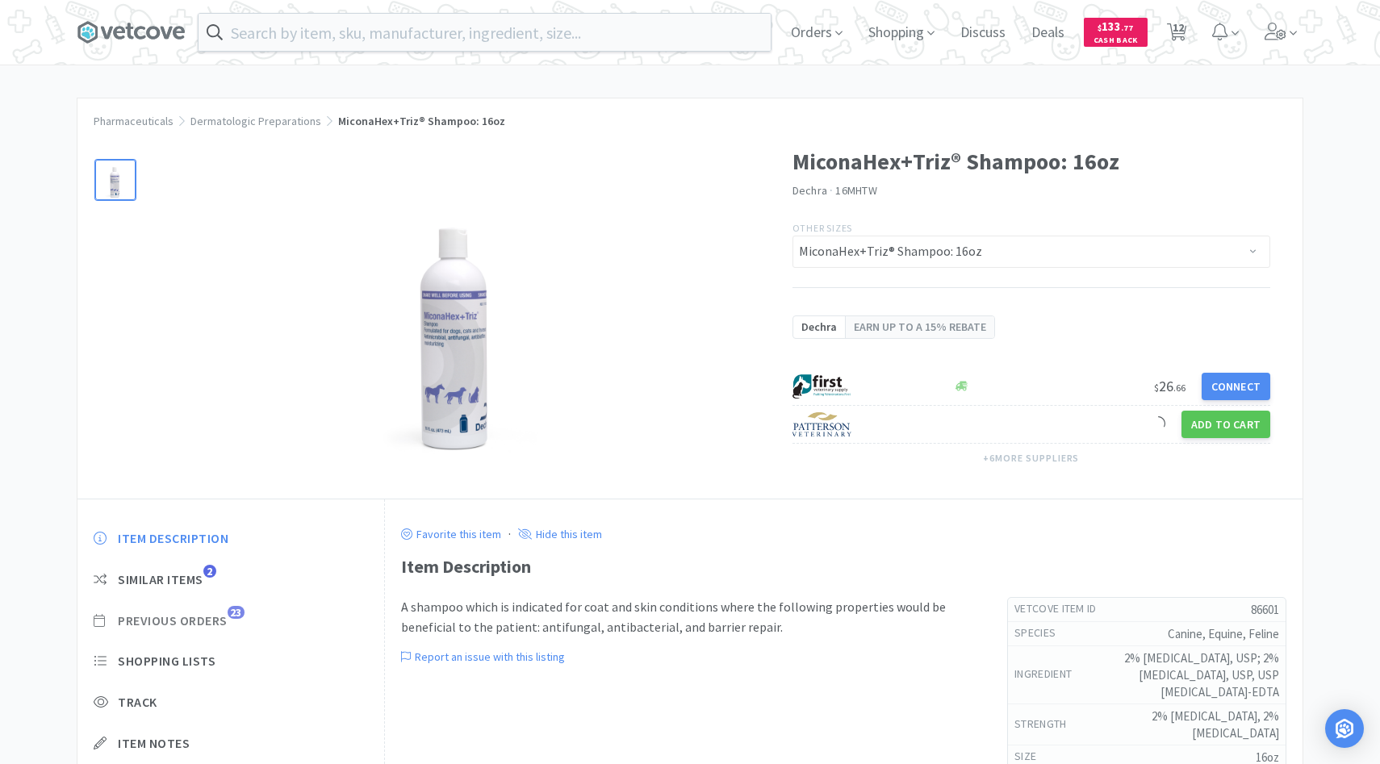
click at [212, 622] on span "Previous Orders" at bounding box center [173, 621] width 110 height 17
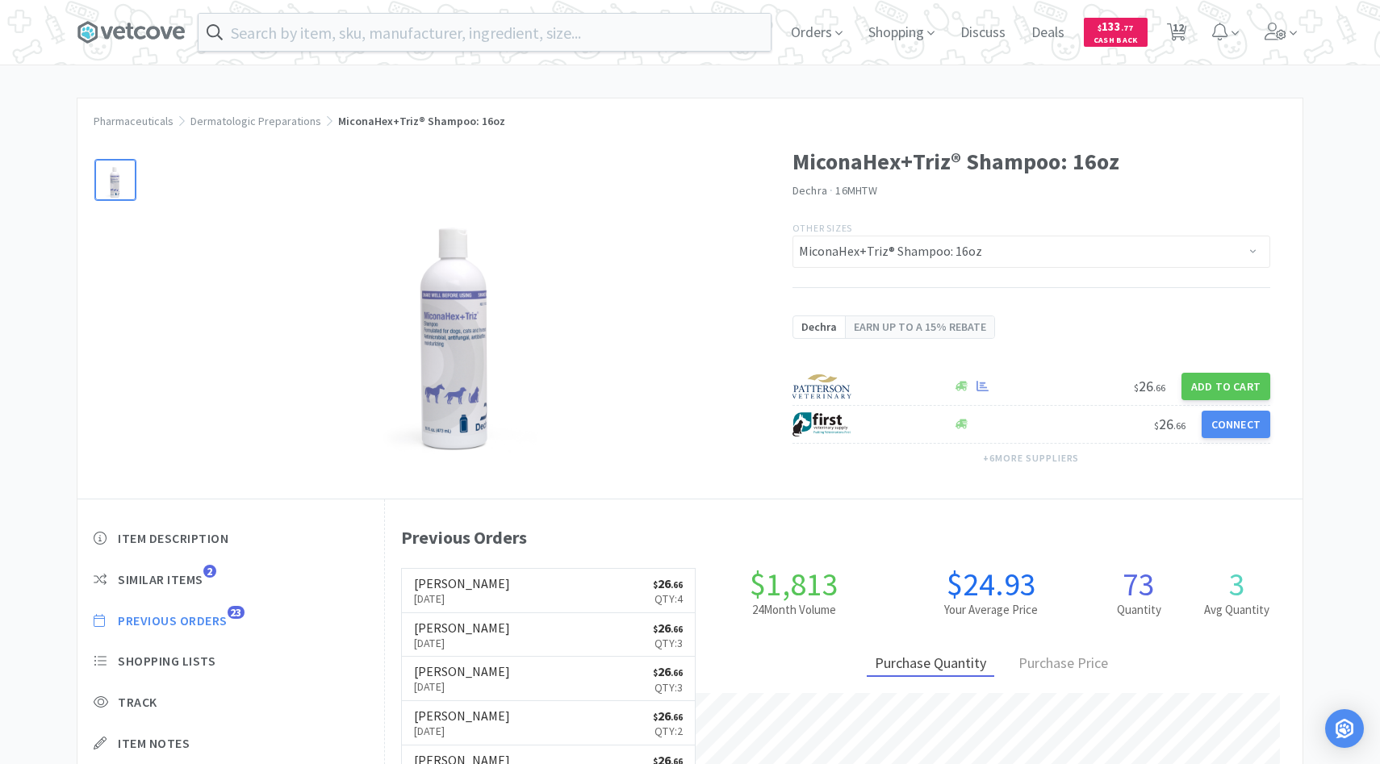
scroll to position [443, 918]
select select "4"
select select "2"
select select "1"
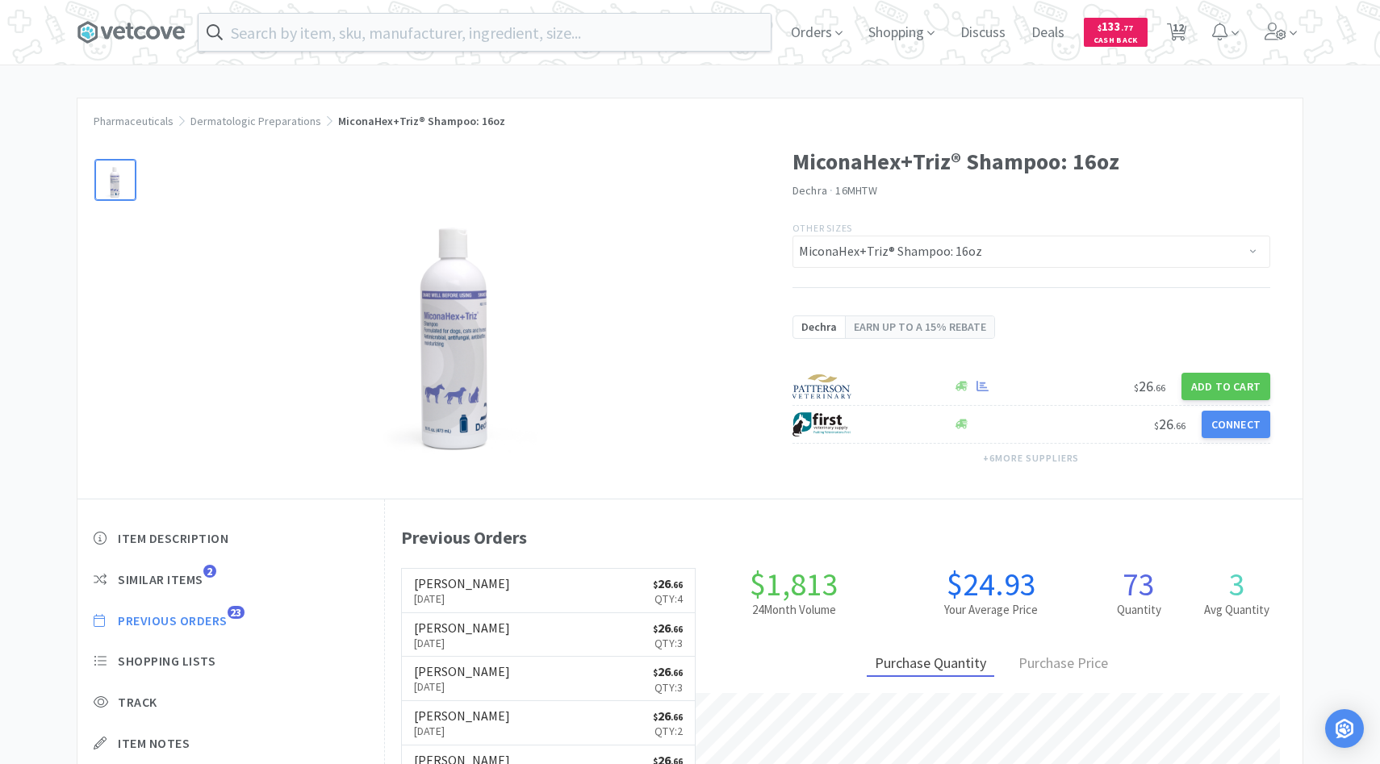
select select "1"
select select "3"
select select "1"
select select "2"
select select "1"
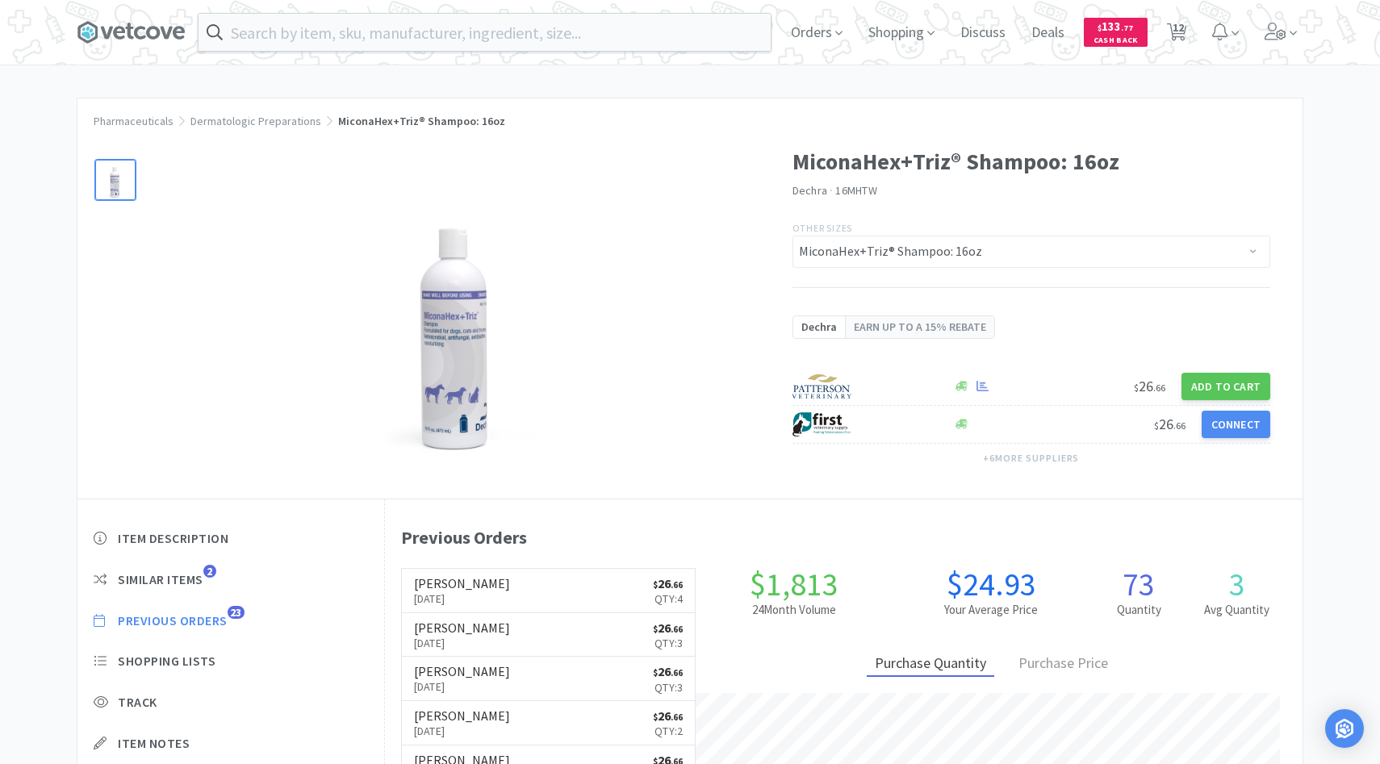
select select "4"
select select "1"
select select "3"
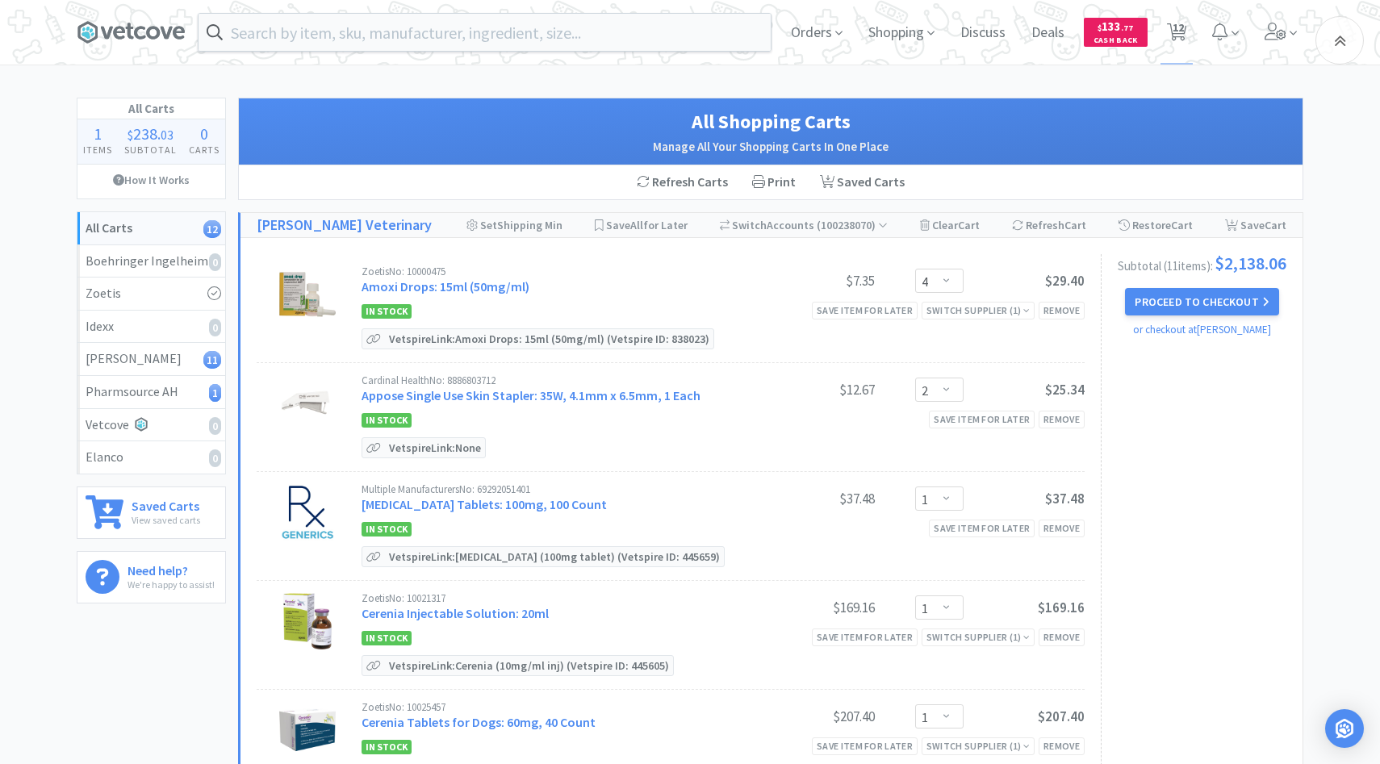
scroll to position [466, 0]
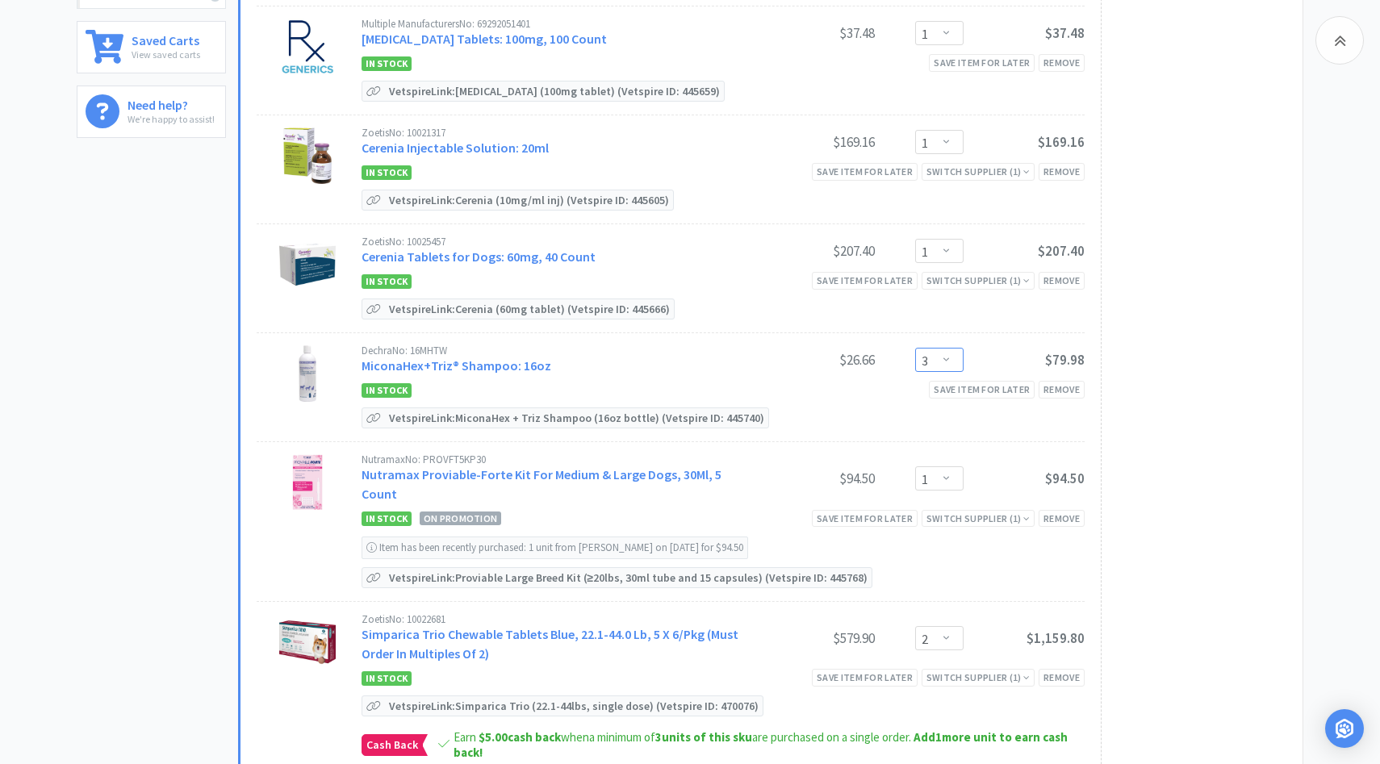
click at [948, 366] on select "Enter Quantity 1 2 3 4 5 6 7 8 9 10 11 12 13 14 15 16 17 18 19 20 Enter Quantity" at bounding box center [939, 360] width 48 height 24
click at [915, 348] on select "Enter Quantity 1 2 3 4 5 6 7 8 9 10 11 12 13 14 15 16 17 18 19 20 Enter Quantity" at bounding box center [939, 360] width 48 height 24
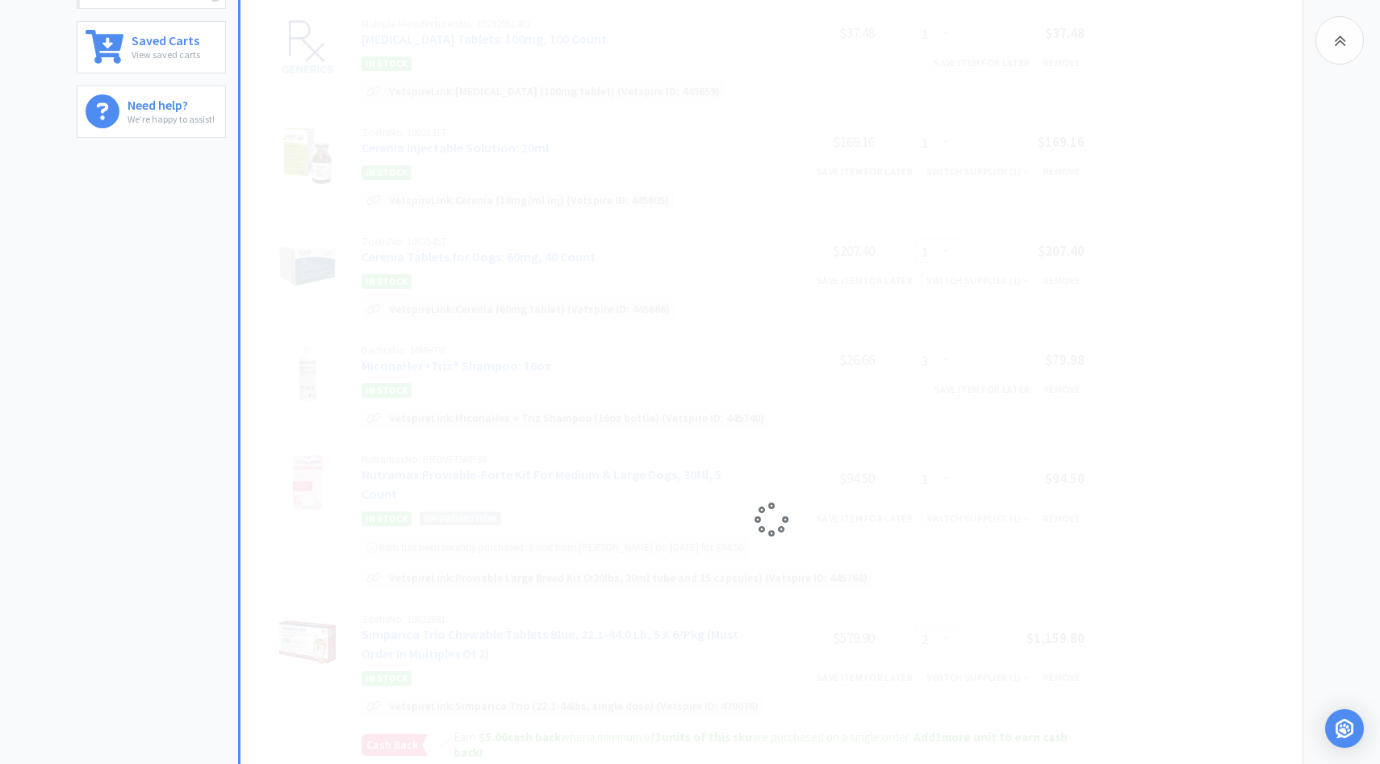
select select "2"
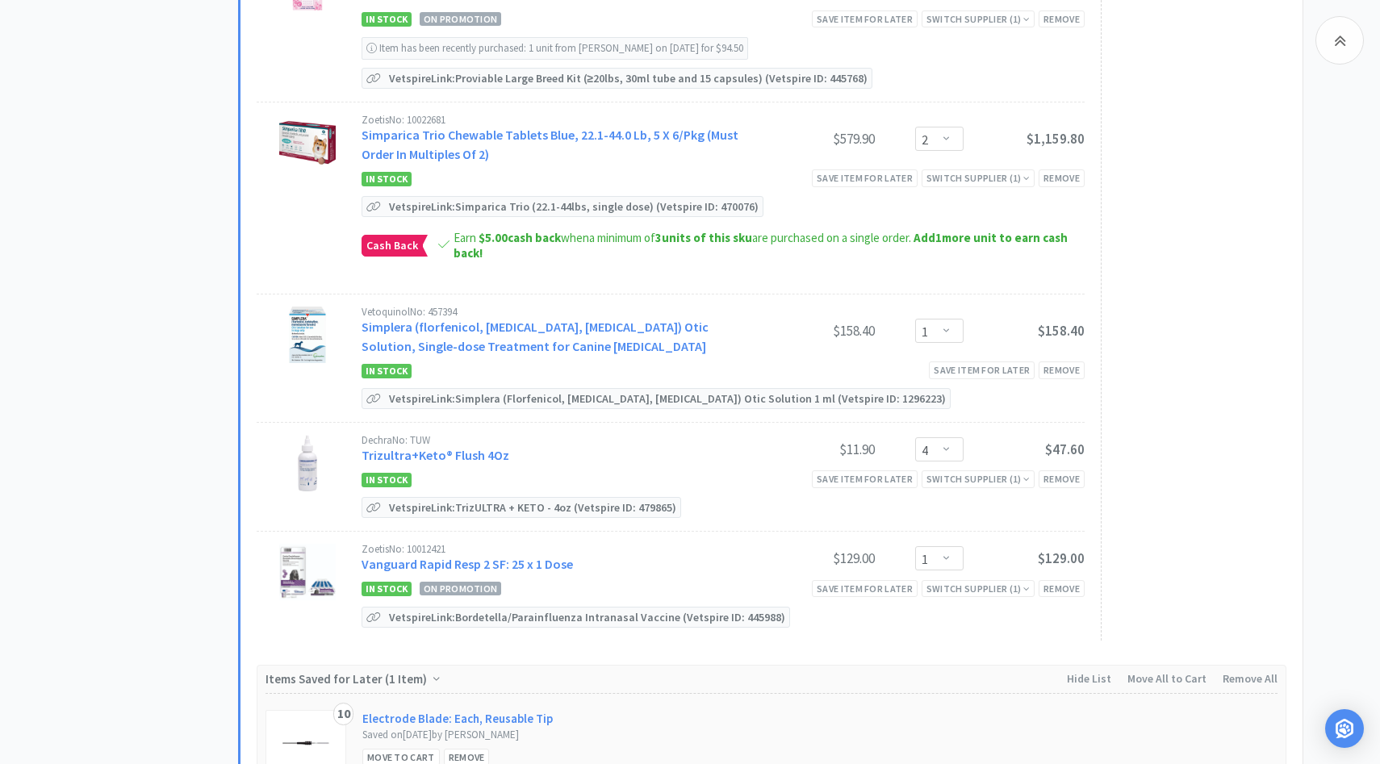
scroll to position [1008, 0]
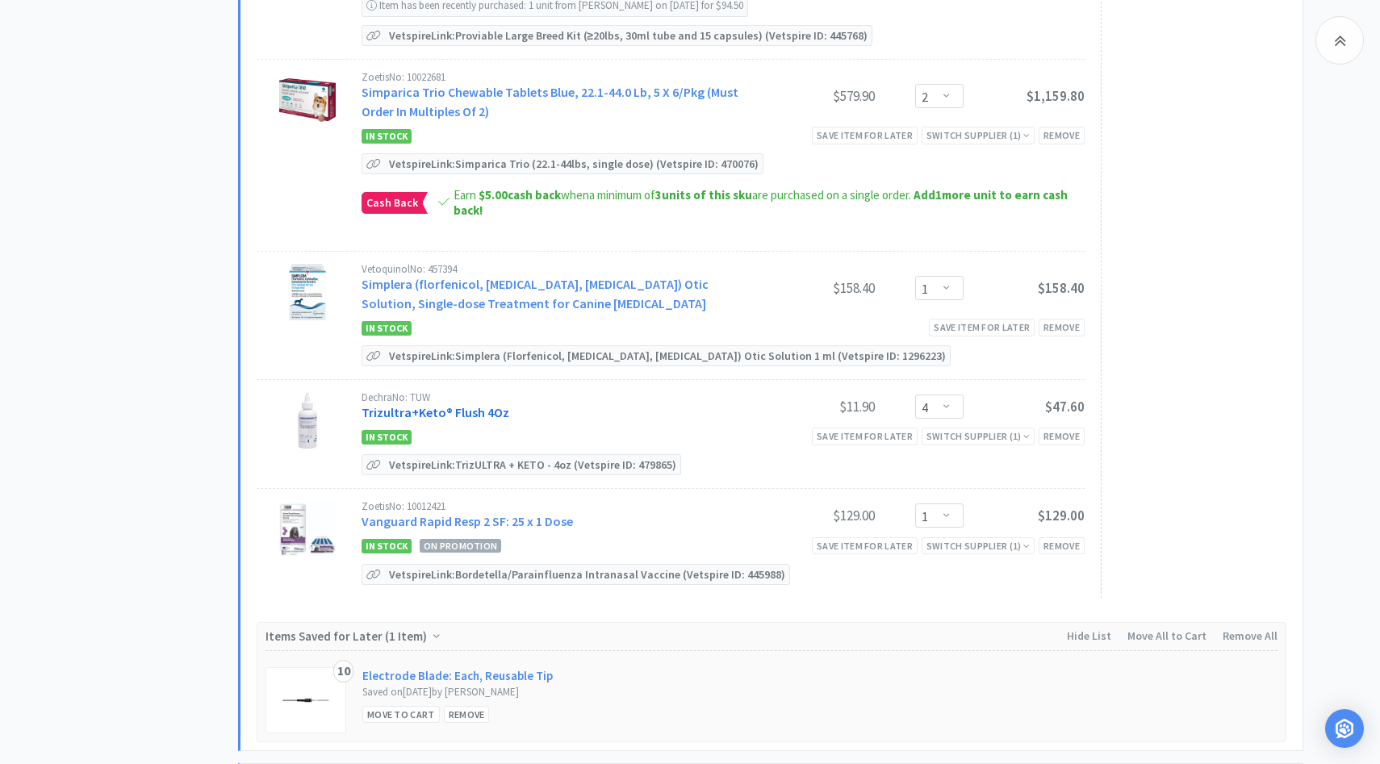
click at [487, 404] on link "Trizultra+Keto® Flush 4Oz" at bounding box center [436, 412] width 148 height 16
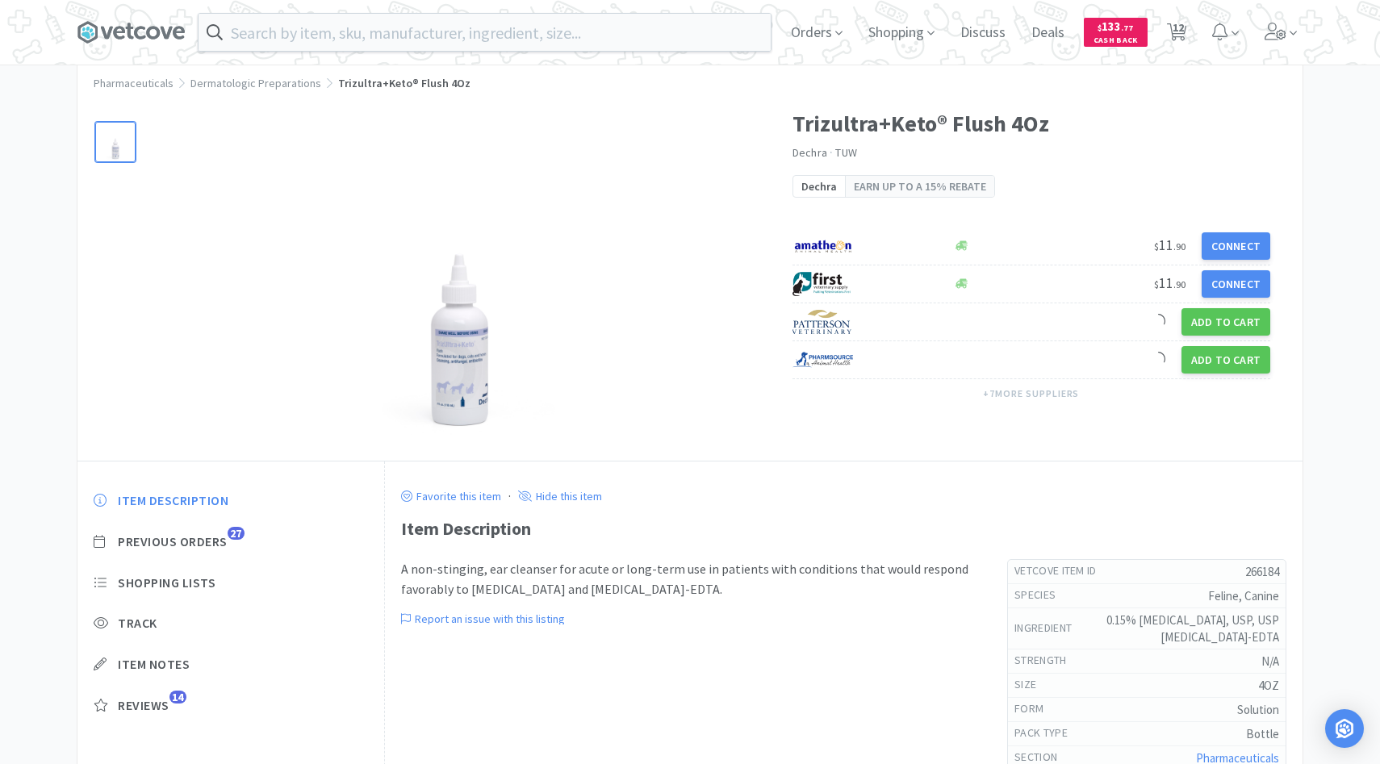
scroll to position [72, 0]
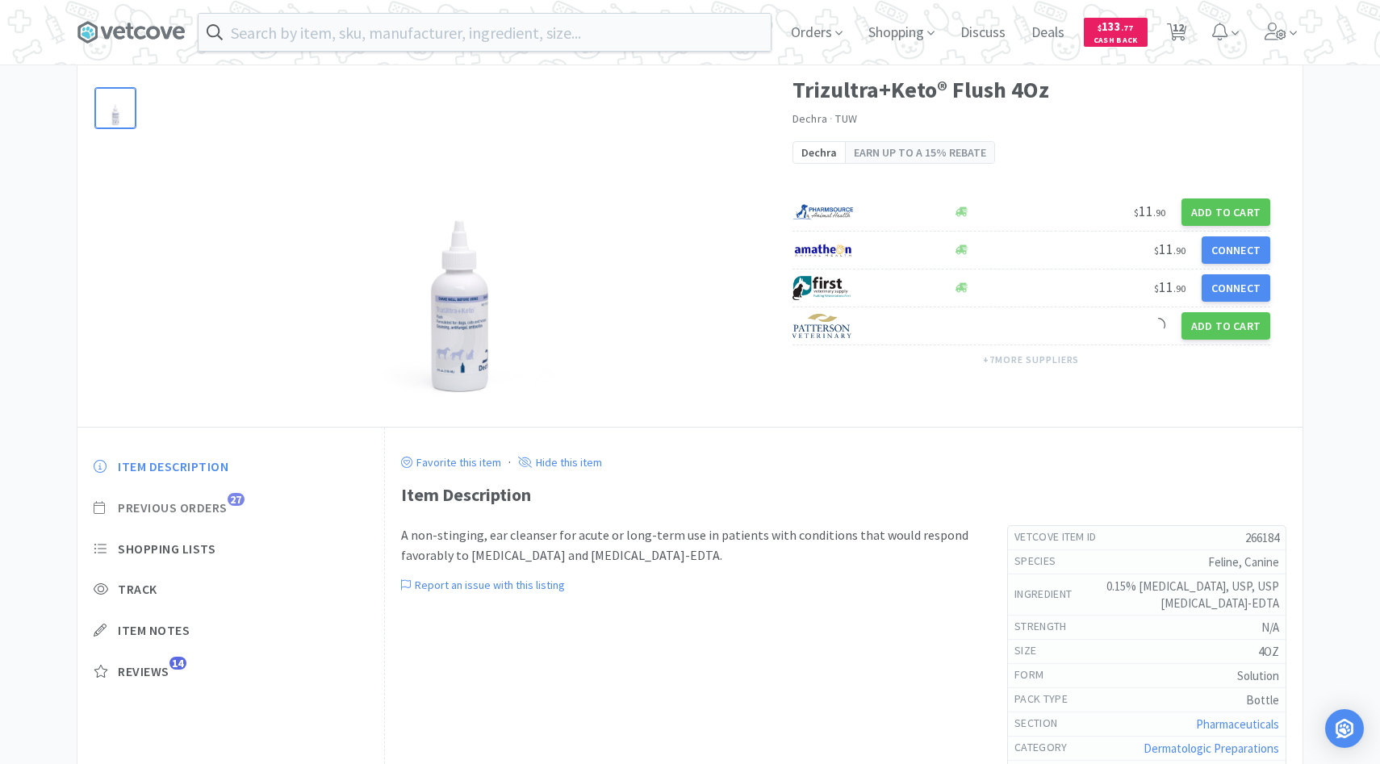
click at [216, 509] on span "Previous Orders" at bounding box center [173, 508] width 110 height 17
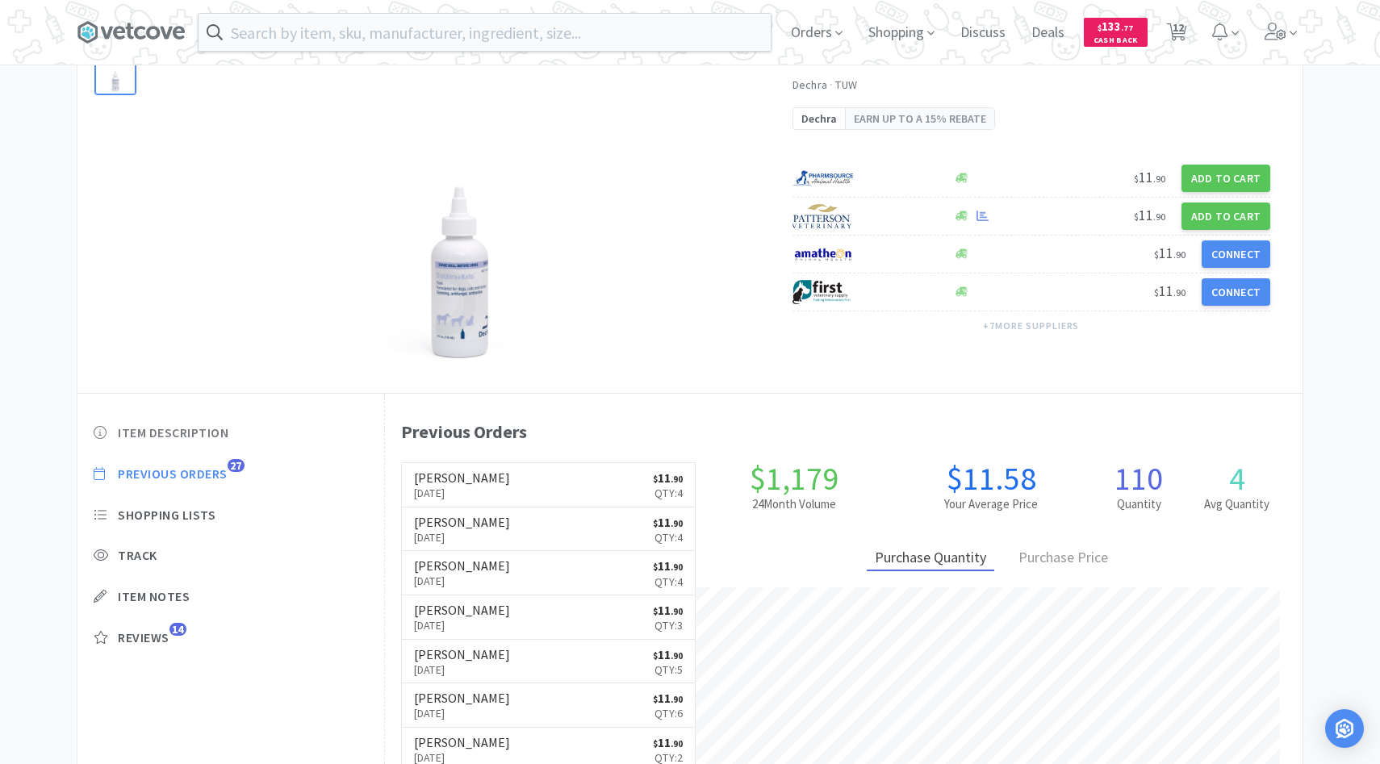
scroll to position [109, 0]
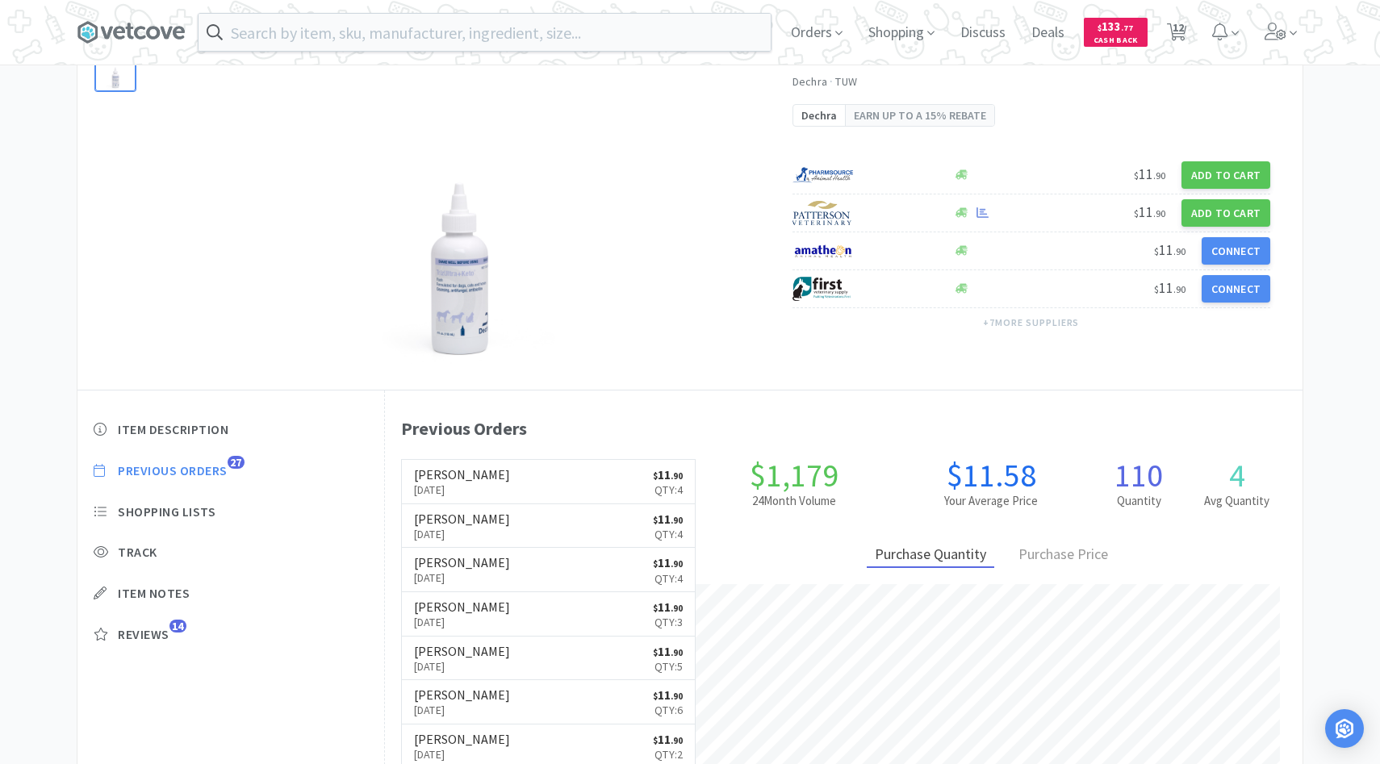
scroll to position [1008, 0]
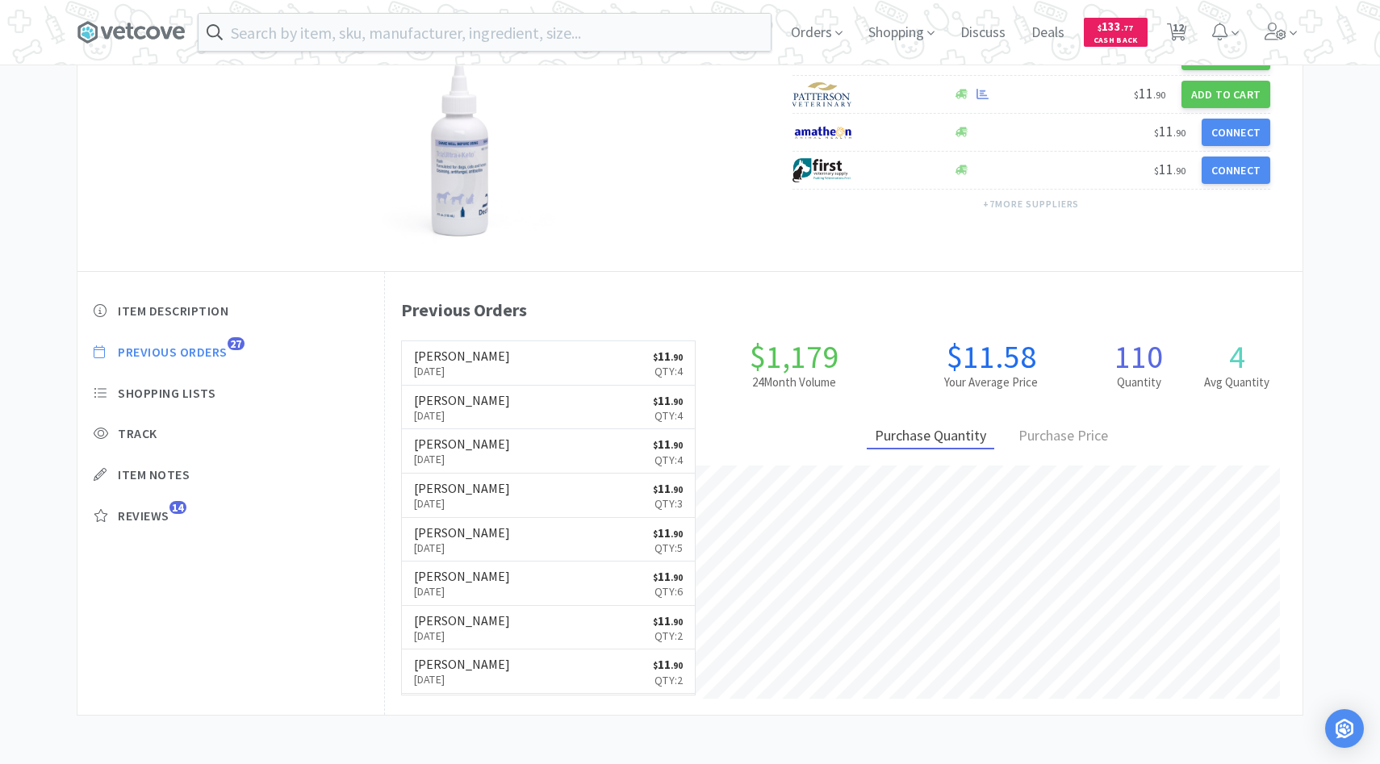
select select "4"
select select "2"
select select "1"
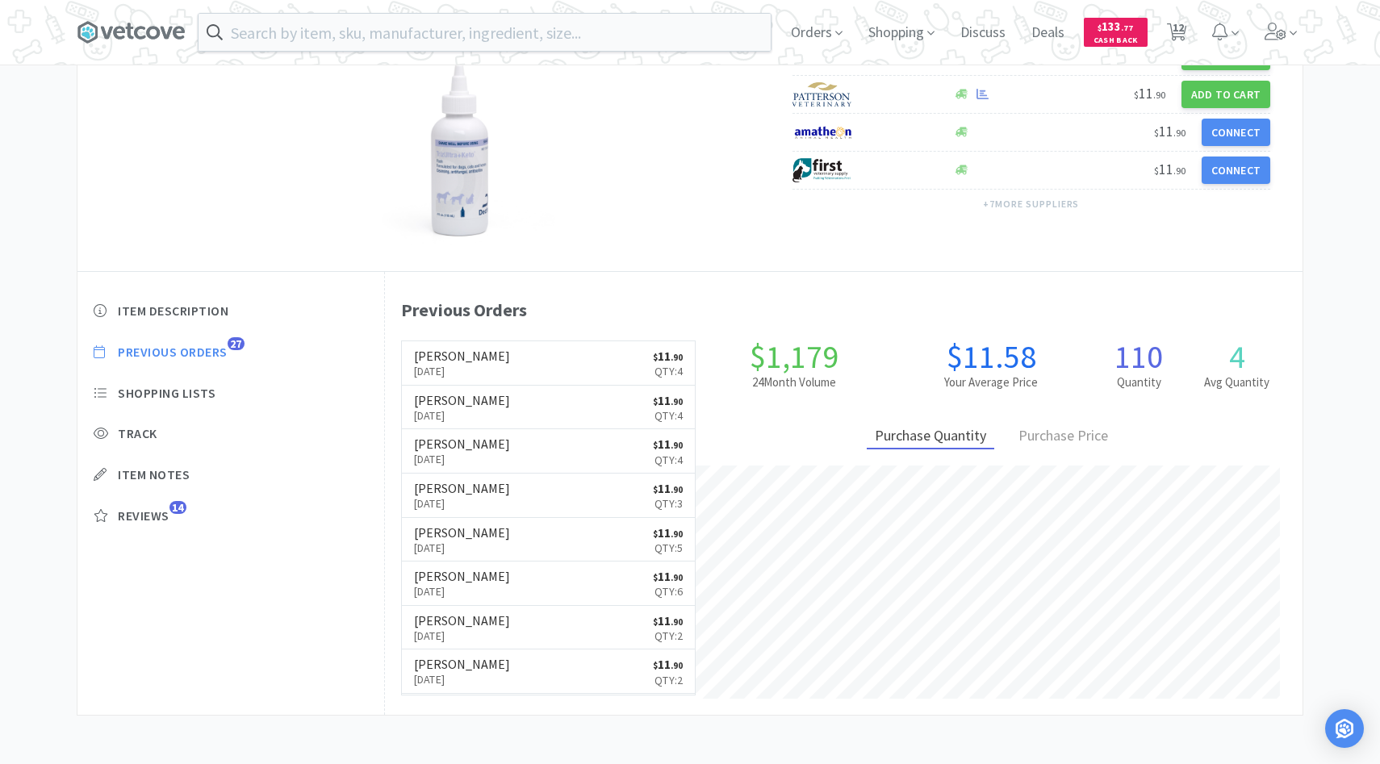
select select "2"
select select "1"
select select "2"
select select "1"
select select "4"
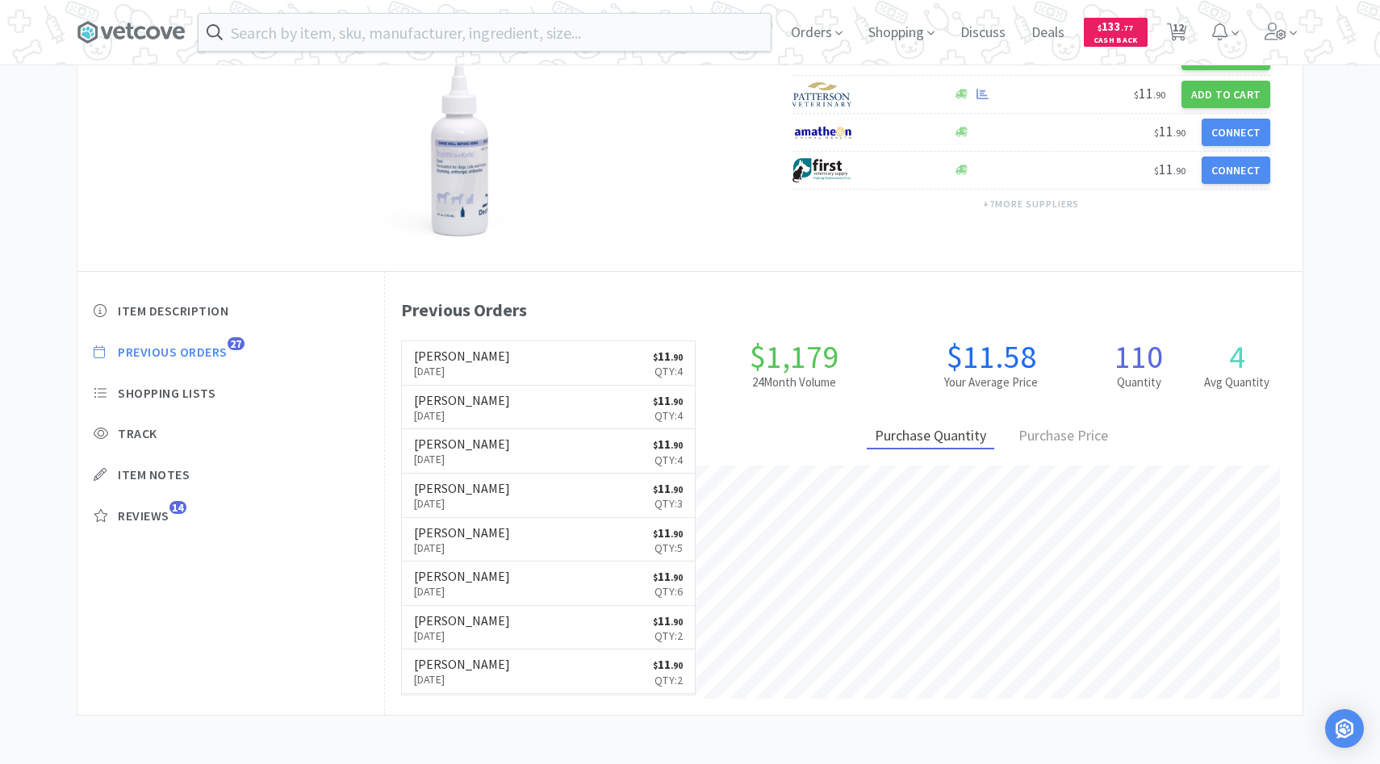
select select "1"
select select "3"
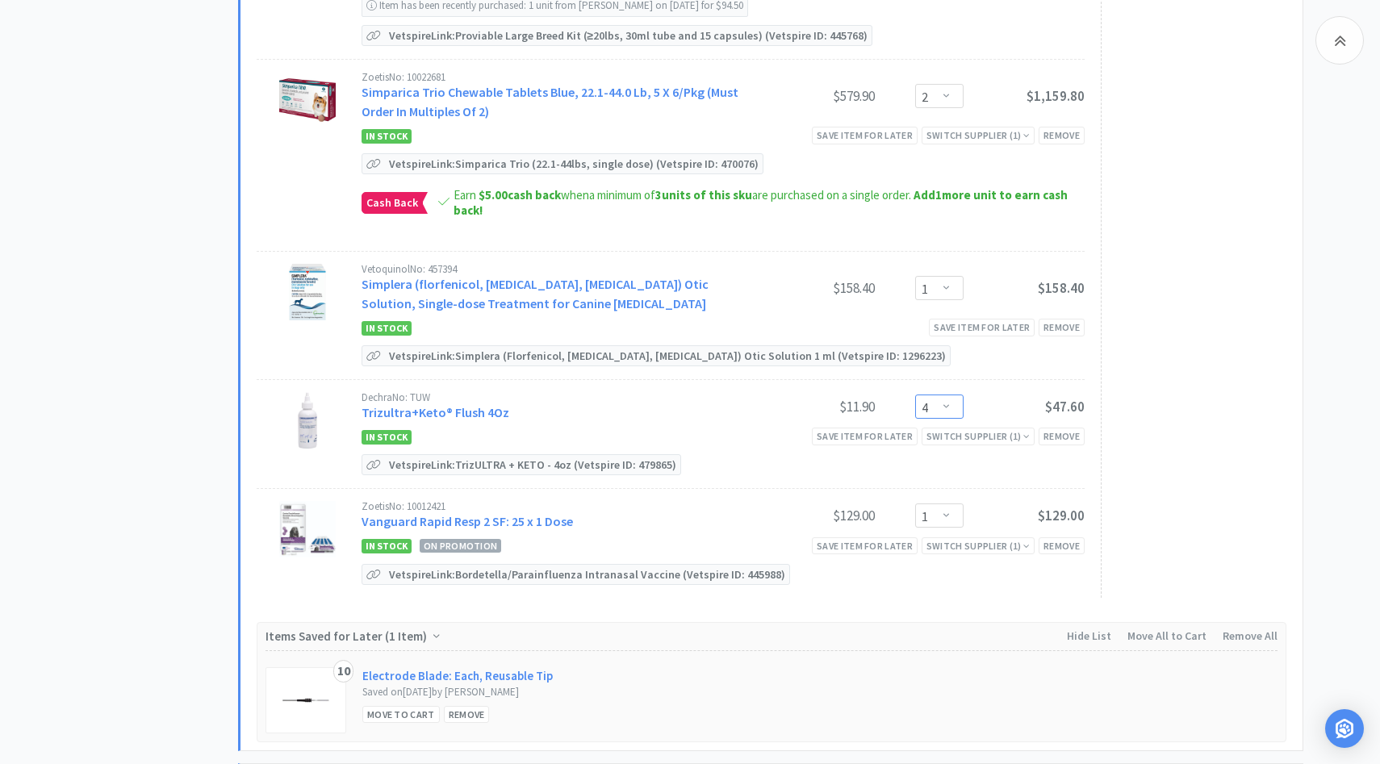
click at [951, 395] on select "Enter Quantity 1 2 3 4 5 6 7 8 9 10 11 12 13 14 15 16 17 18 19 20 Enter Quantity" at bounding box center [939, 407] width 48 height 24
click at [915, 395] on select "Enter Quantity 1 2 3 4 5 6 7 8 9 10 11 12 13 14 15 16 17 18 19 20 Enter Quantity" at bounding box center [939, 407] width 48 height 24
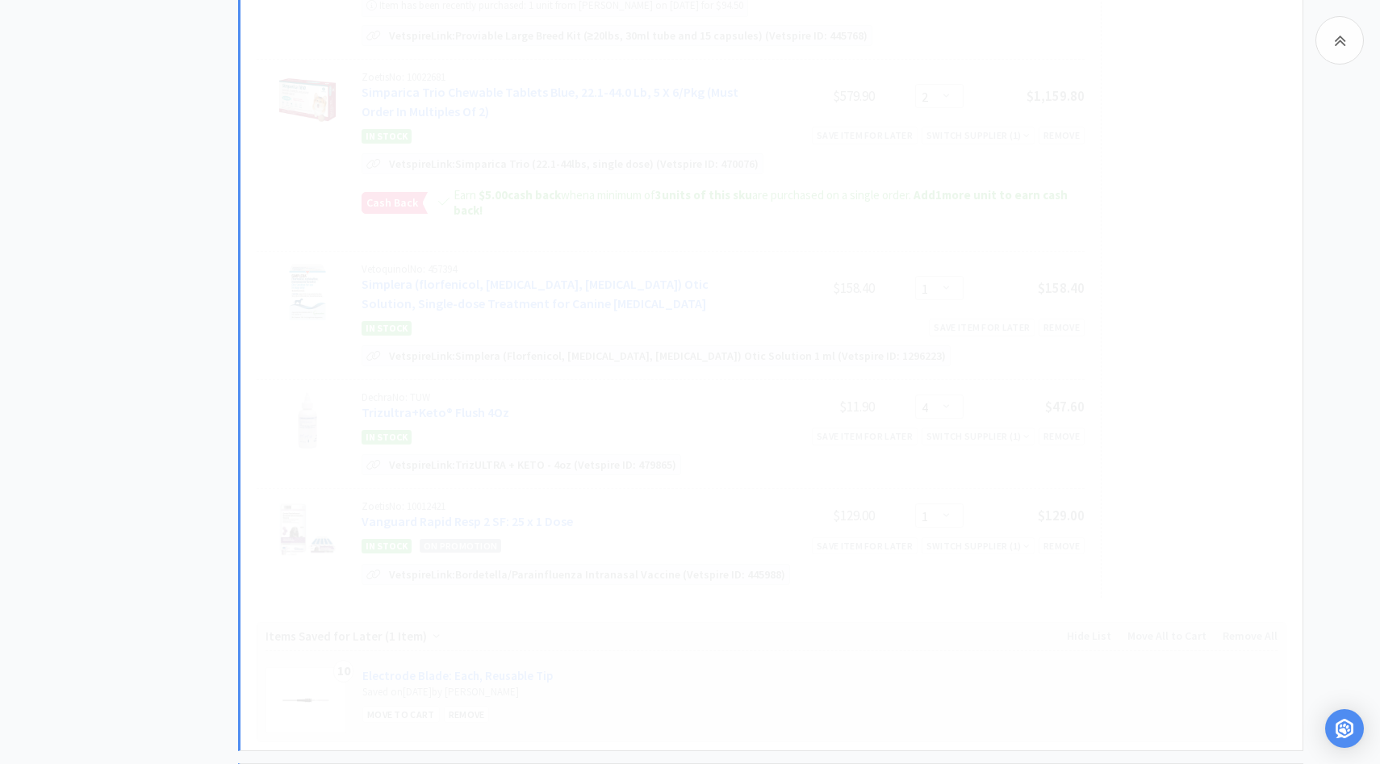
select select "6"
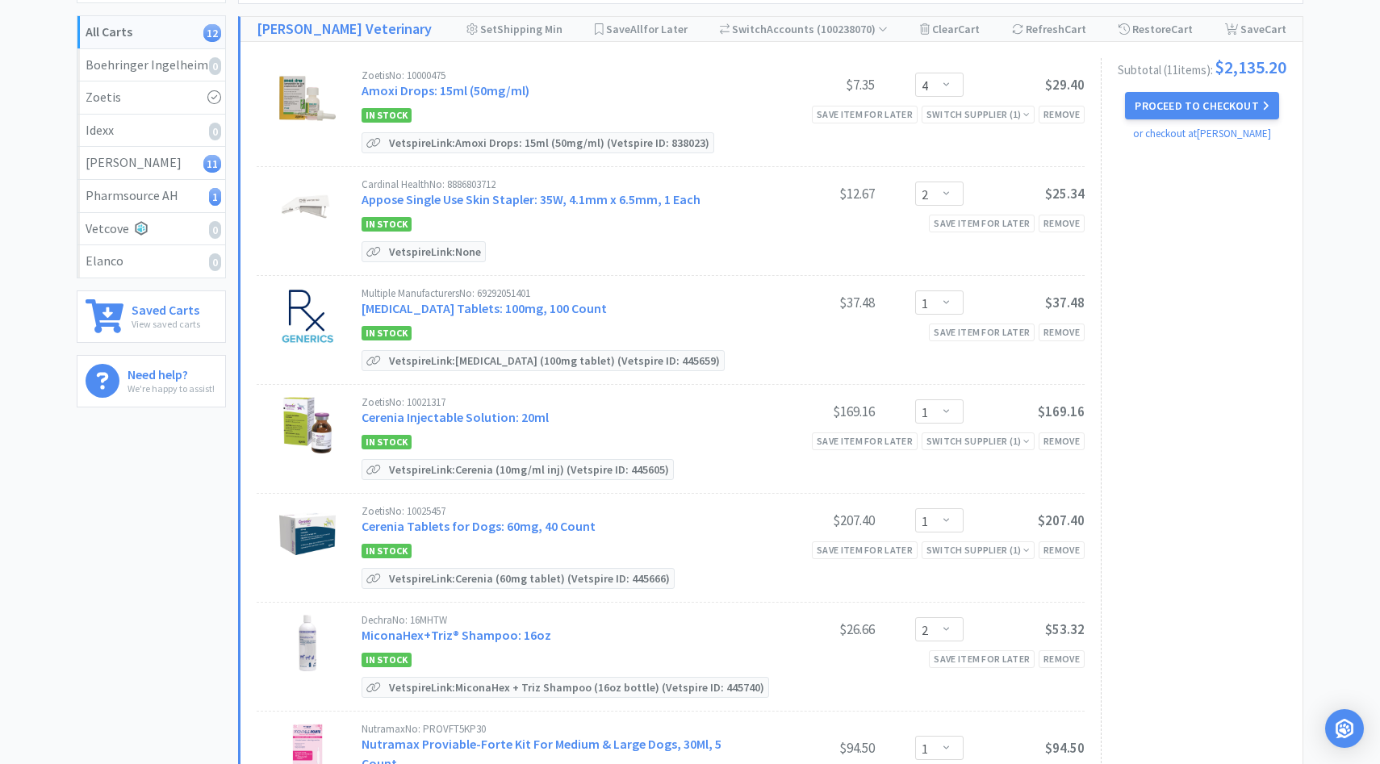
scroll to position [0, 0]
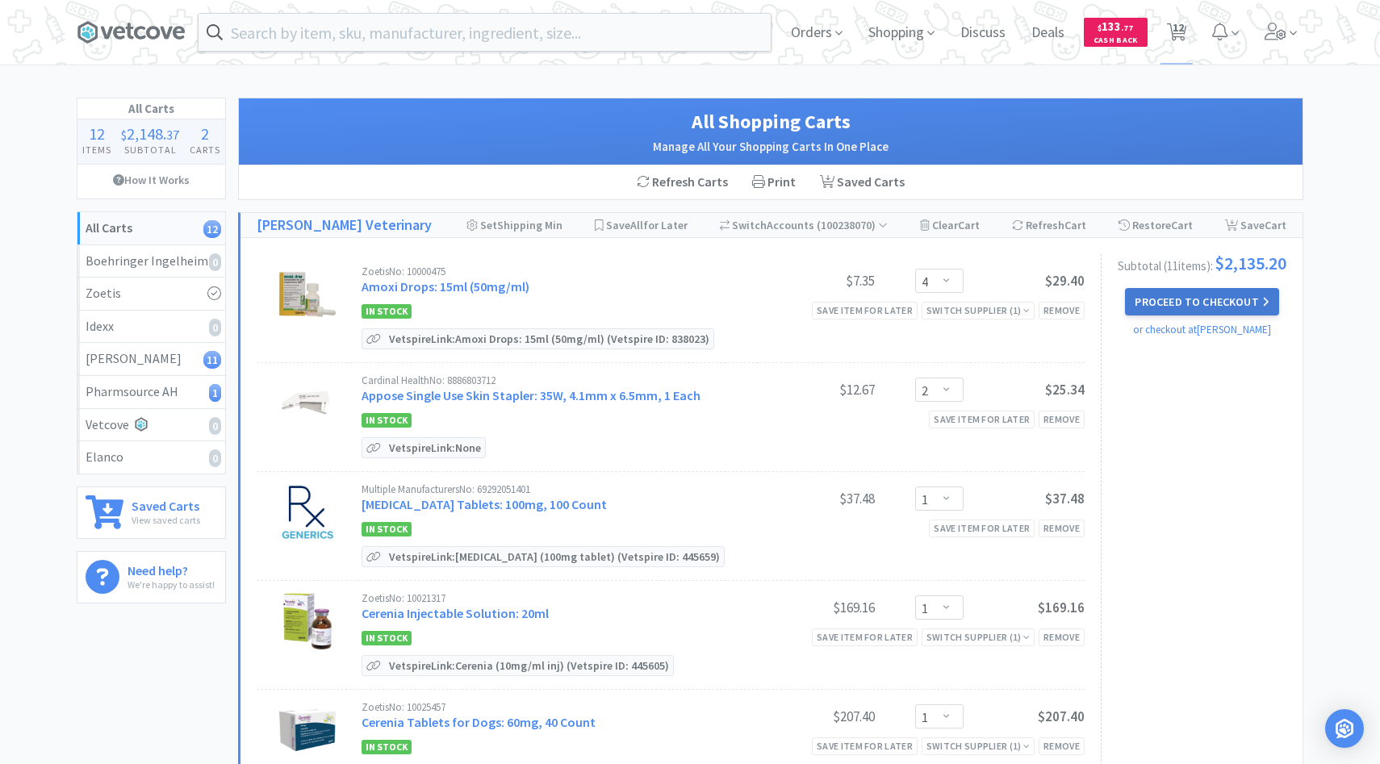
click at [1249, 304] on button "Proceed to Checkout" at bounding box center [1201, 301] width 153 height 27
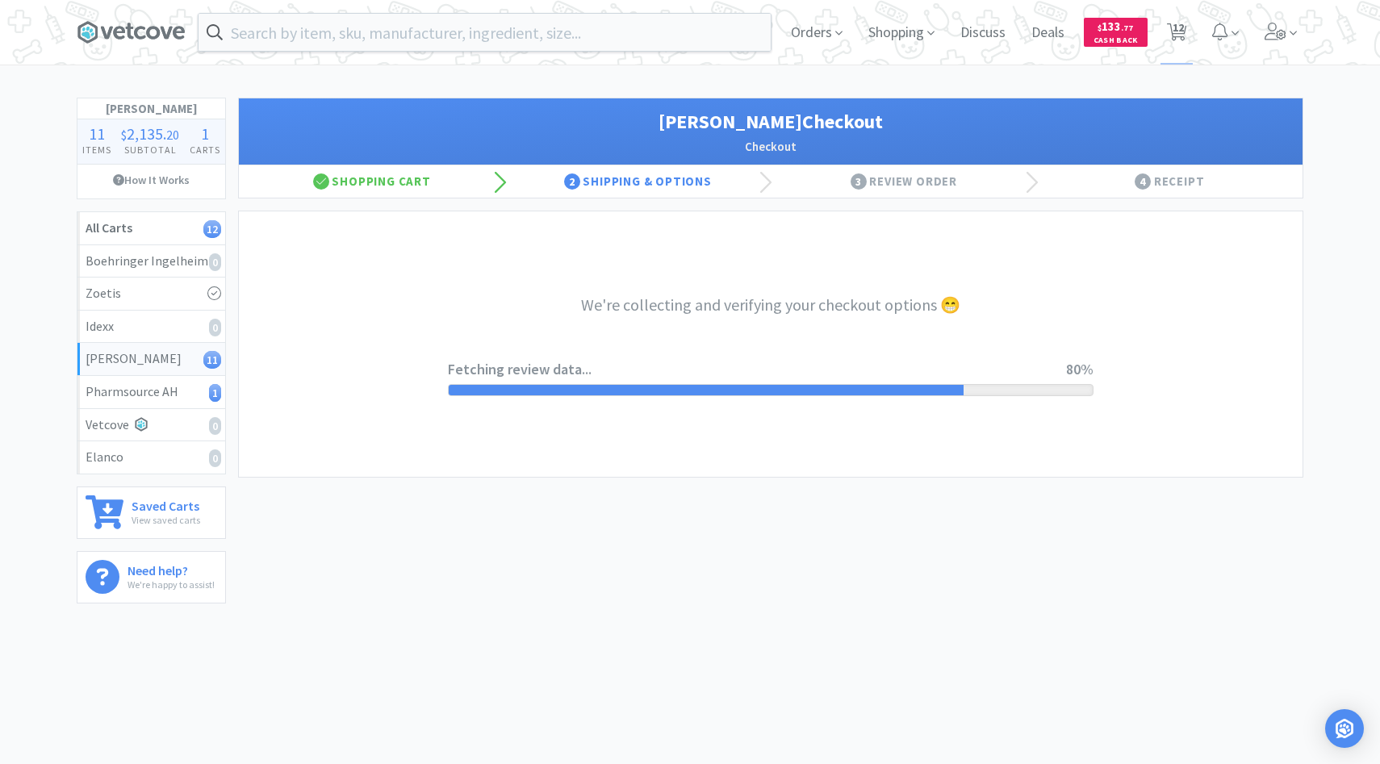
select select "1"
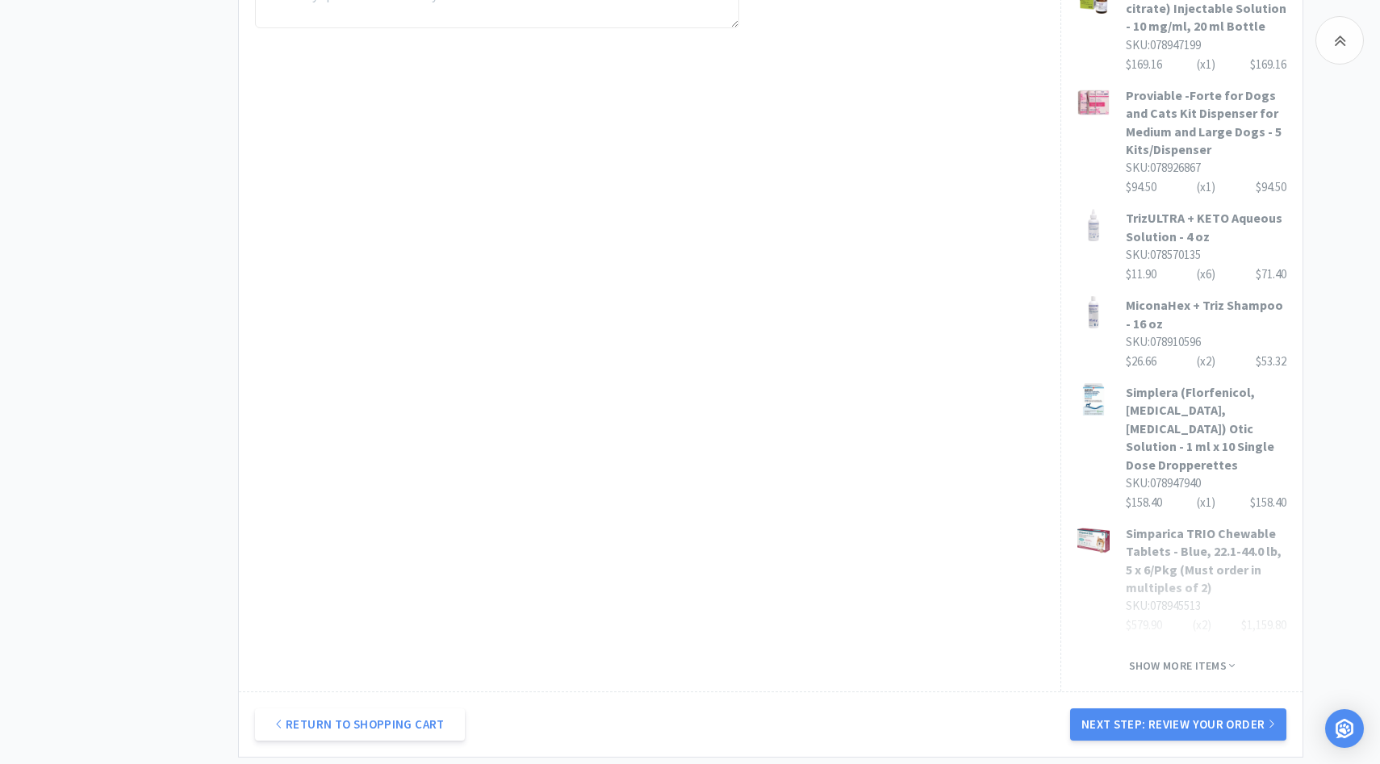
scroll to position [1073, 0]
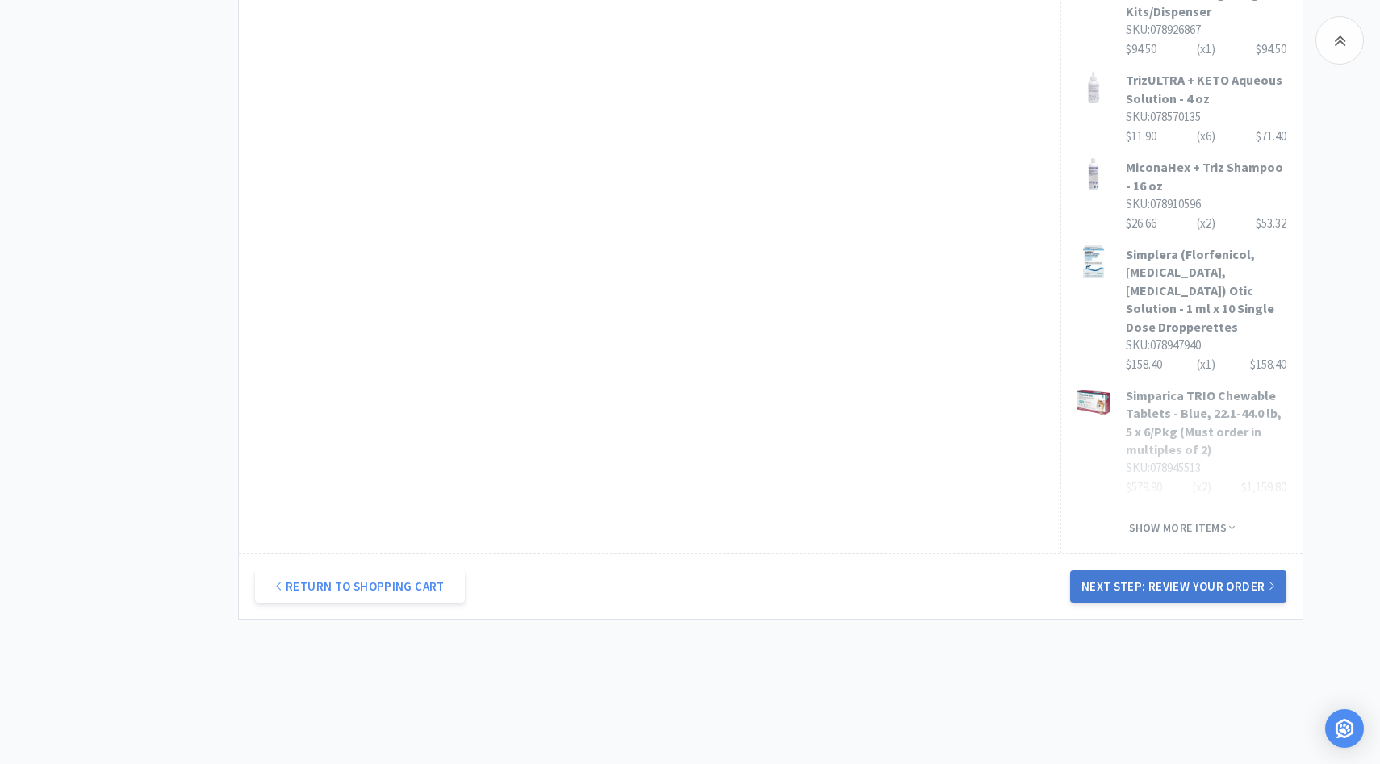
click at [1162, 572] on button "Next Step: Review Your Order" at bounding box center [1178, 587] width 216 height 32
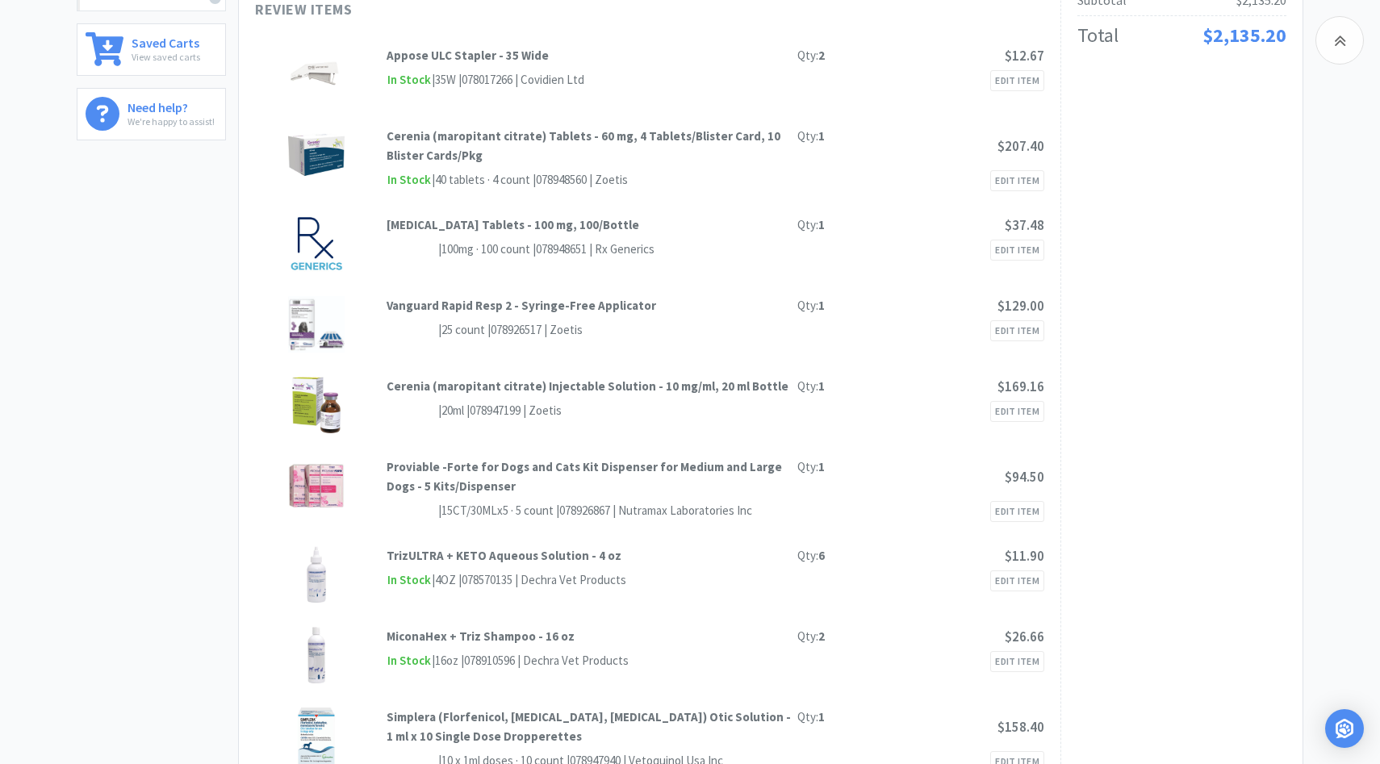
scroll to position [0, 0]
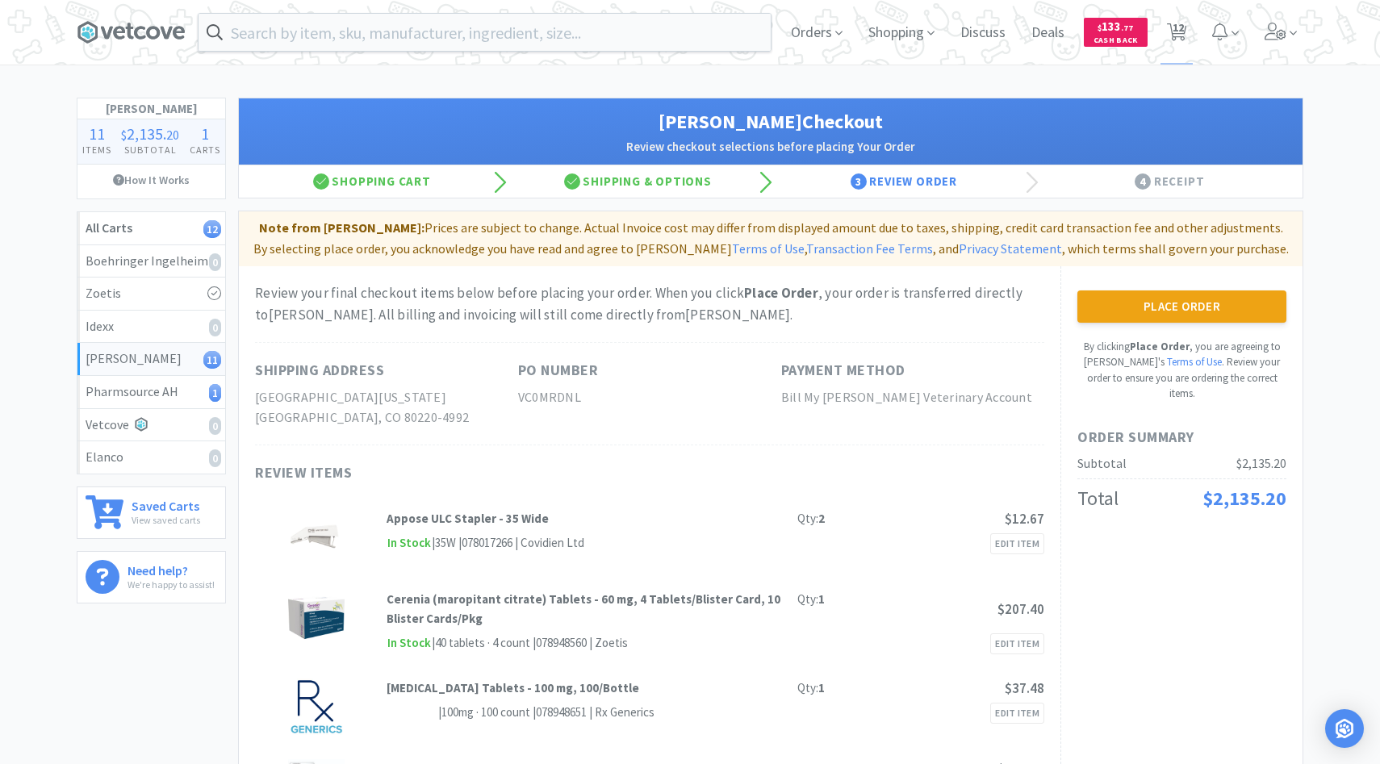
click at [1136, 329] on div "Place Order By clicking Place Order , you are agreeing to Vetcove's Terms of Us…" at bounding box center [1182, 346] width 209 height 111
click at [1136, 325] on div "Place Order By clicking Place Order , you are agreeing to Vetcove's Terms of Us…" at bounding box center [1182, 346] width 209 height 111
click at [1136, 313] on button "Place Order" at bounding box center [1182, 307] width 209 height 32
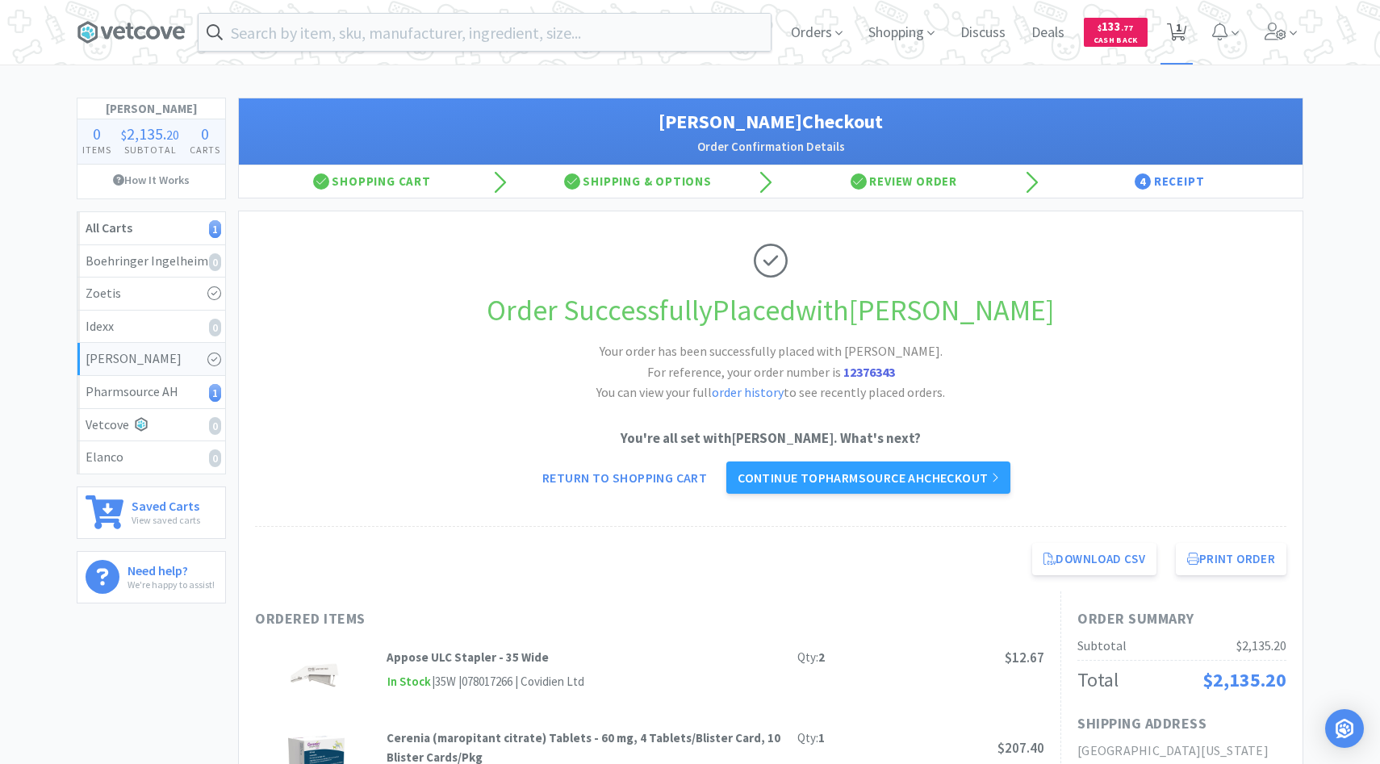
click at [1162, 29] on span "1" at bounding box center [1177, 32] width 33 height 65
select select "3"
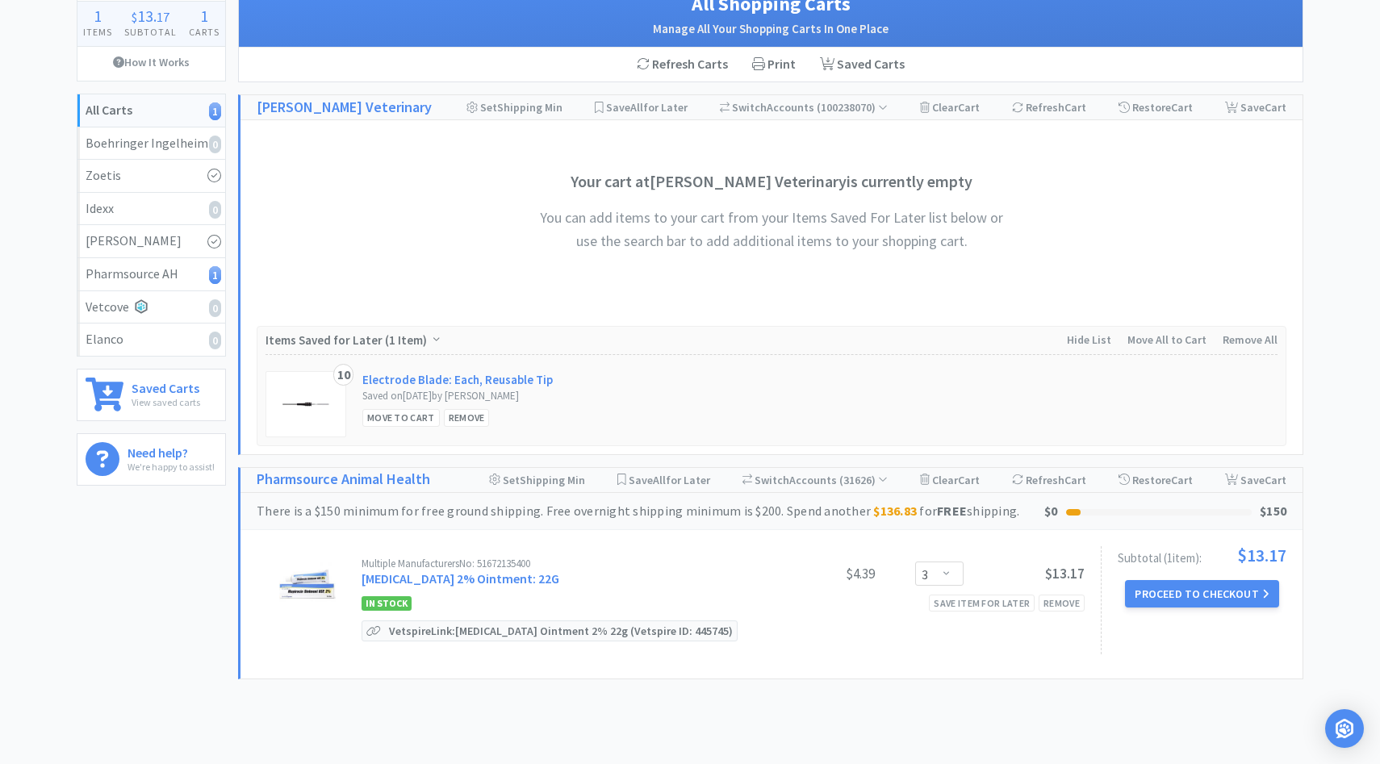
scroll to position [198, 0]
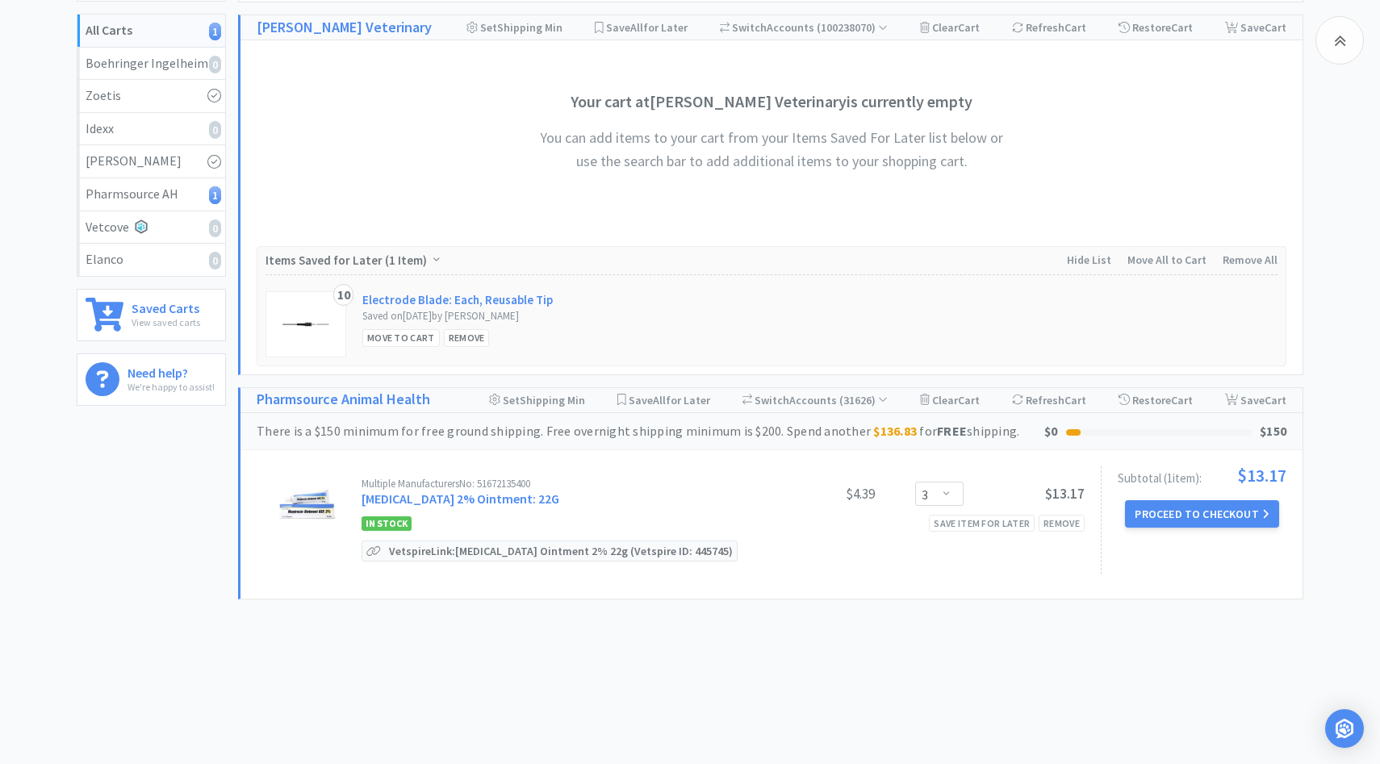
click at [502, 509] on div "Multiple Manufacturers No: 51672135400 Mupirocin 2% Ointment: 22G $4.39 Enter Q…" at bounding box center [723, 495] width 723 height 32
click at [502, 505] on link "Mupirocin 2% Ointment: 22G" at bounding box center [461, 499] width 198 height 16
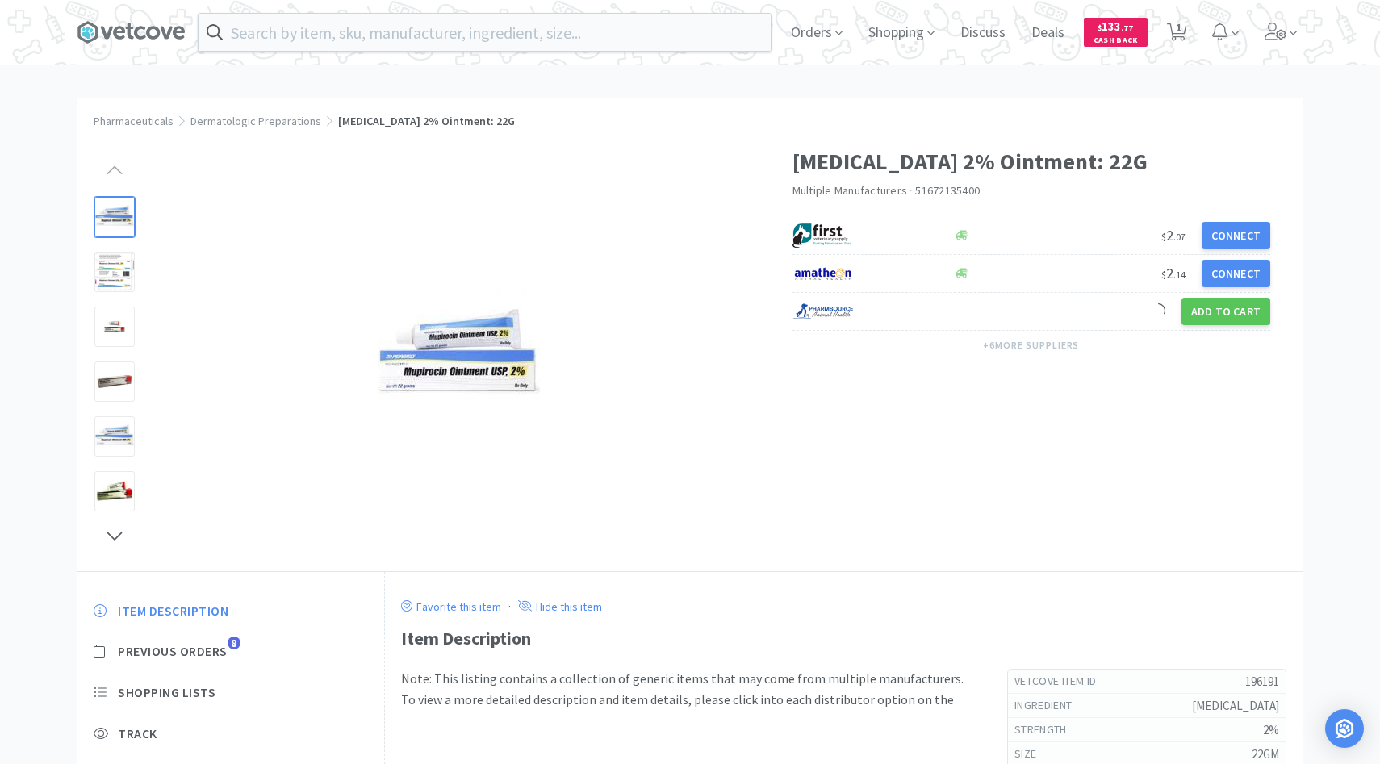
scroll to position [109, 0]
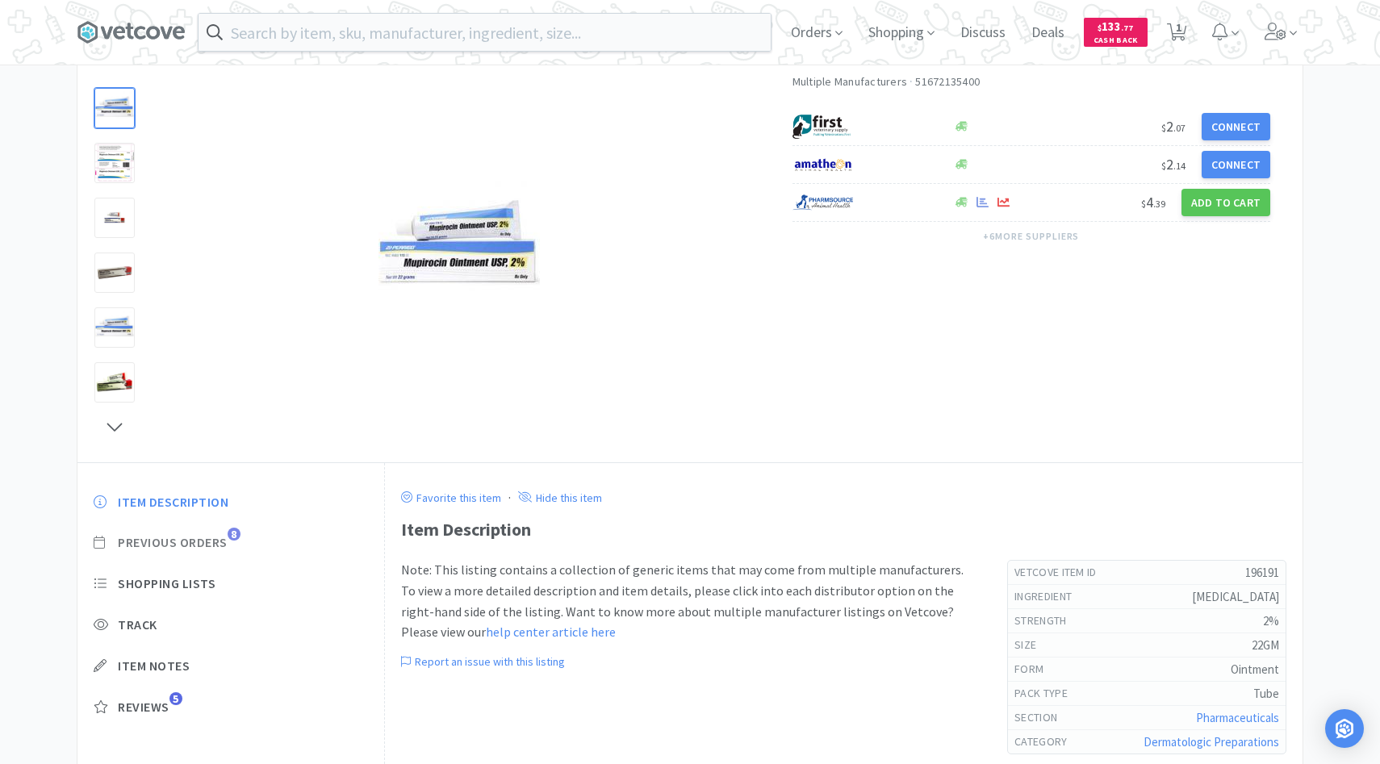
click at [206, 551] on span "Previous Orders" at bounding box center [173, 542] width 110 height 17
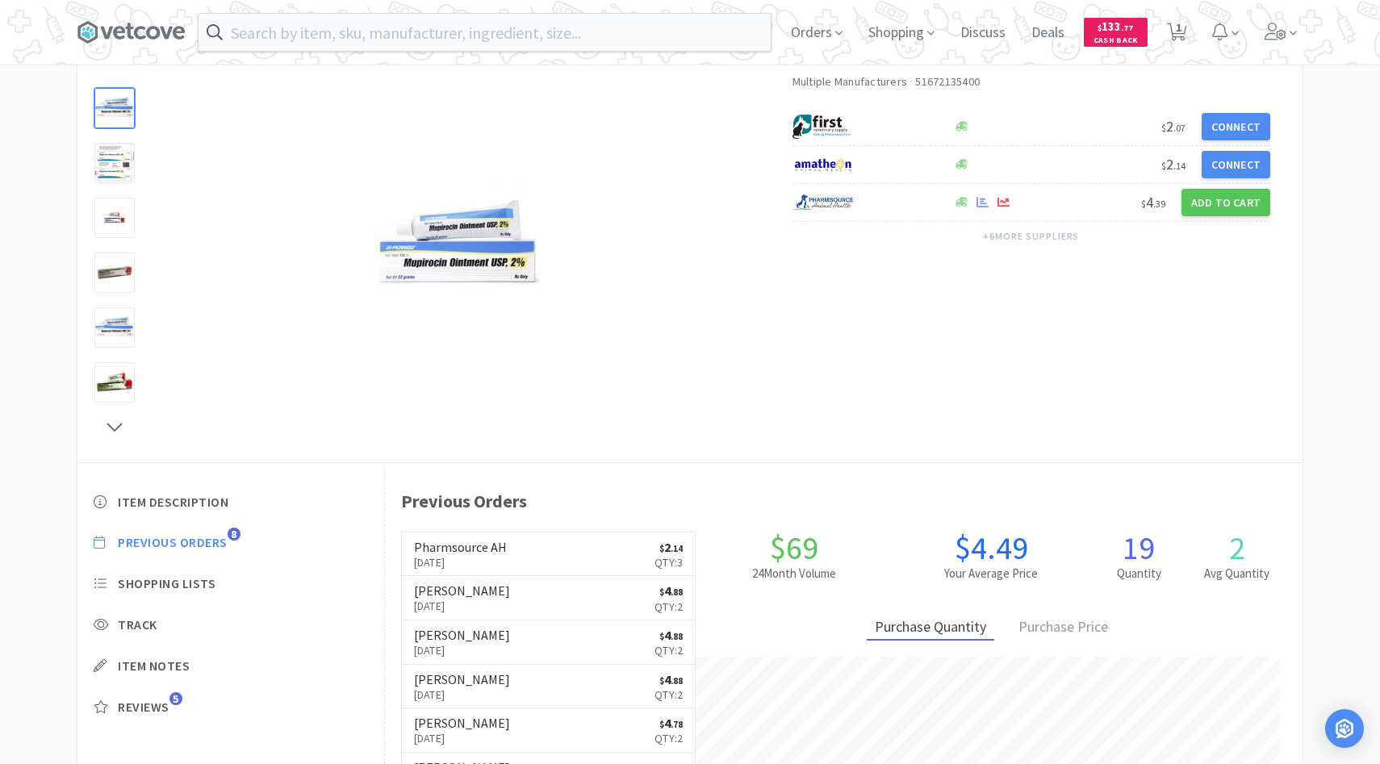
scroll to position [443, 918]
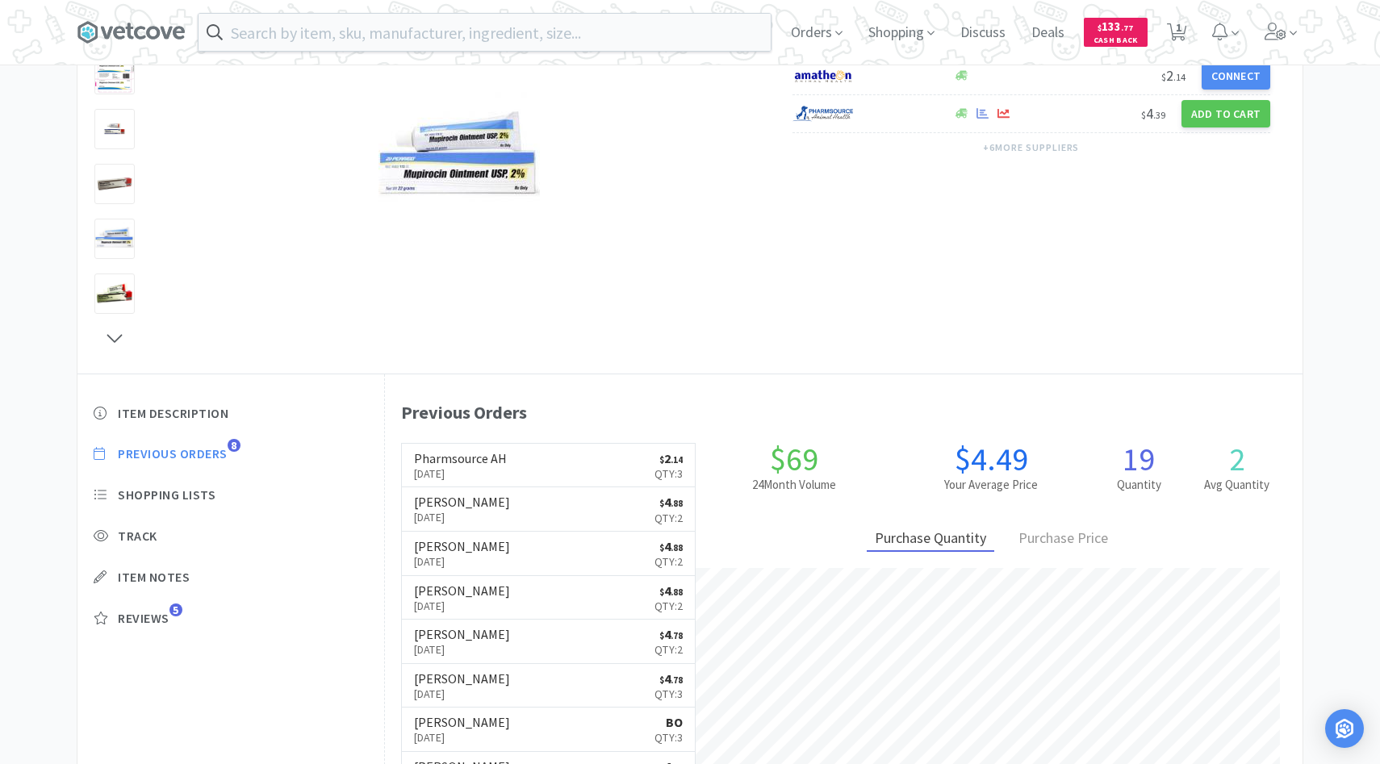
select select "3"
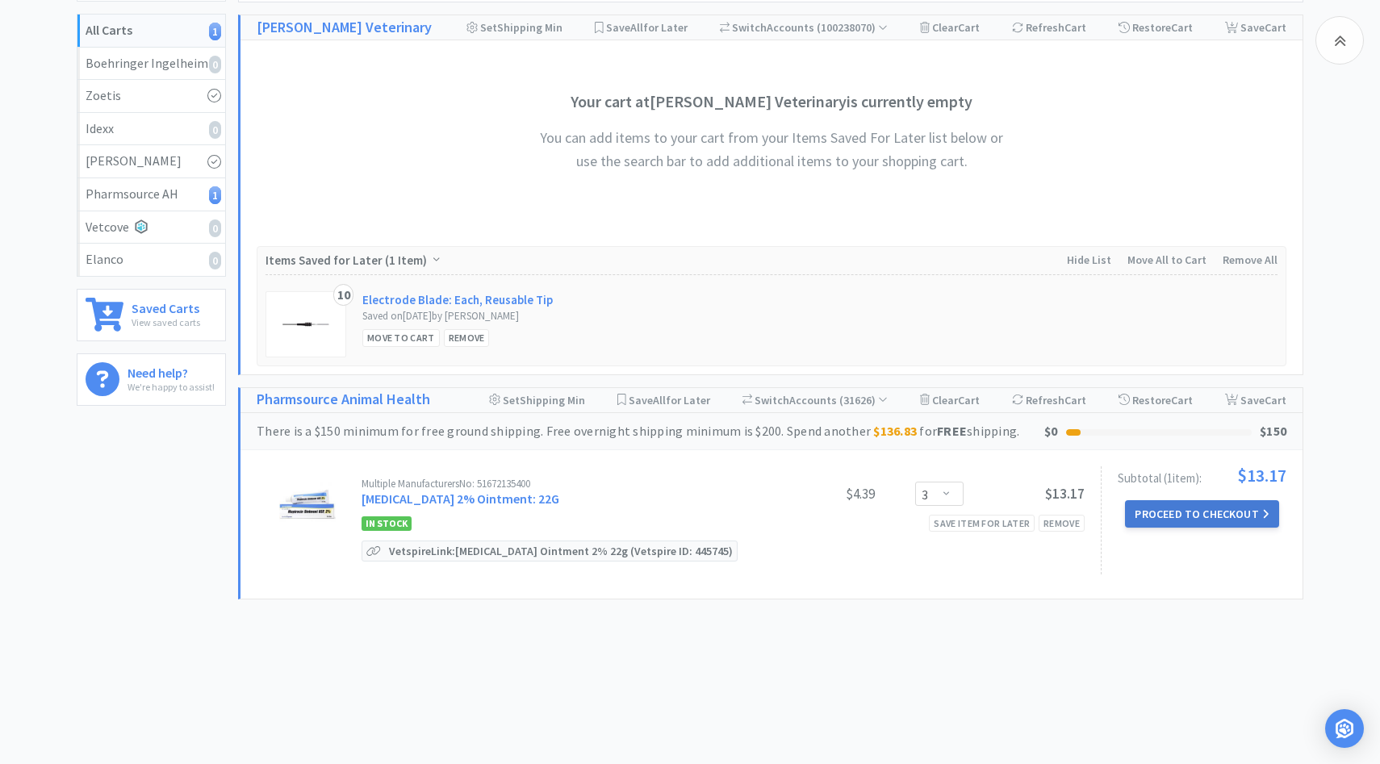
click at [1206, 508] on button "Proceed to Checkout" at bounding box center [1201, 513] width 153 height 27
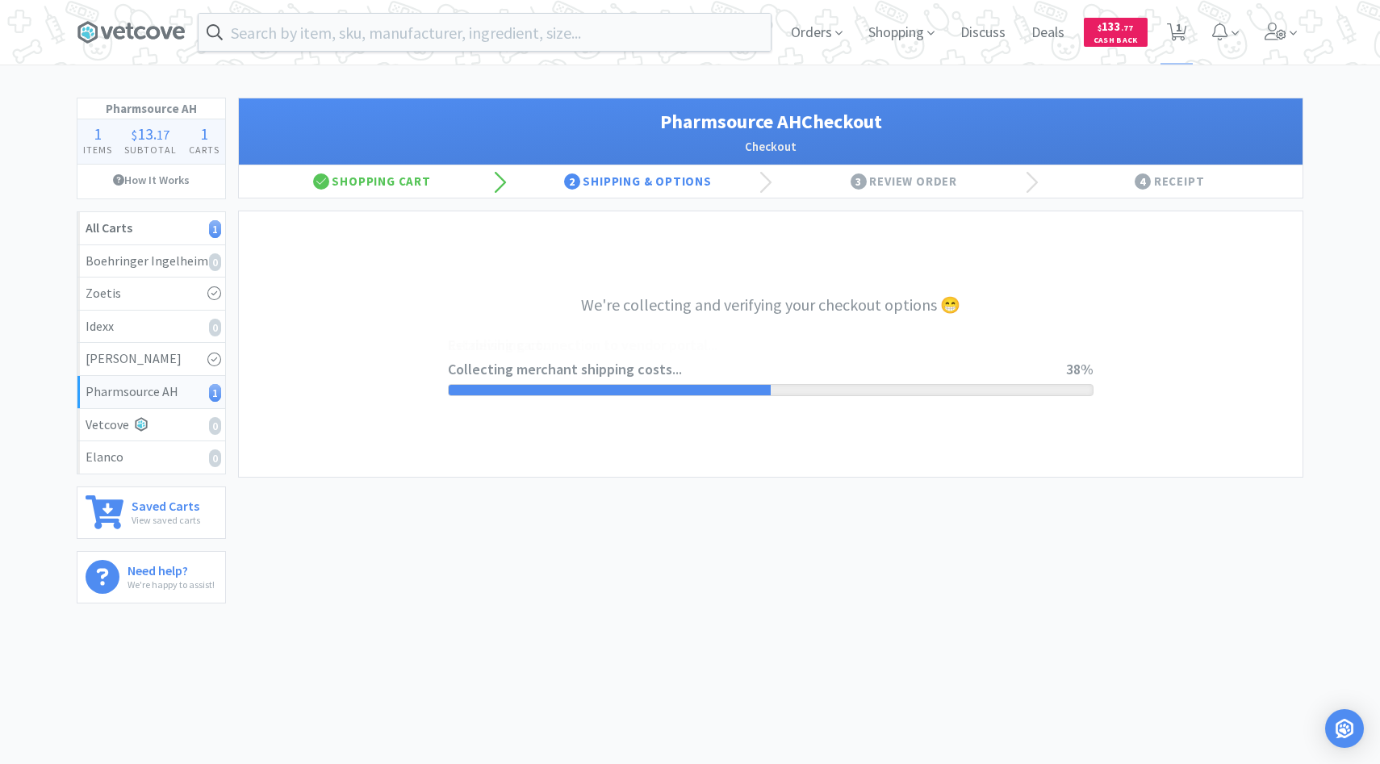
select select "1001"
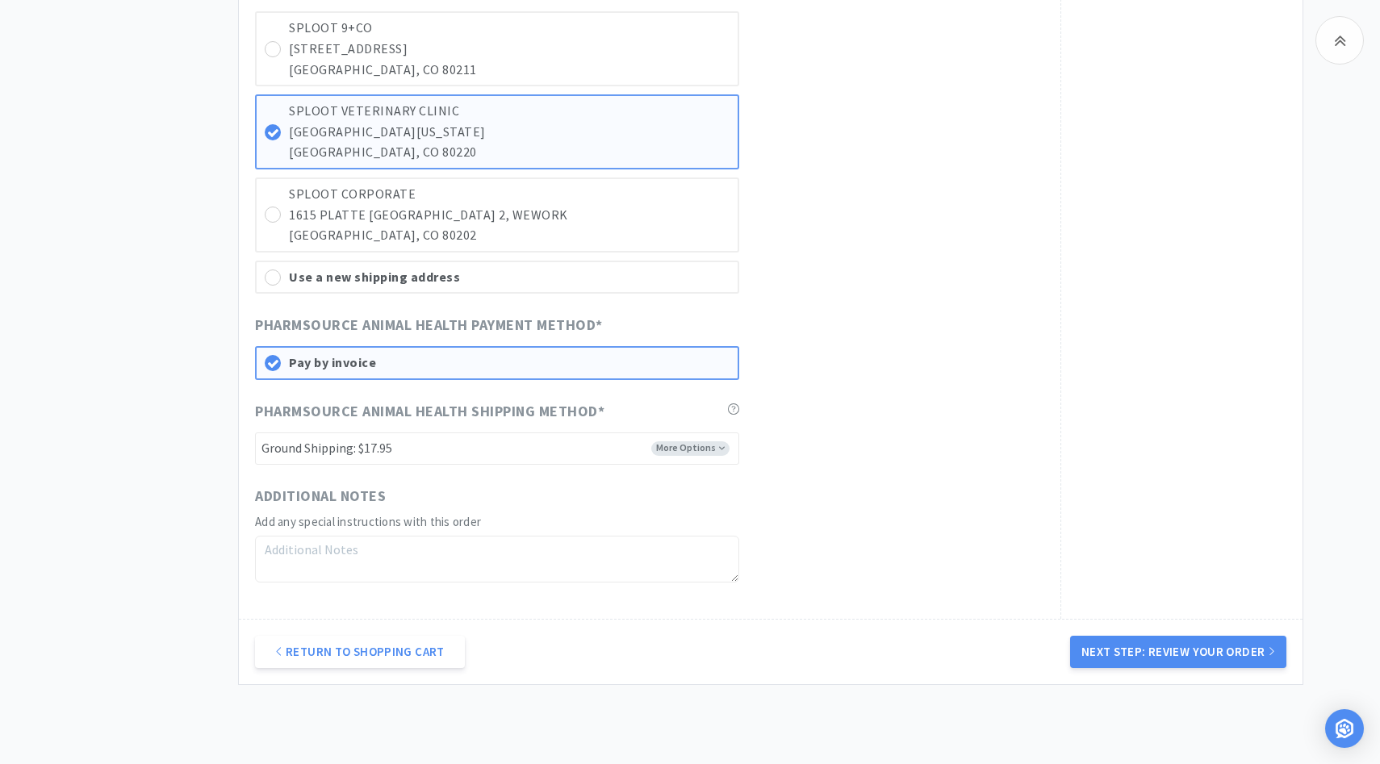
scroll to position [1128, 0]
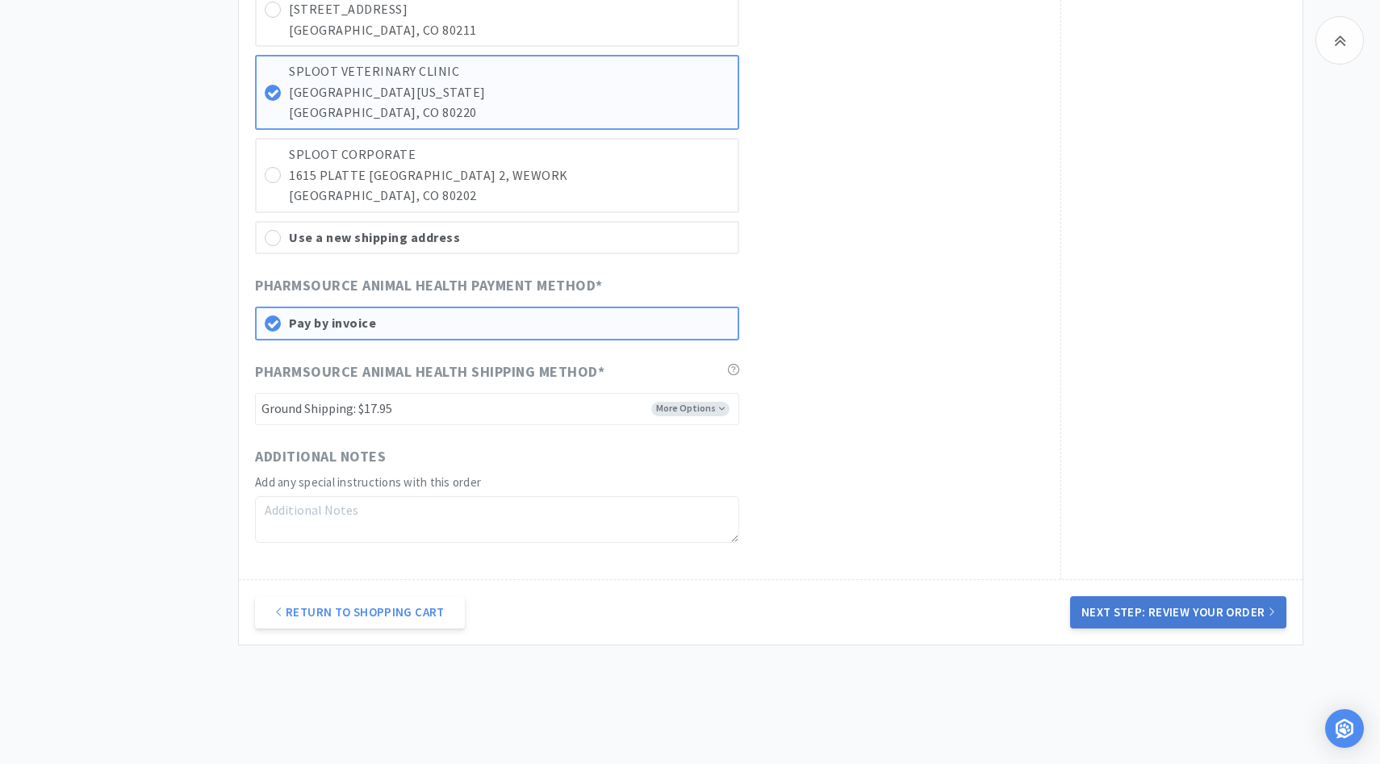
click at [1124, 599] on button "Next Step: Review Your Order" at bounding box center [1178, 613] width 216 height 32
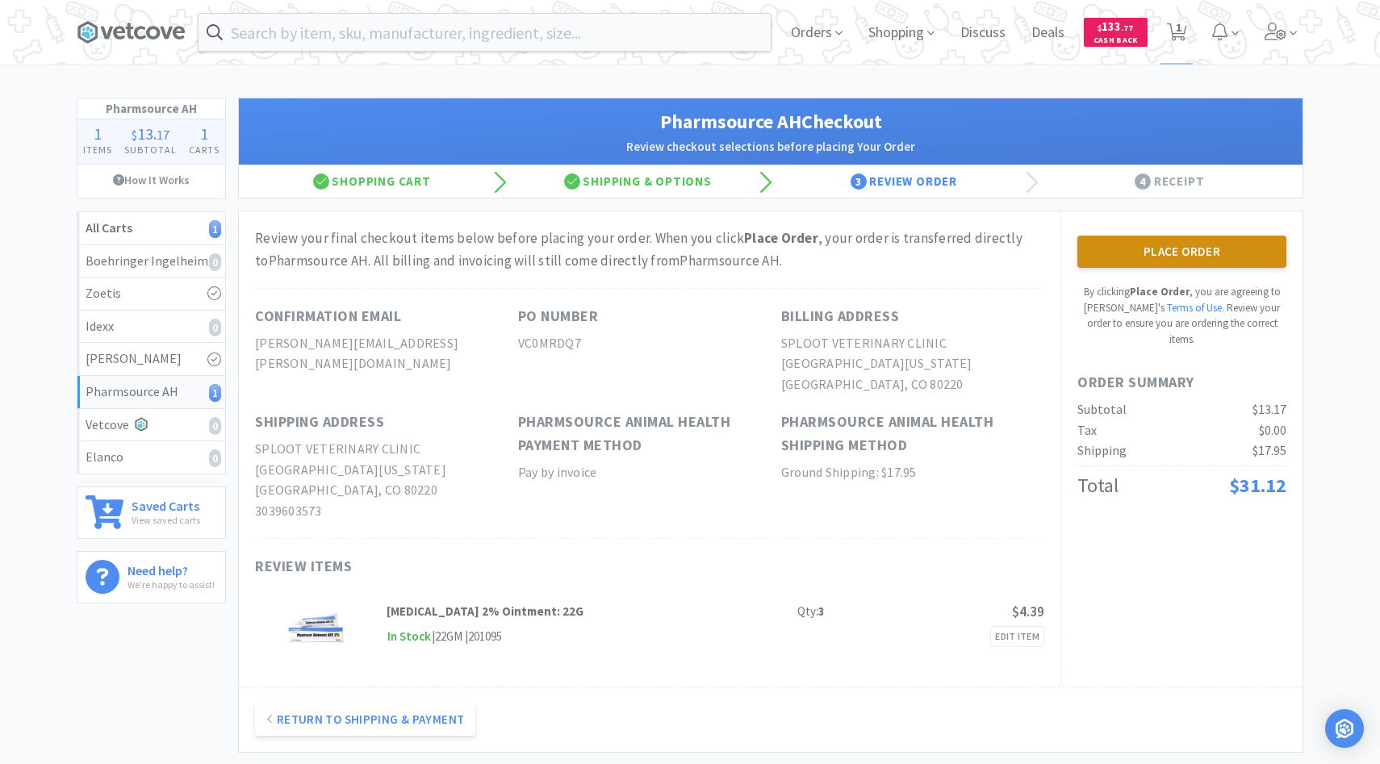
click at [1175, 250] on button "Place Order" at bounding box center [1182, 252] width 209 height 32
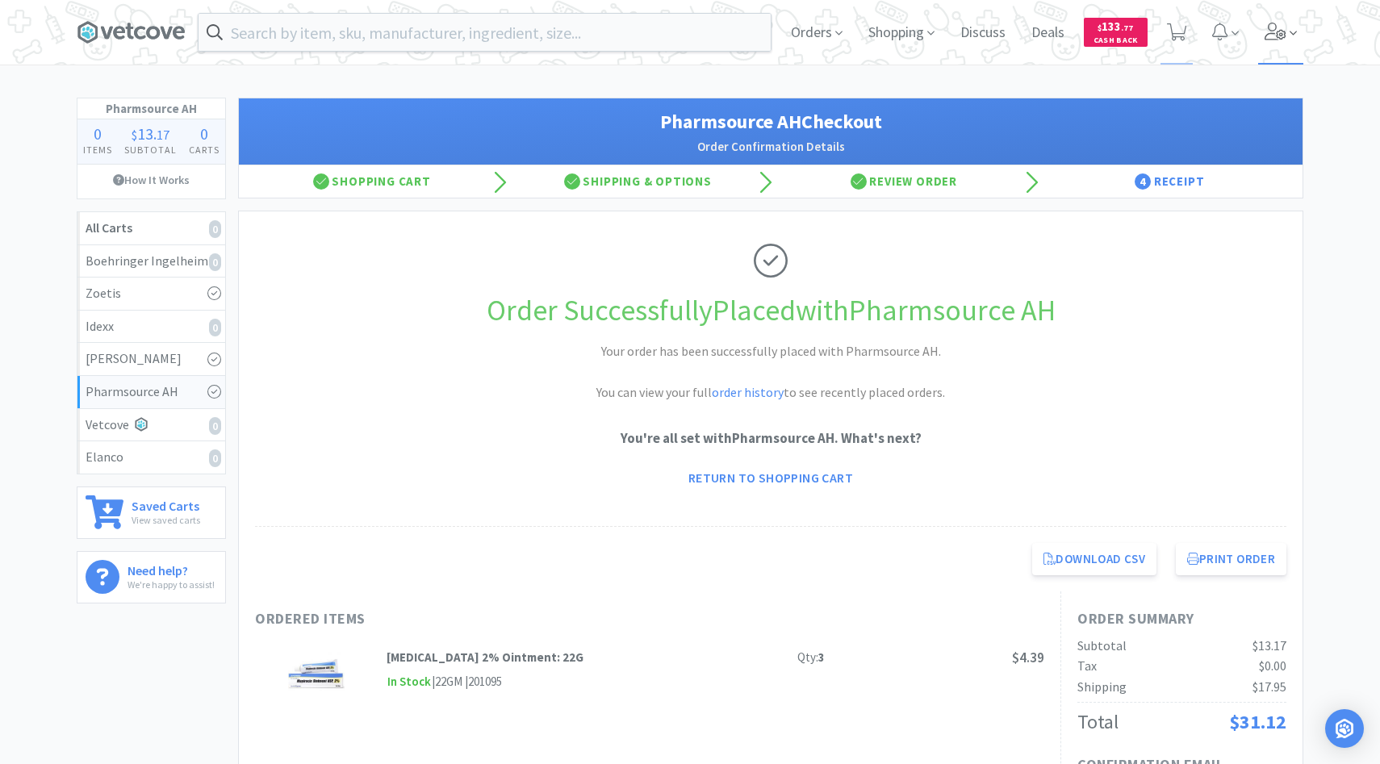
click at [1277, 30] on icon at bounding box center [1276, 32] width 23 height 18
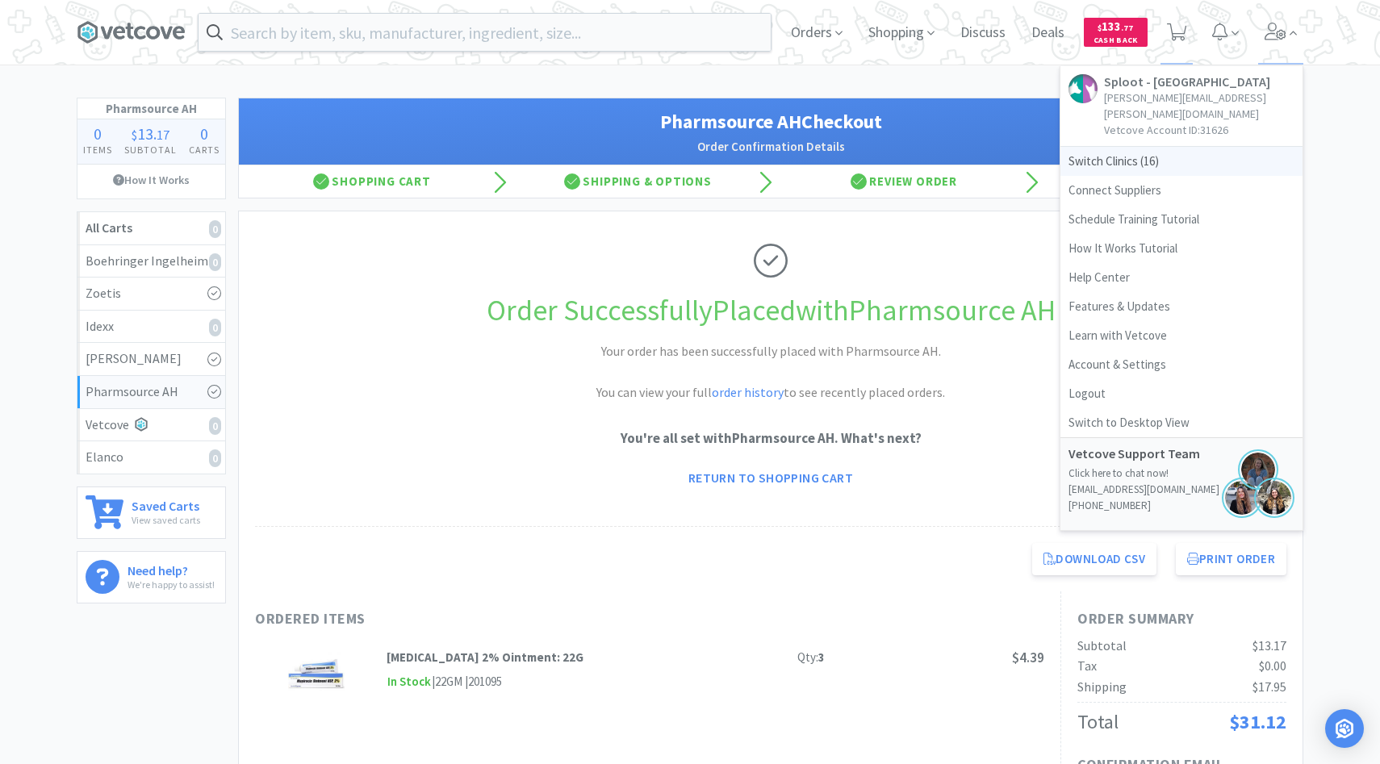
click at [1174, 147] on span "Switch Clinics ( 16 )" at bounding box center [1182, 161] width 242 height 29
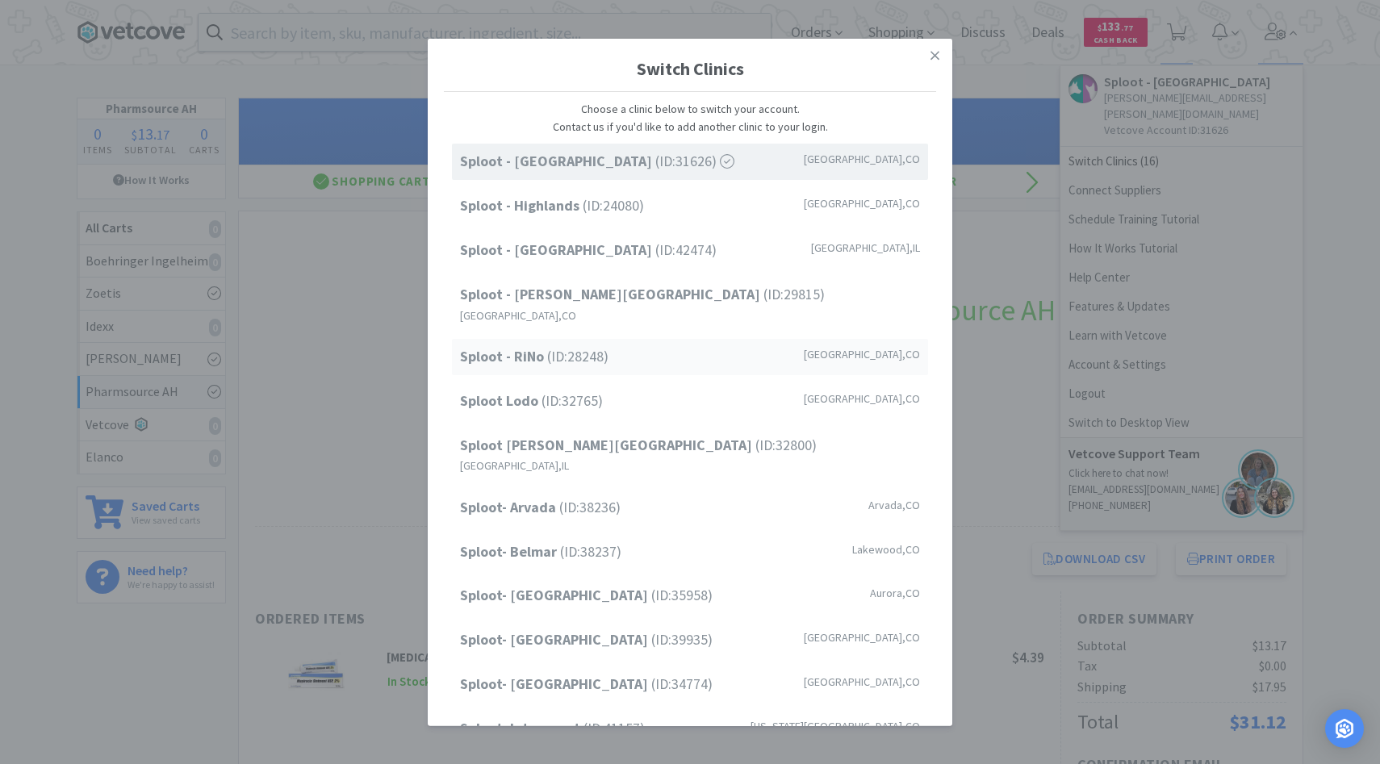
scroll to position [133, 0]
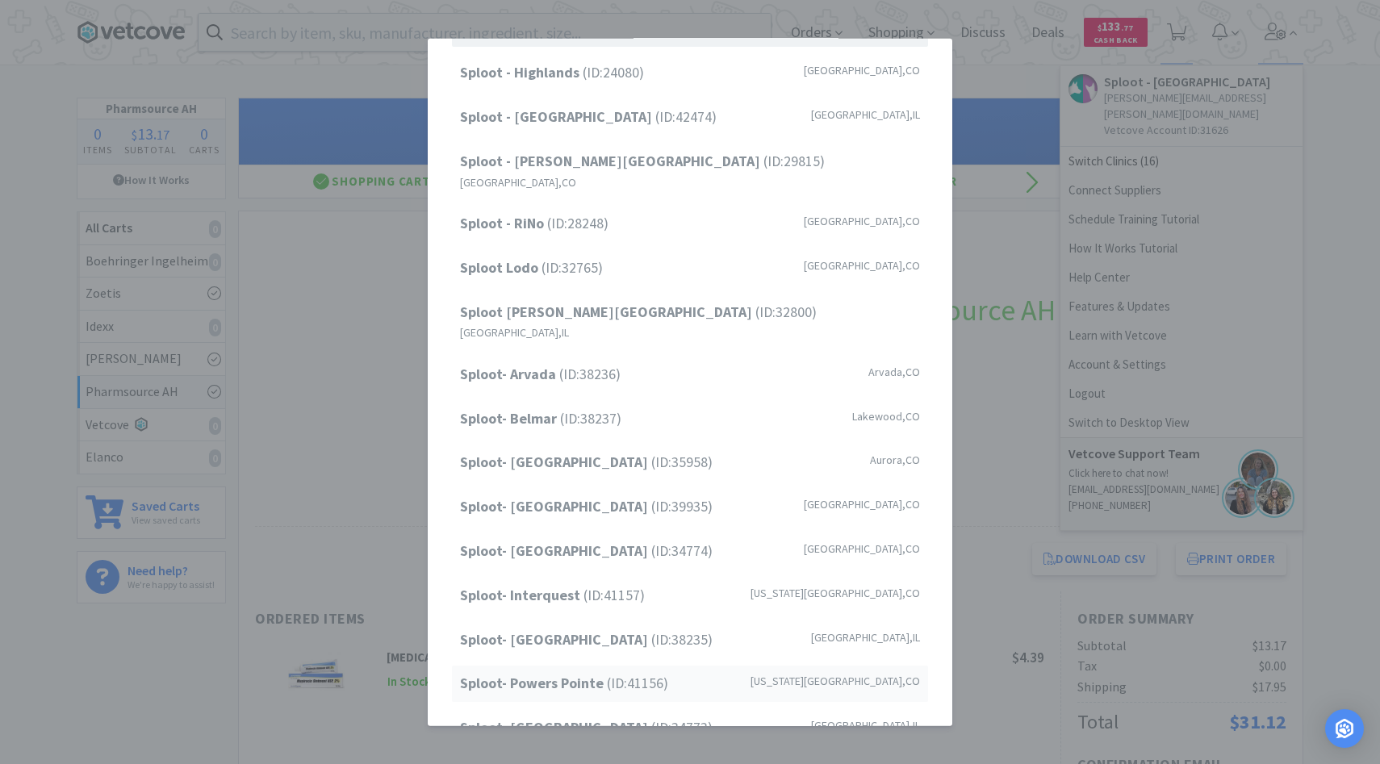
click at [595, 674] on strong "Sploot- Powers Pointe" at bounding box center [533, 683] width 147 height 19
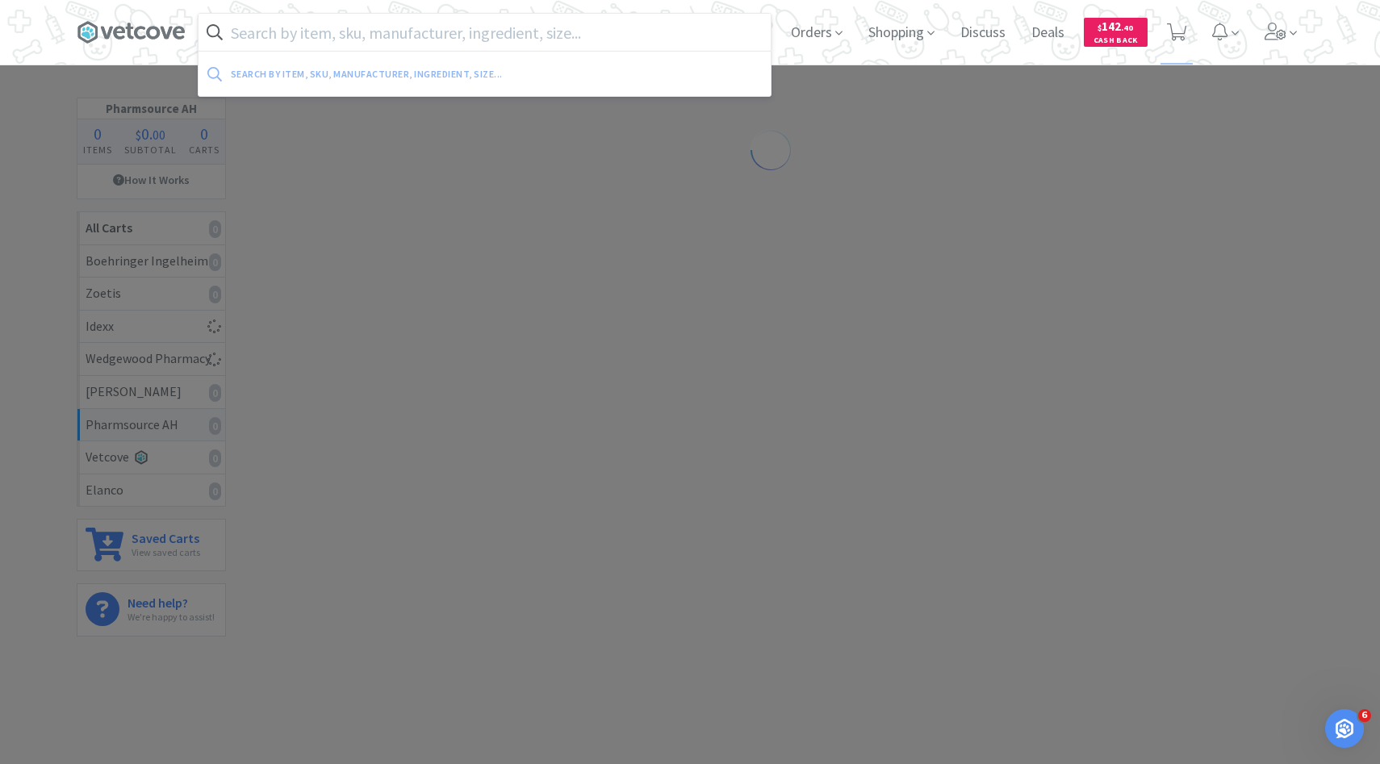
click at [458, 36] on input "text" at bounding box center [485, 32] width 572 height 37
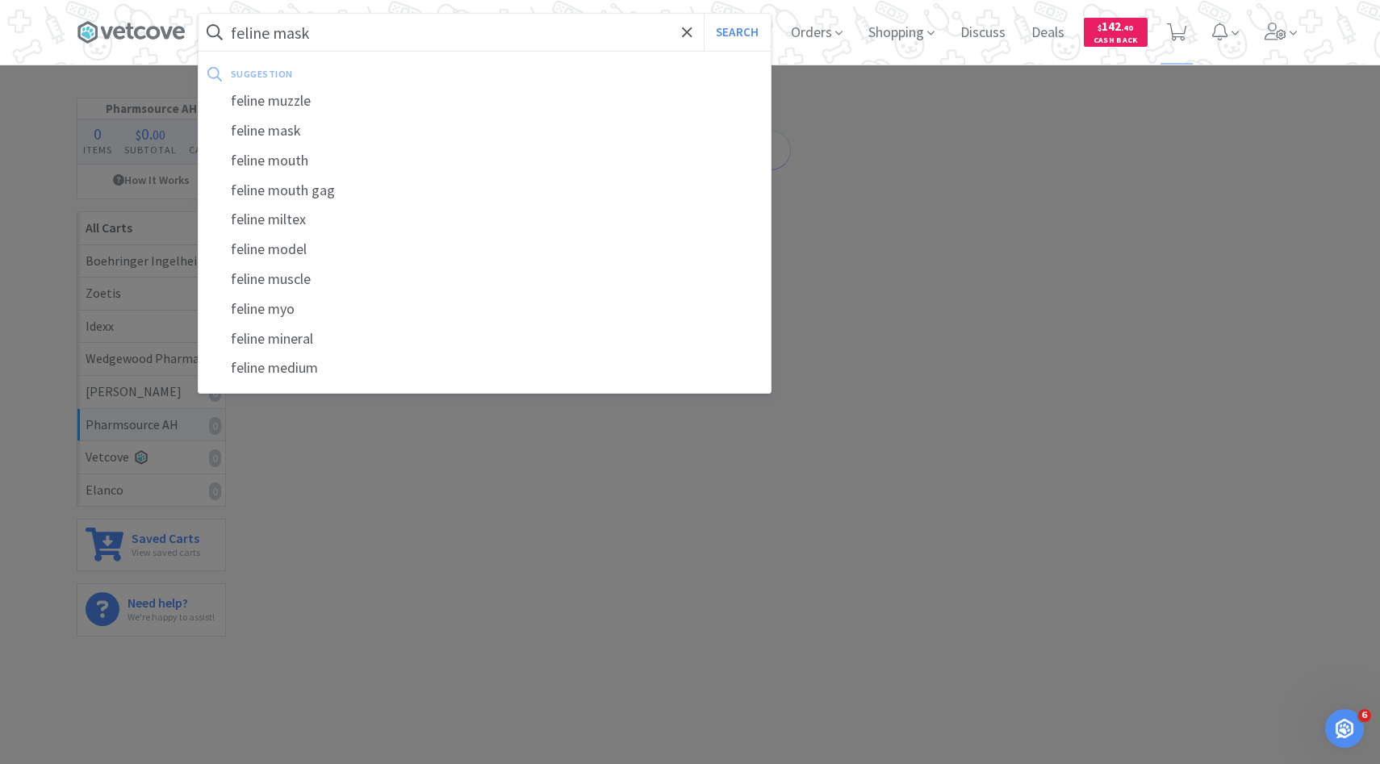
type input "feline mask"
click at [704, 14] on button "Search" at bounding box center [737, 32] width 67 height 37
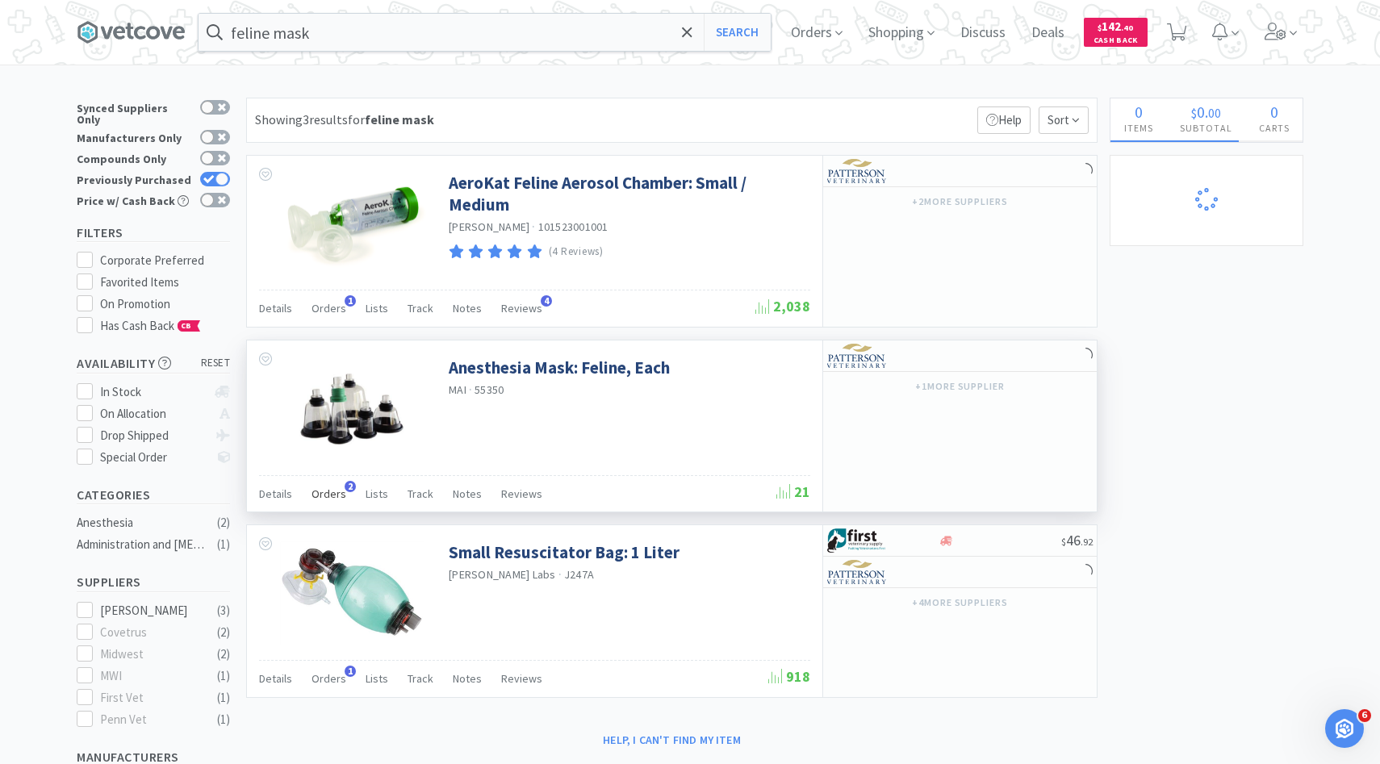
click at [336, 492] on span "Orders" at bounding box center [329, 494] width 35 height 15
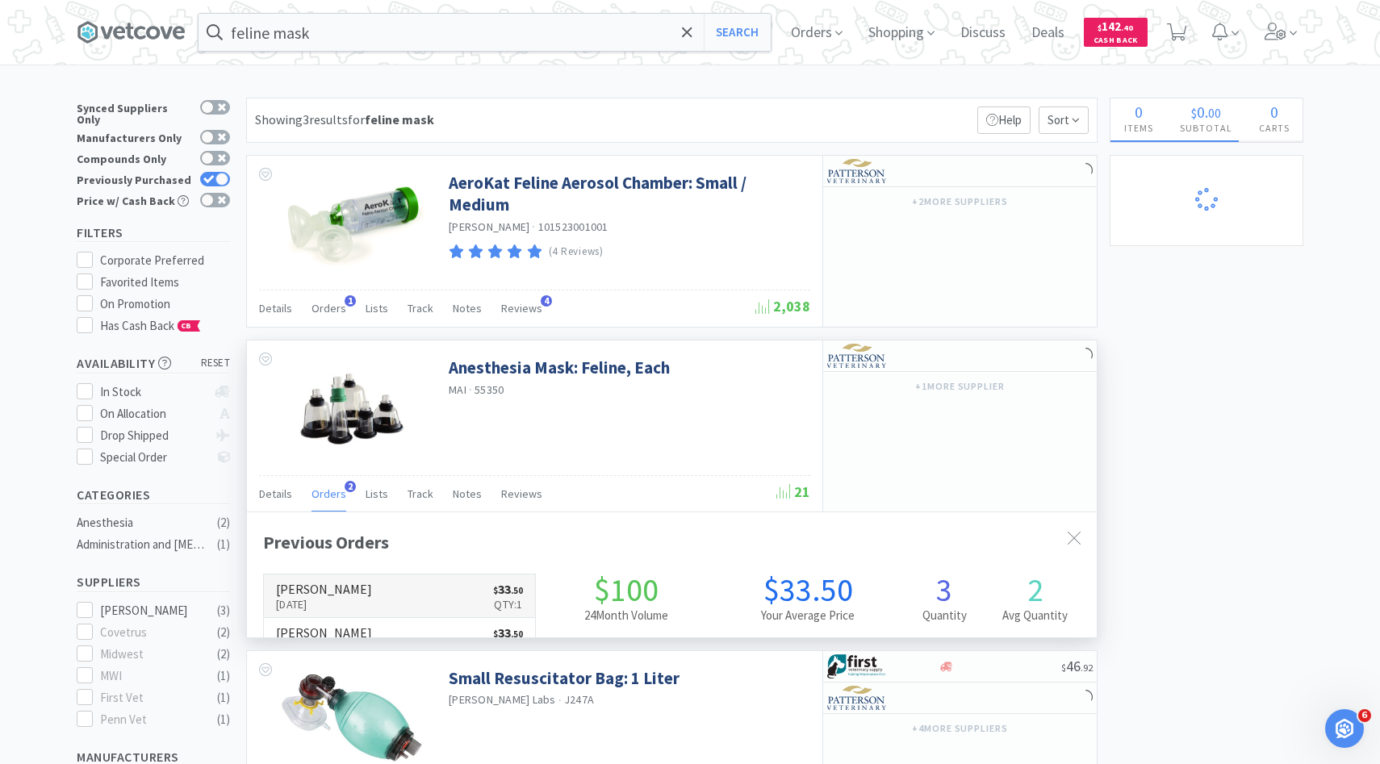
scroll to position [418, 850]
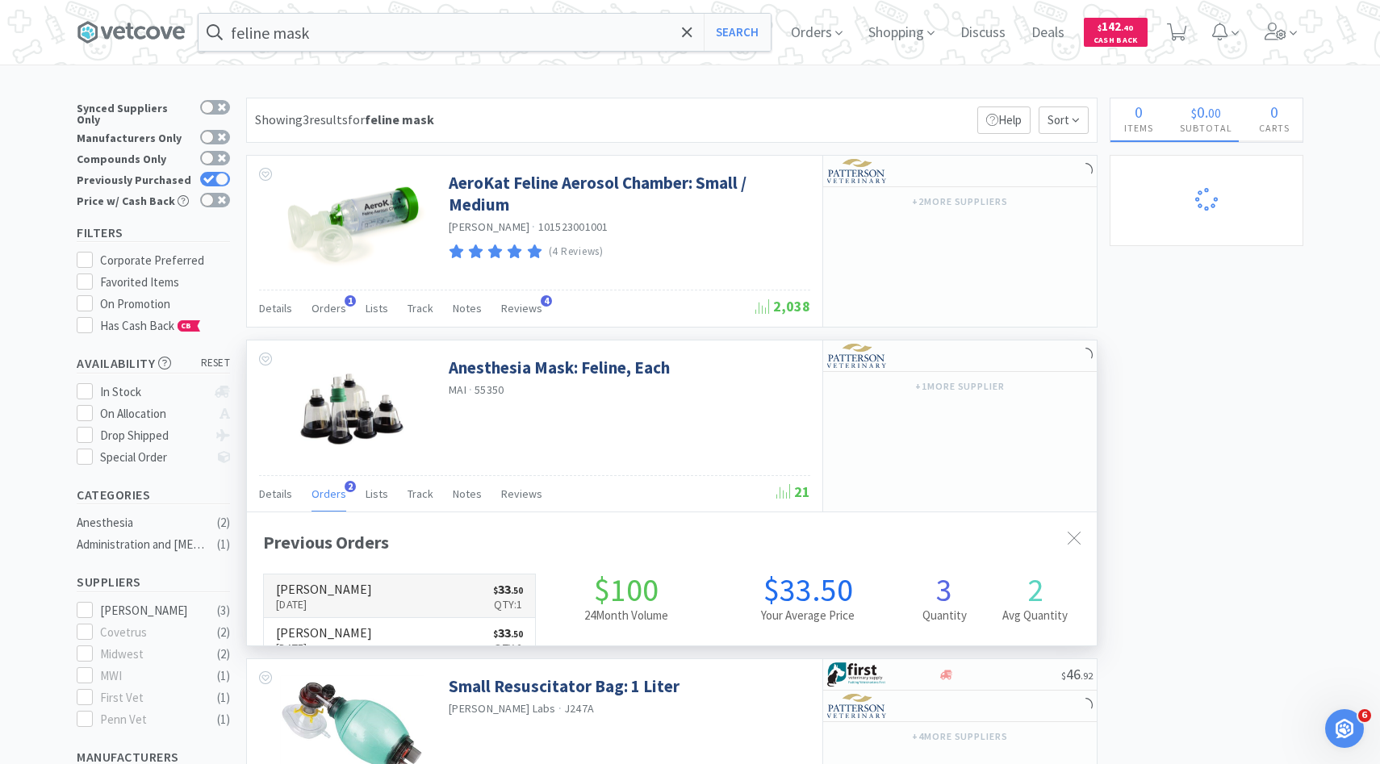
click at [353, 584] on link "Patterson Sep 29th, 2025 $ 33 . 50 Qty: 1" at bounding box center [399, 597] width 271 height 44
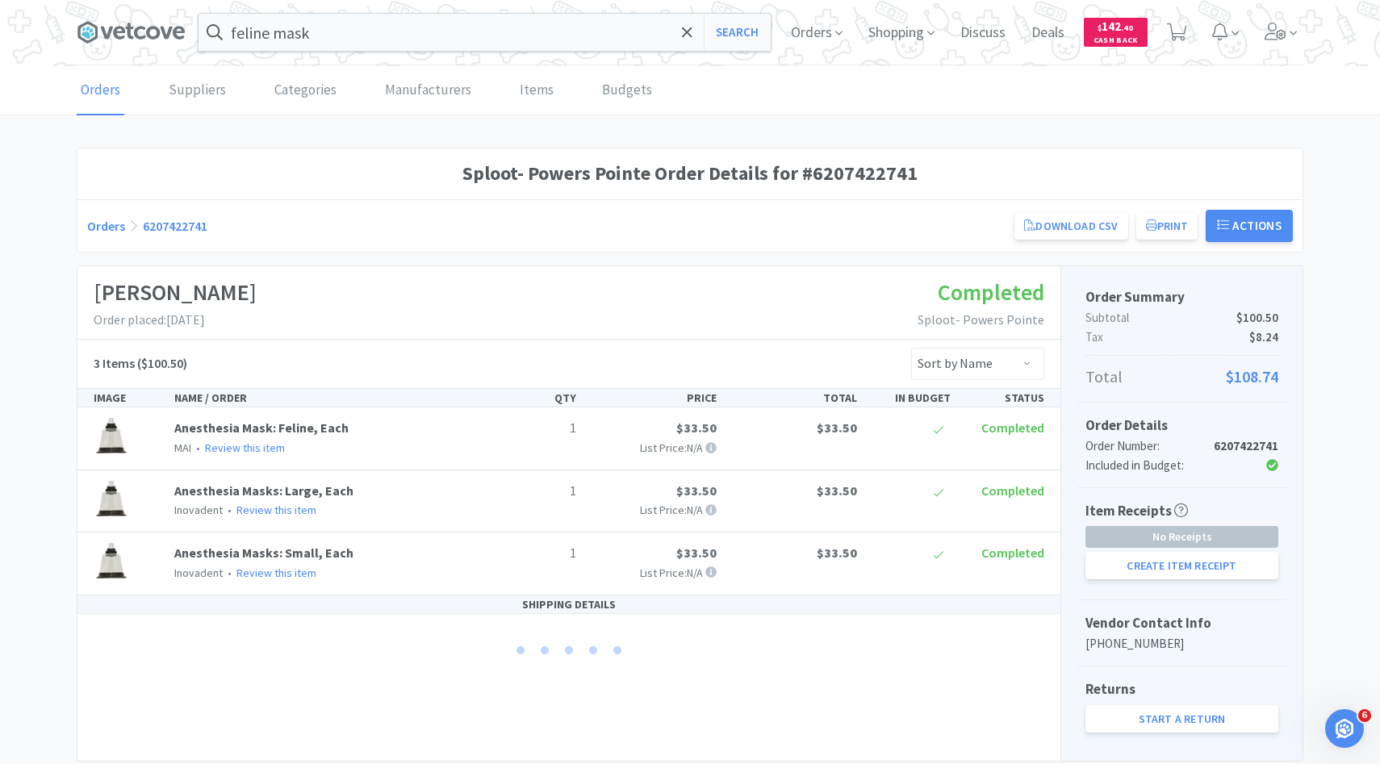
scroll to position [45, 0]
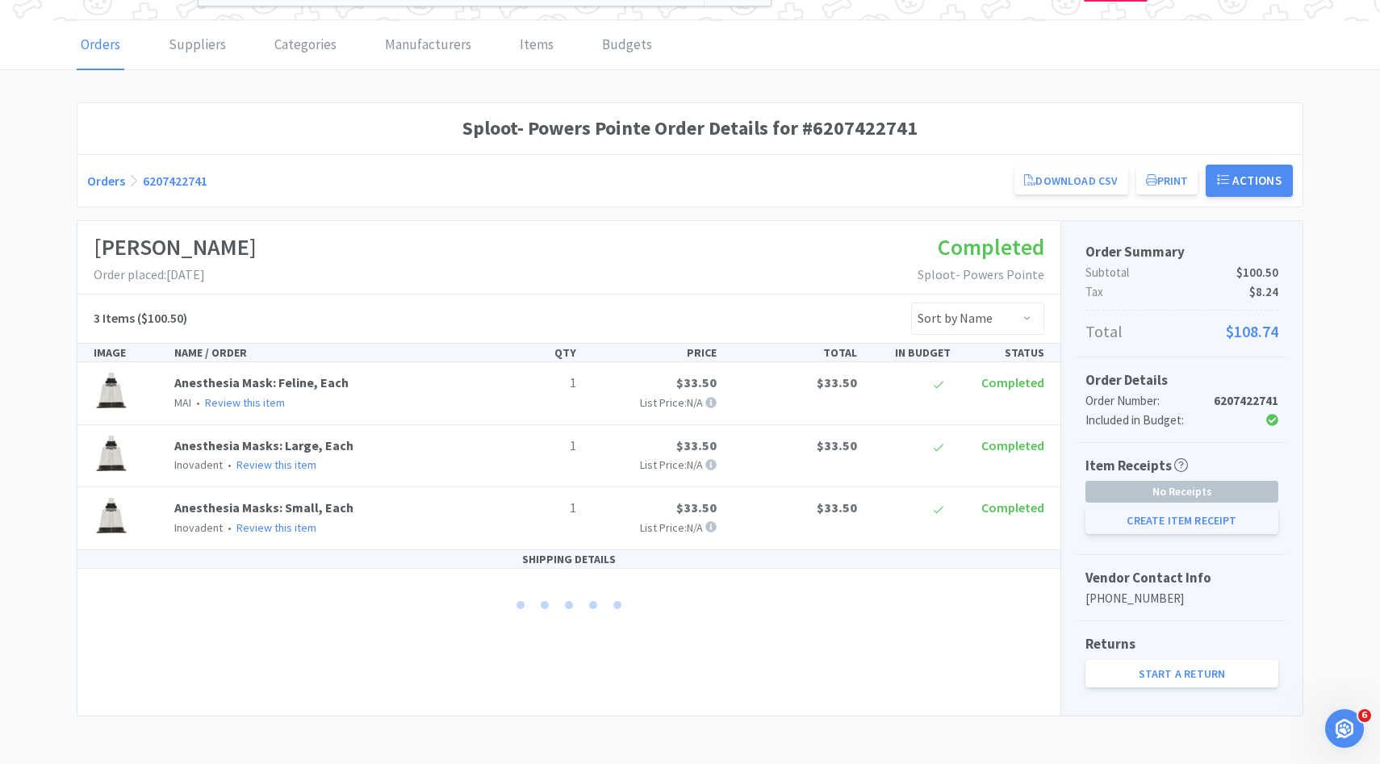
click at [1174, 531] on button "Create Item Receipt" at bounding box center [1182, 520] width 193 height 27
select select "1"
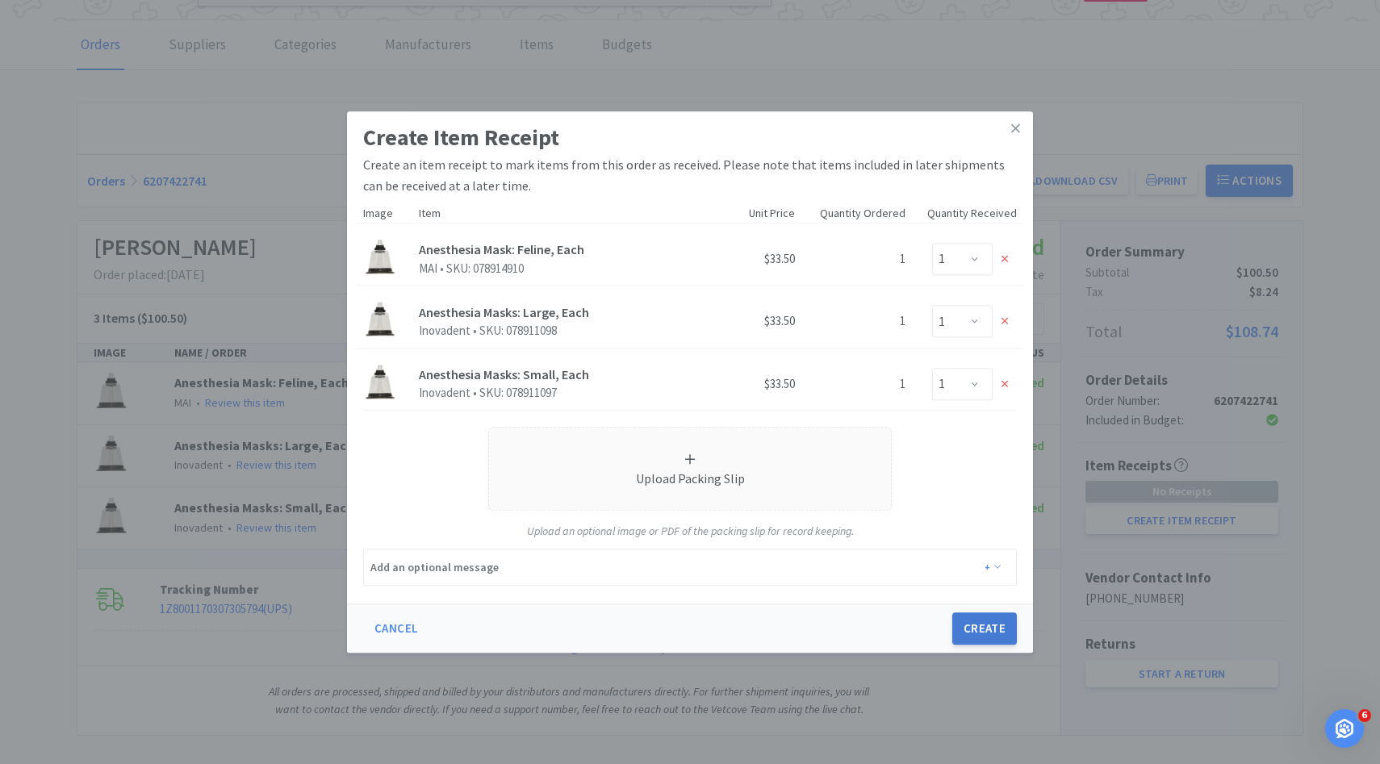
click at [1004, 623] on button "Create" at bounding box center [985, 629] width 65 height 32
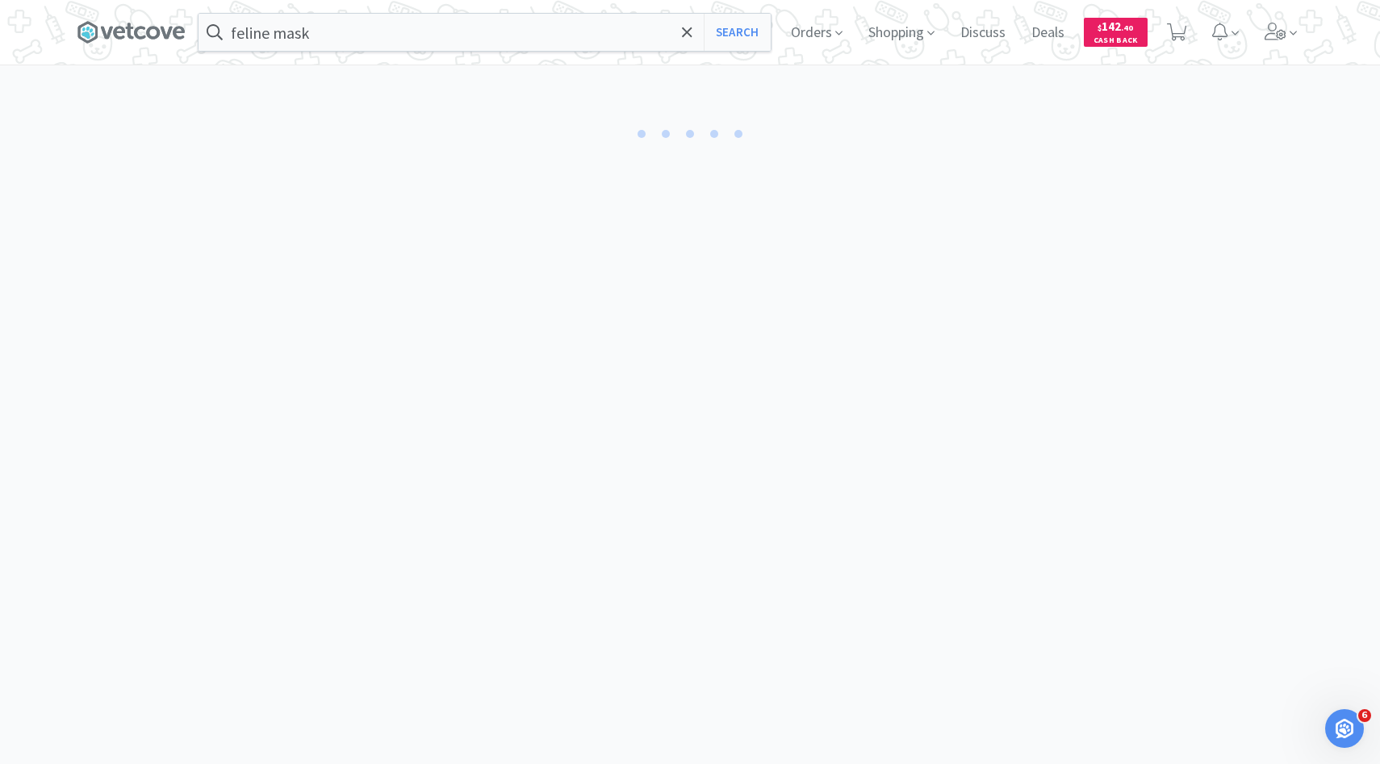
select select "1"
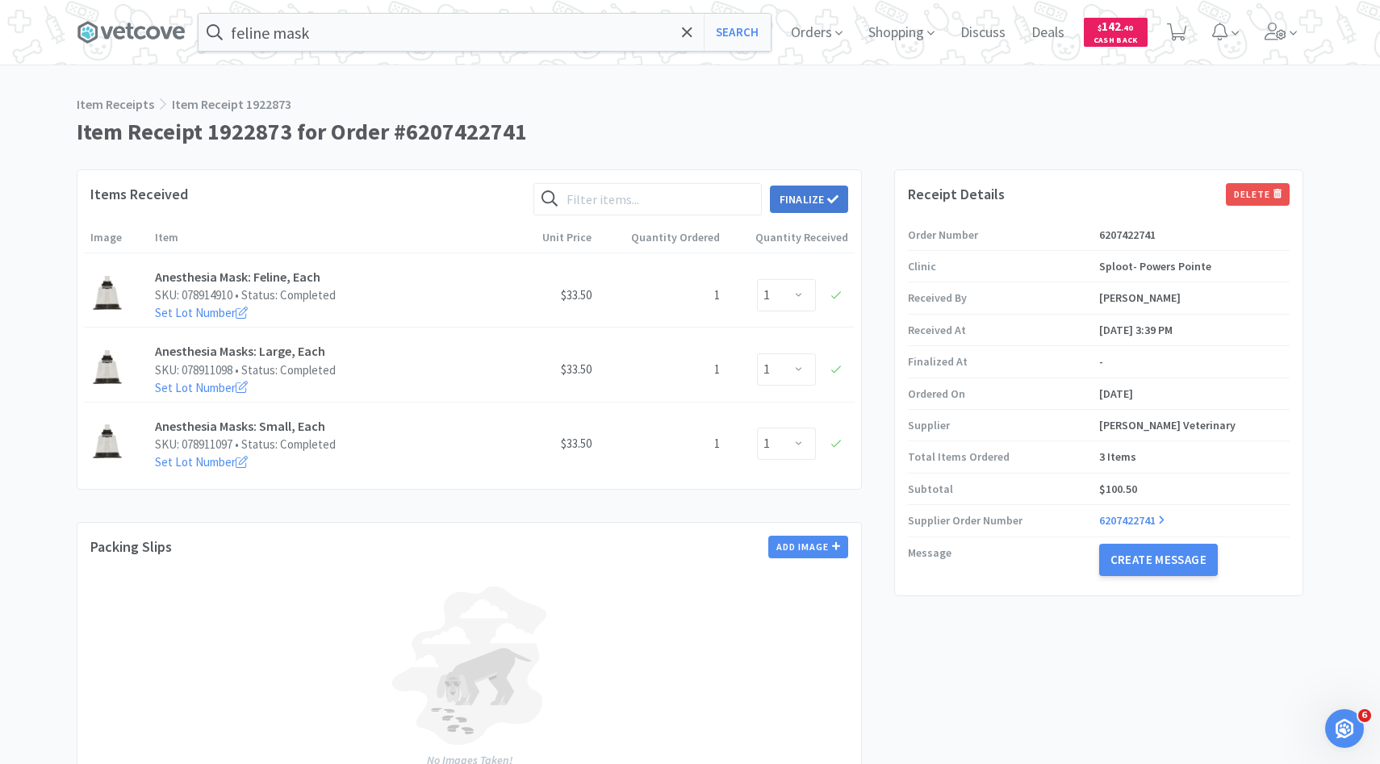
click at [821, 204] on button "Finalize" at bounding box center [809, 199] width 78 height 27
click at [853, 163] on button "Finalize" at bounding box center [869, 174] width 60 height 23
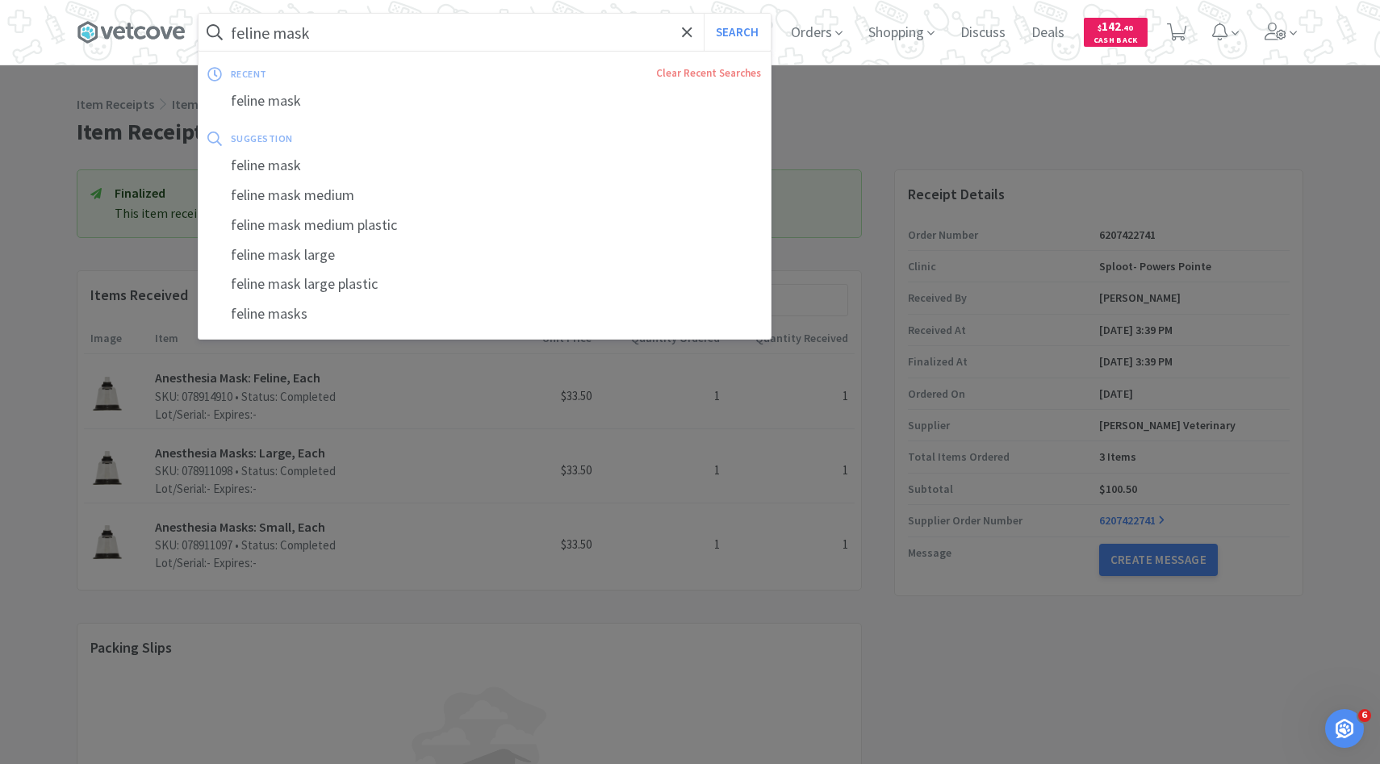
click at [483, 38] on input "feline mask" at bounding box center [485, 32] width 572 height 37
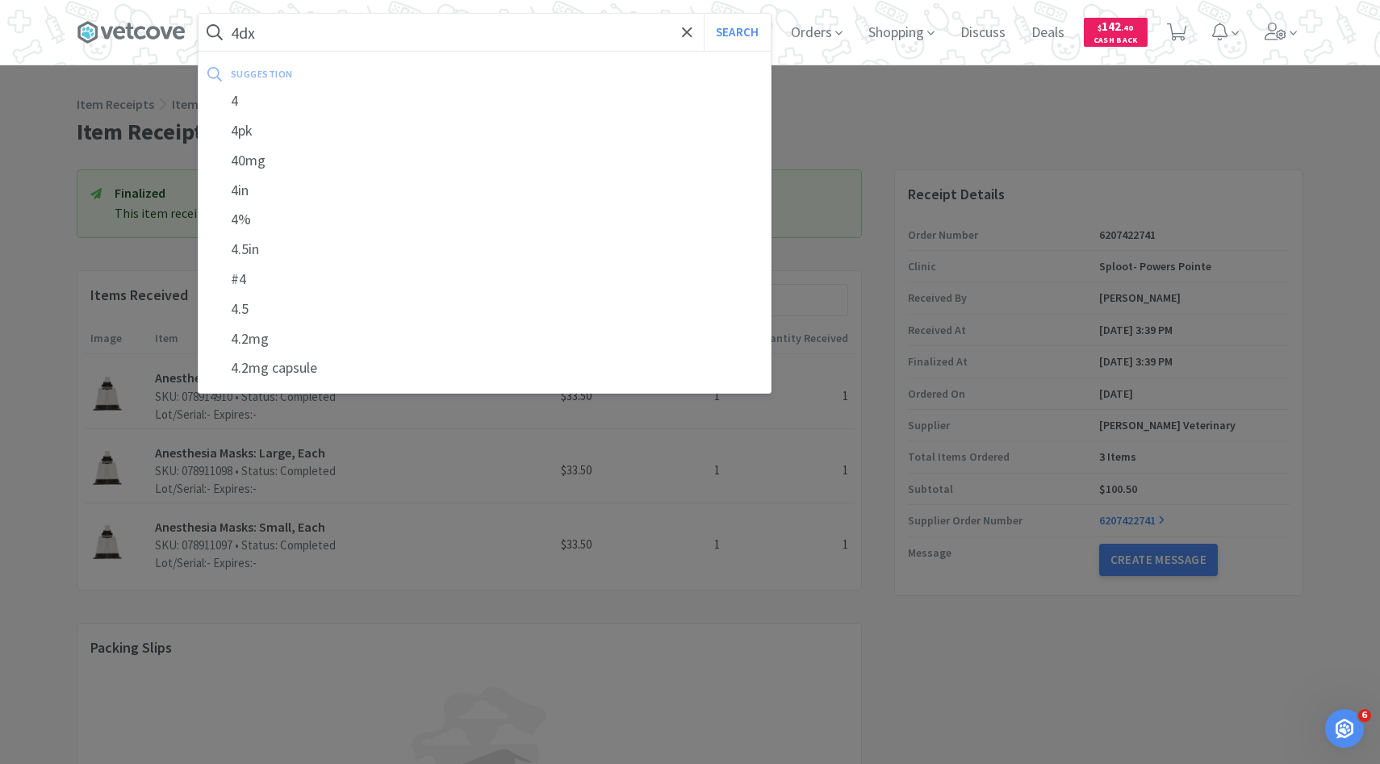
type input "4dx"
click at [704, 14] on button "Search" at bounding box center [737, 32] width 67 height 37
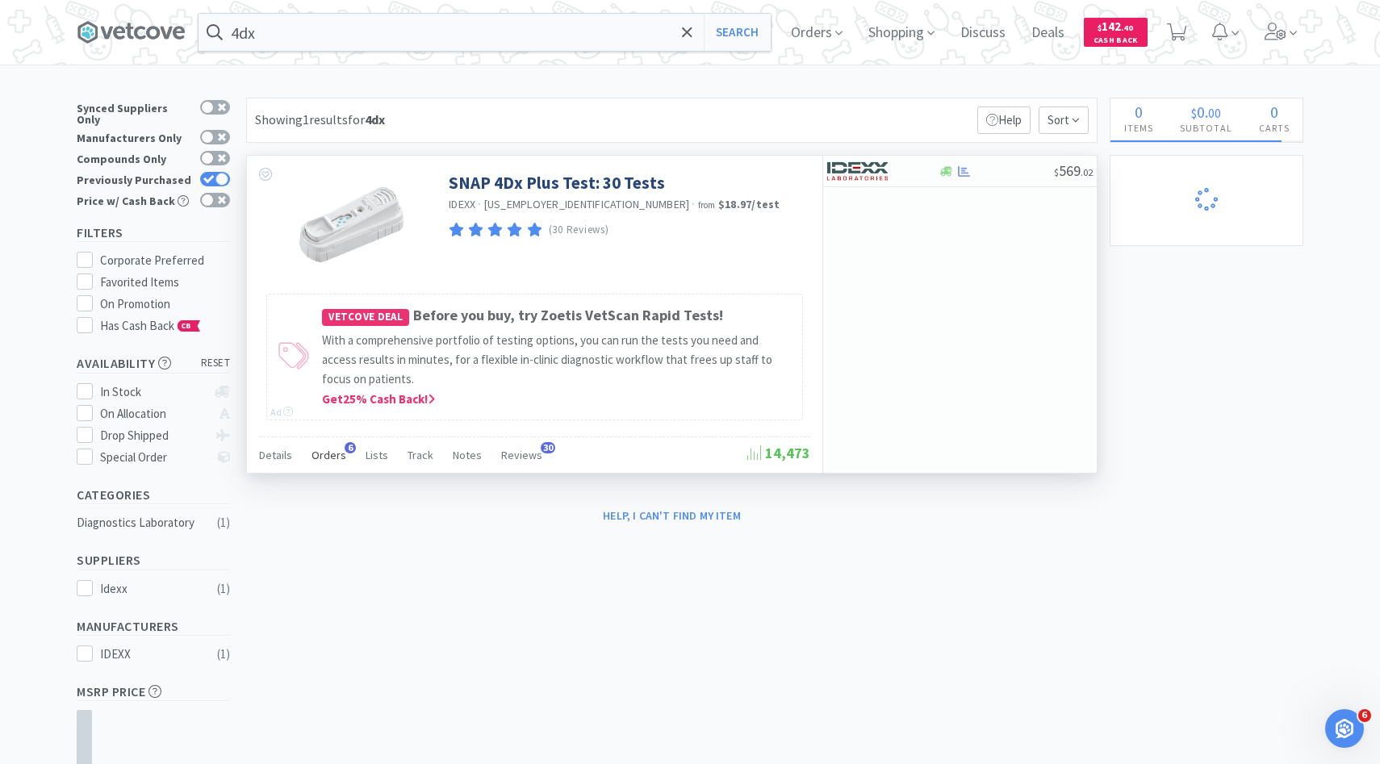
click at [333, 456] on span "Orders" at bounding box center [329, 455] width 35 height 15
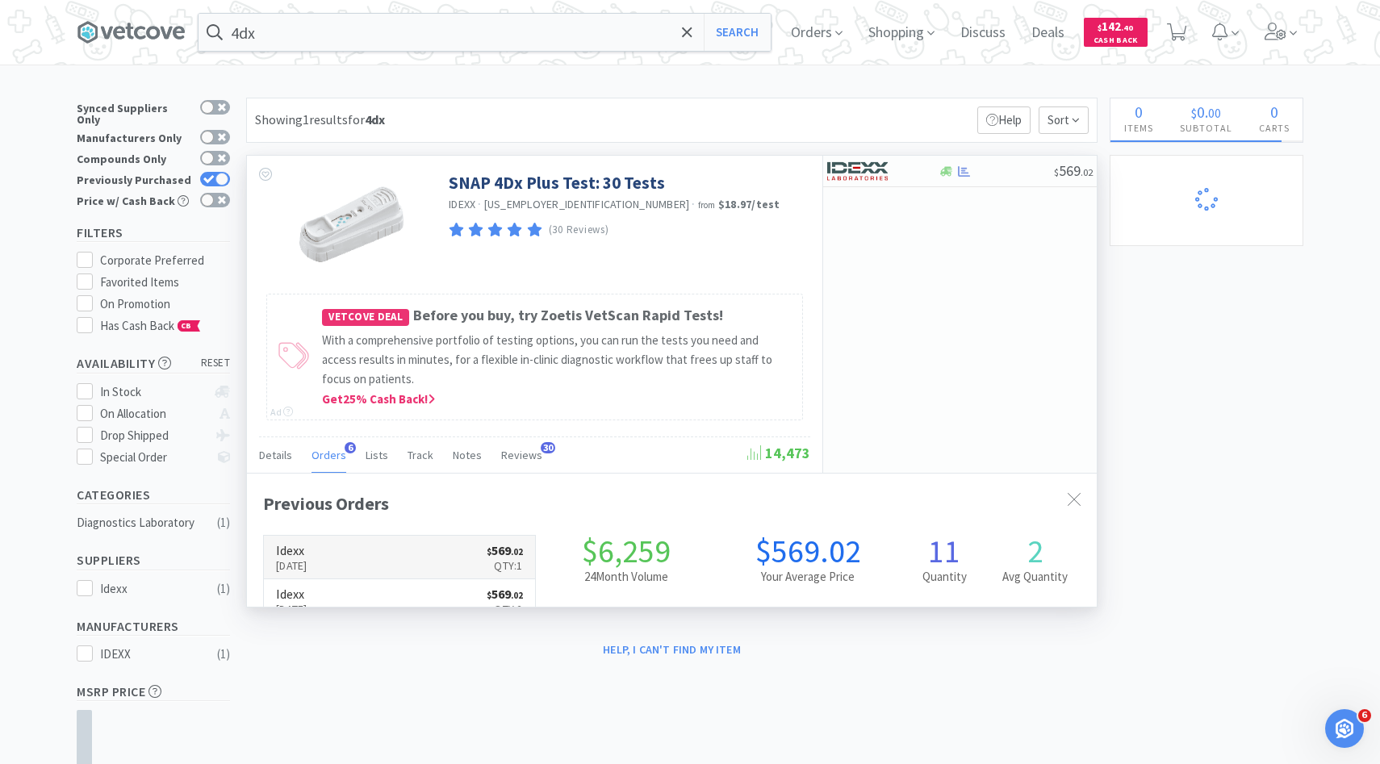
scroll to position [418, 850]
click at [379, 542] on link "Idexx Oct 7th, 2025 $ 569 . 02 Qty: 1" at bounding box center [399, 558] width 271 height 44
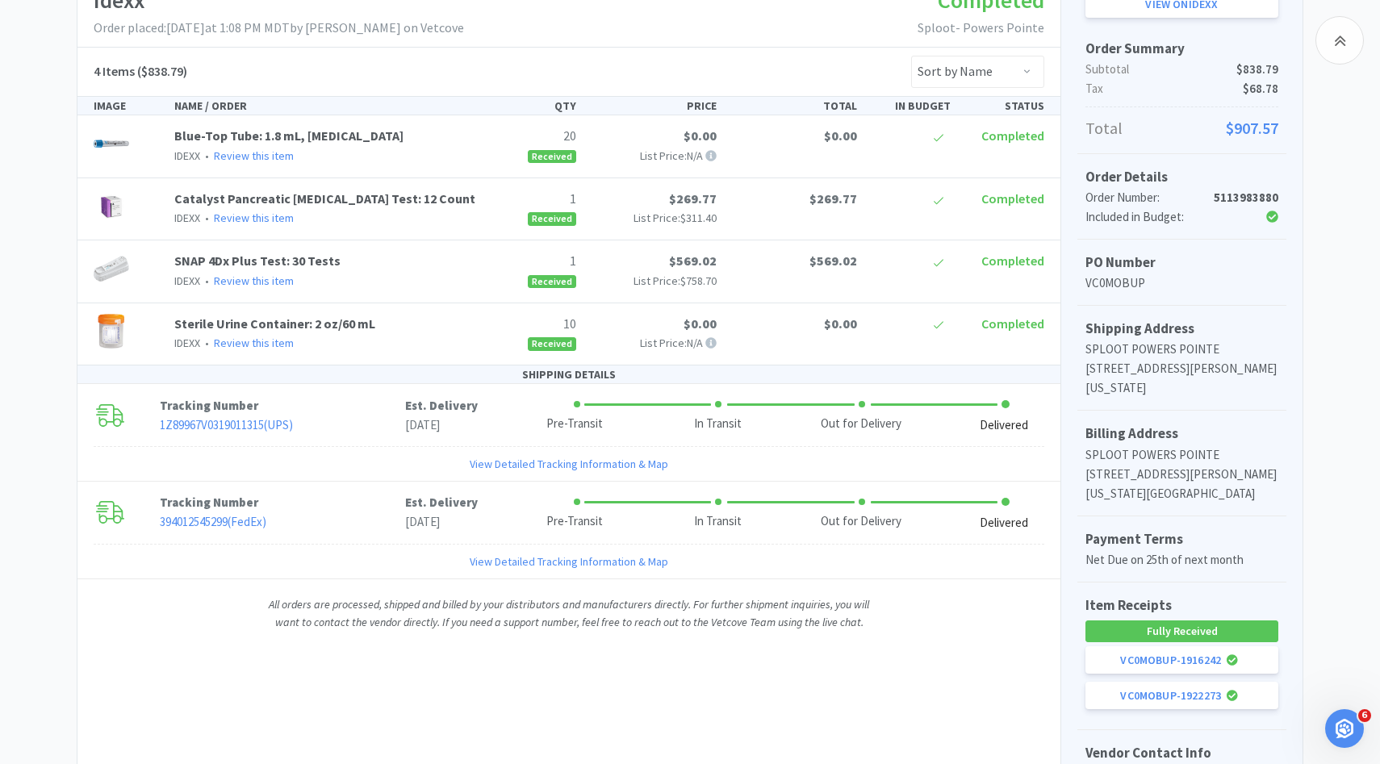
scroll to position [295, 0]
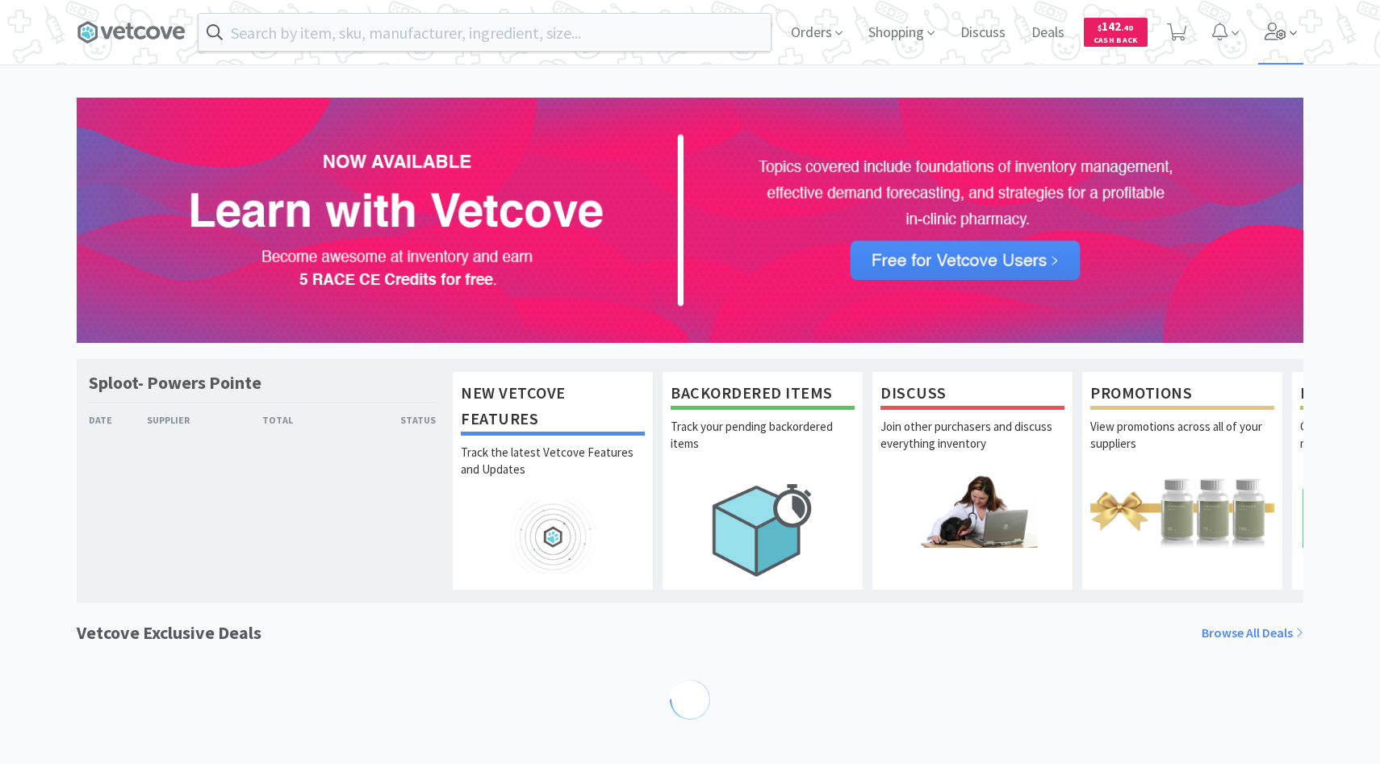
click at [1291, 47] on span at bounding box center [1281, 32] width 46 height 65
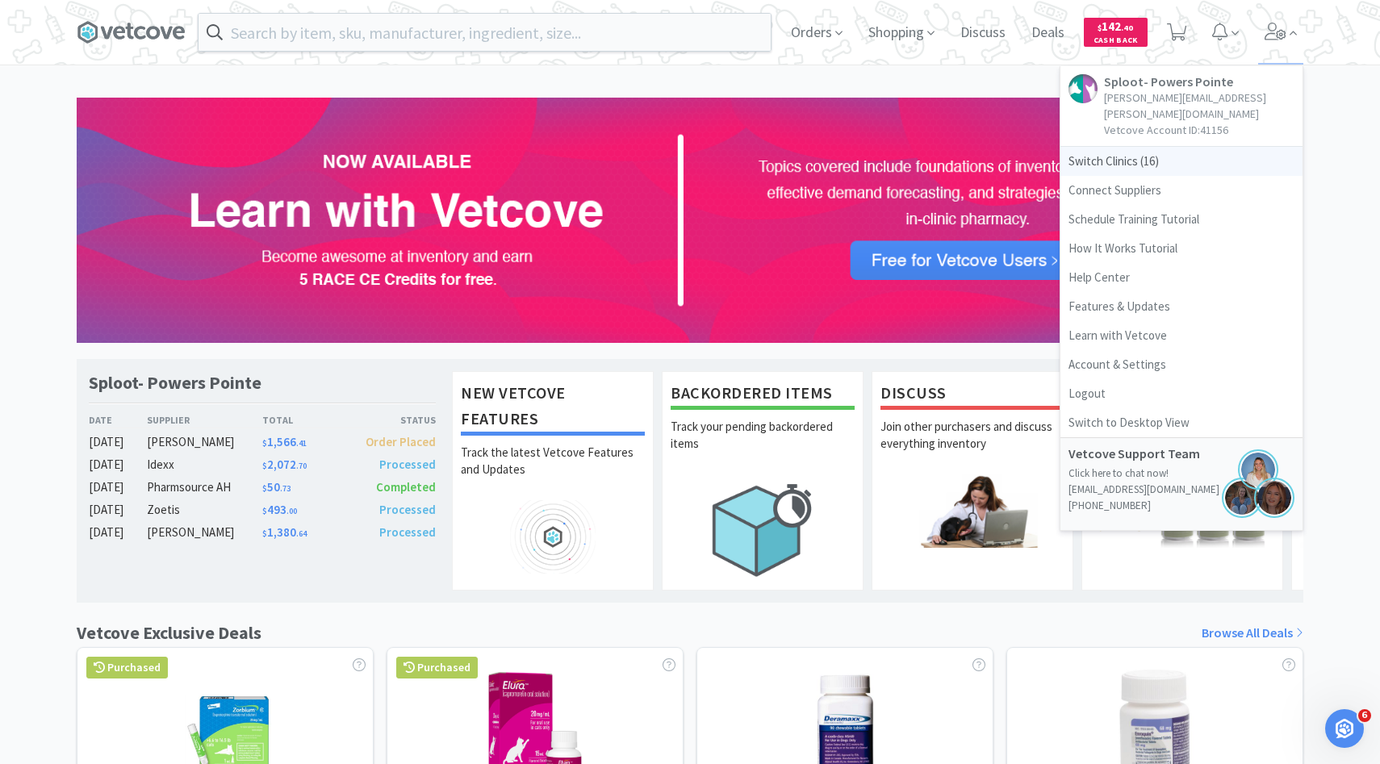
click at [1132, 147] on span "Switch Clinics ( 16 )" at bounding box center [1182, 161] width 242 height 29
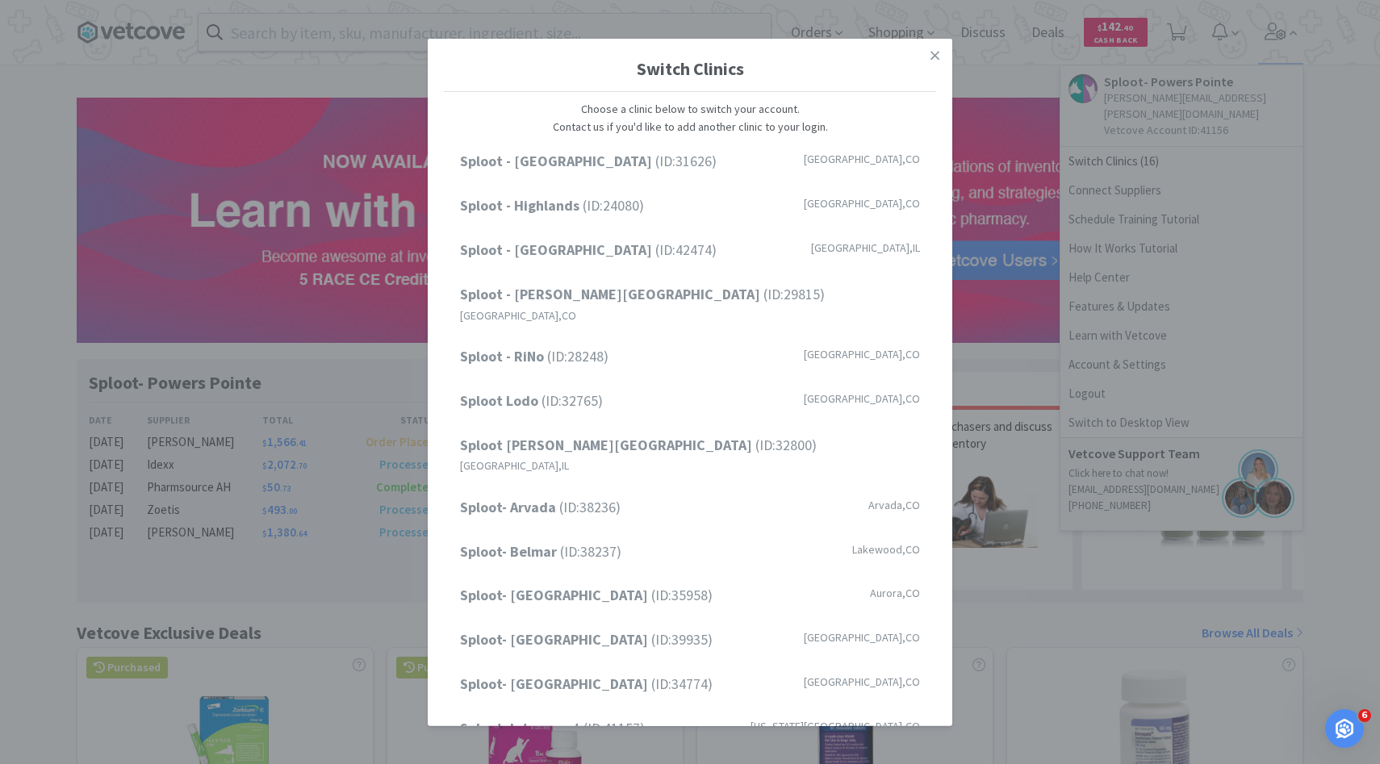
scroll to position [133, 0]
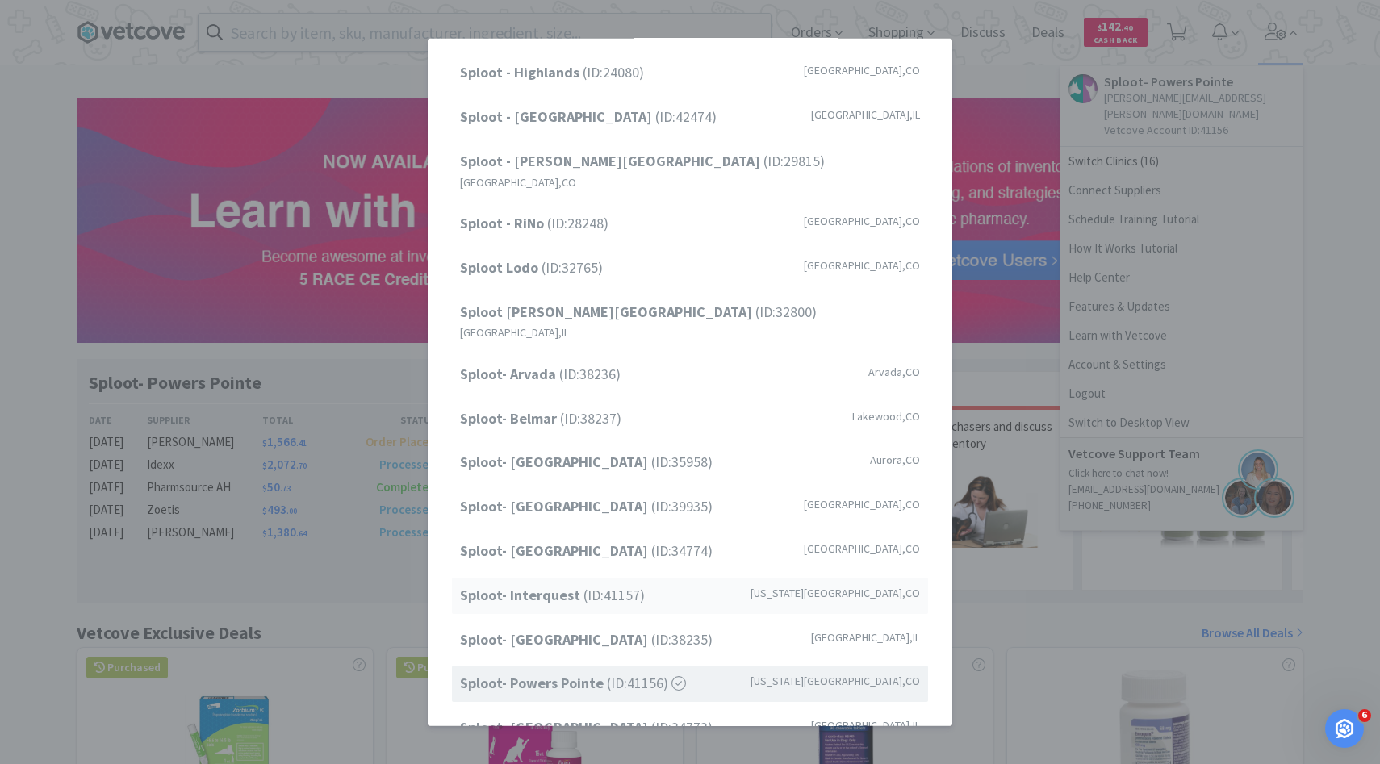
click at [601, 584] on span "Sploot- Interquest (ID: 41157 )" at bounding box center [552, 595] width 185 height 23
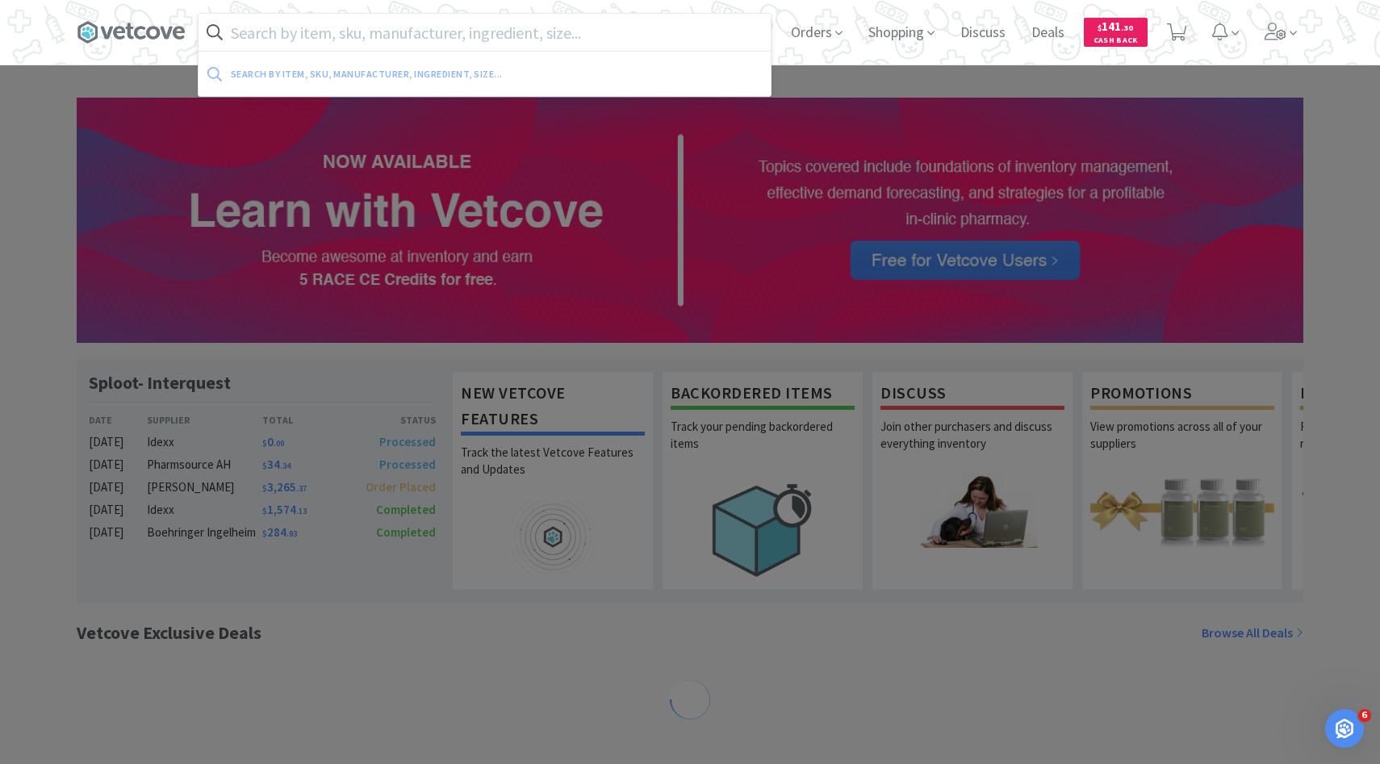
click at [410, 26] on input "text" at bounding box center [485, 32] width 572 height 37
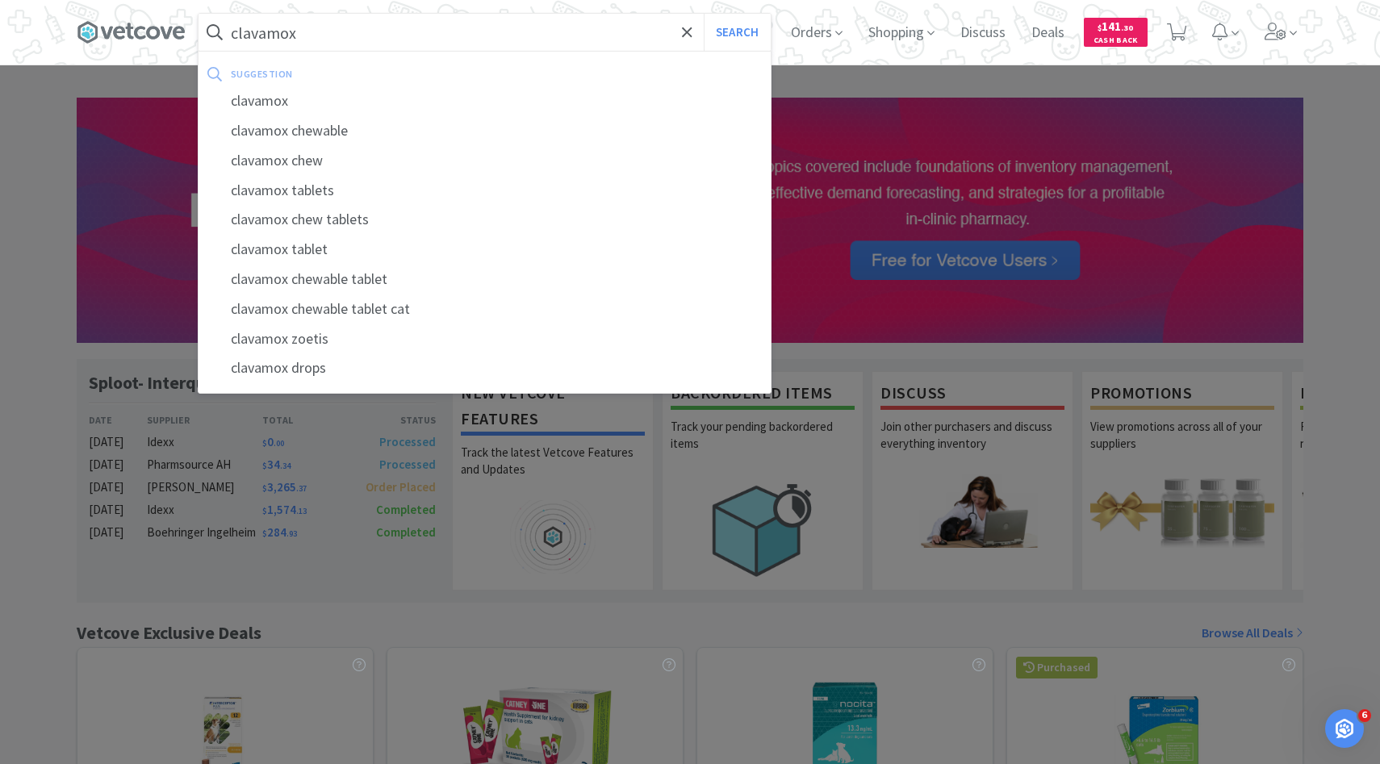
type input "clavamox"
click at [704, 14] on button "Search" at bounding box center [737, 32] width 67 height 37
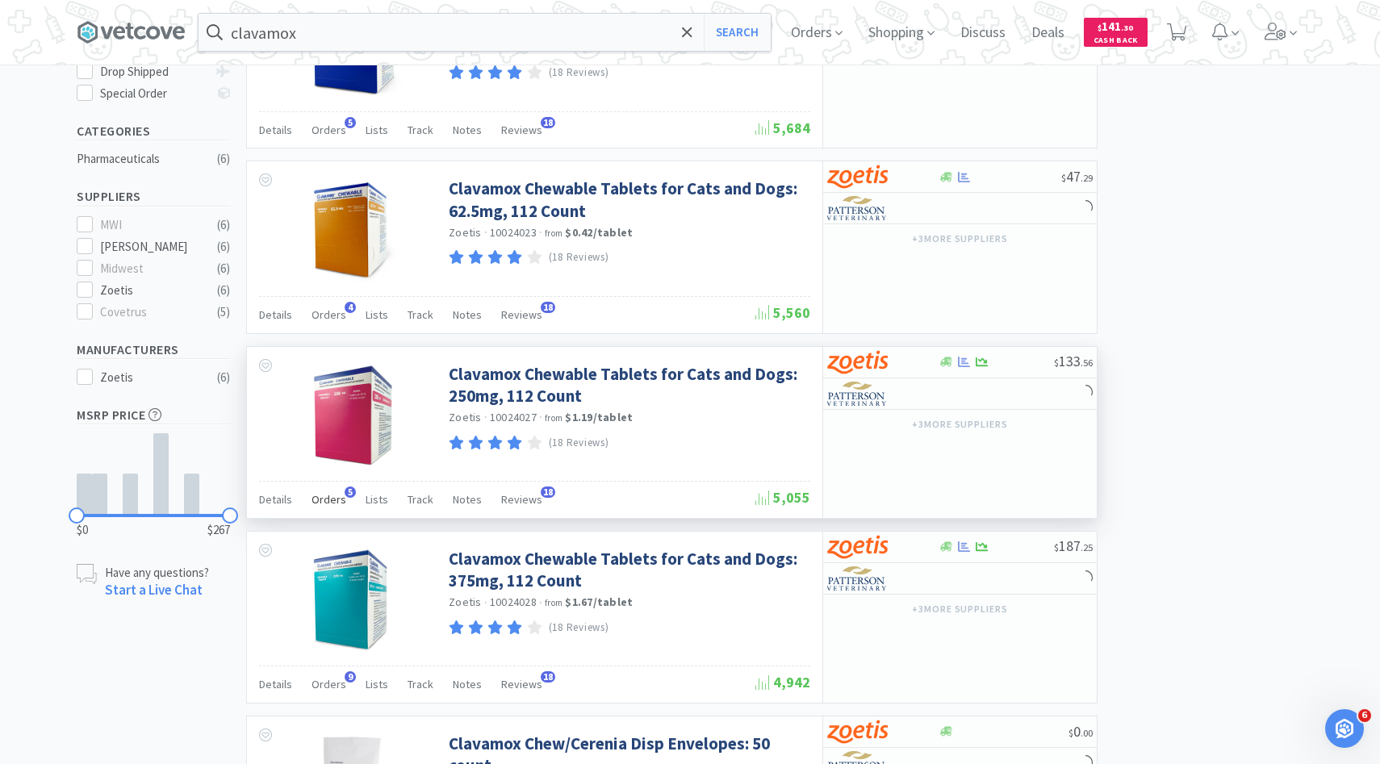
click at [338, 505] on span "Orders" at bounding box center [329, 499] width 35 height 15
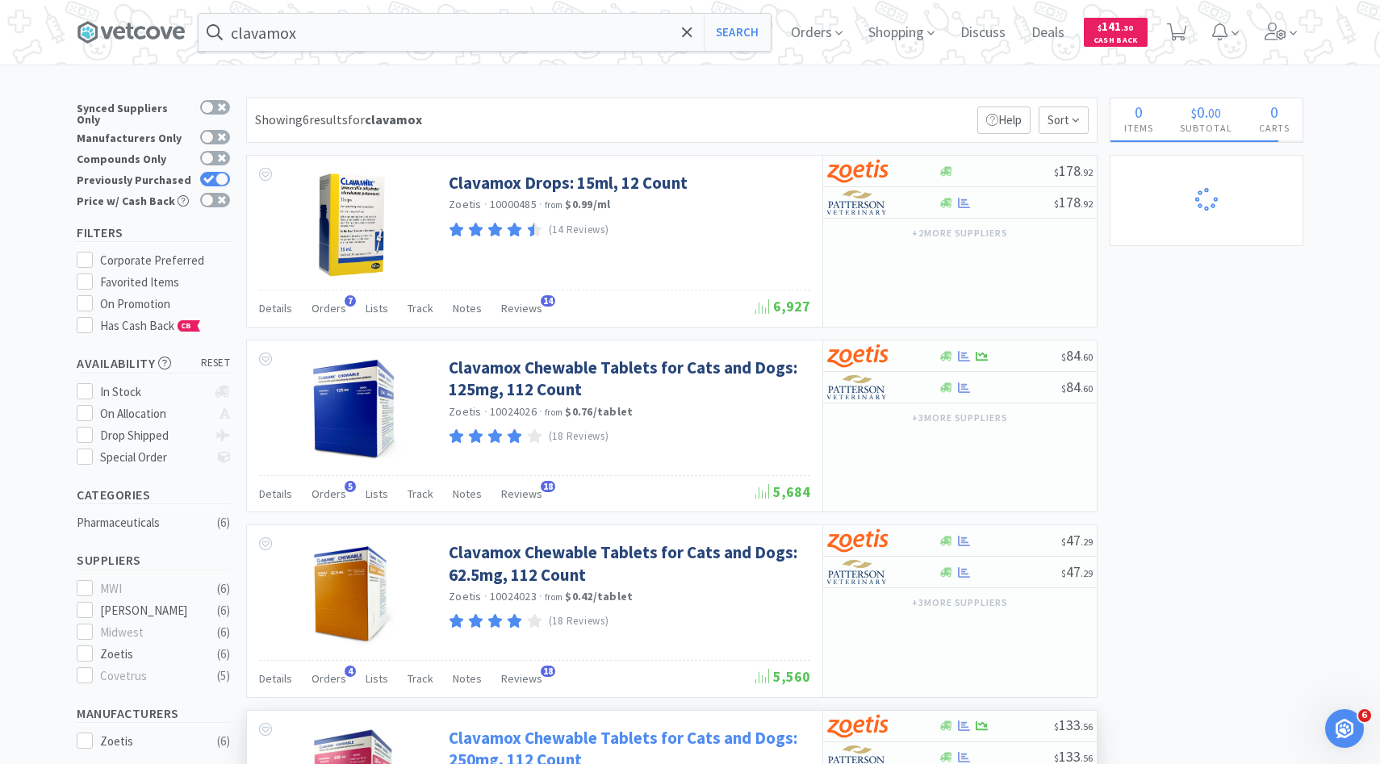
scroll to position [418, 850]
click at [1256, 36] on div "Orders Shopping Discuss Discuss Deals Deals $ 141 . 30 Cash Back" at bounding box center [1041, 32] width 526 height 65
click at [1275, 36] on icon at bounding box center [1276, 32] width 23 height 18
